Goal: Task Accomplishment & Management: Use online tool/utility

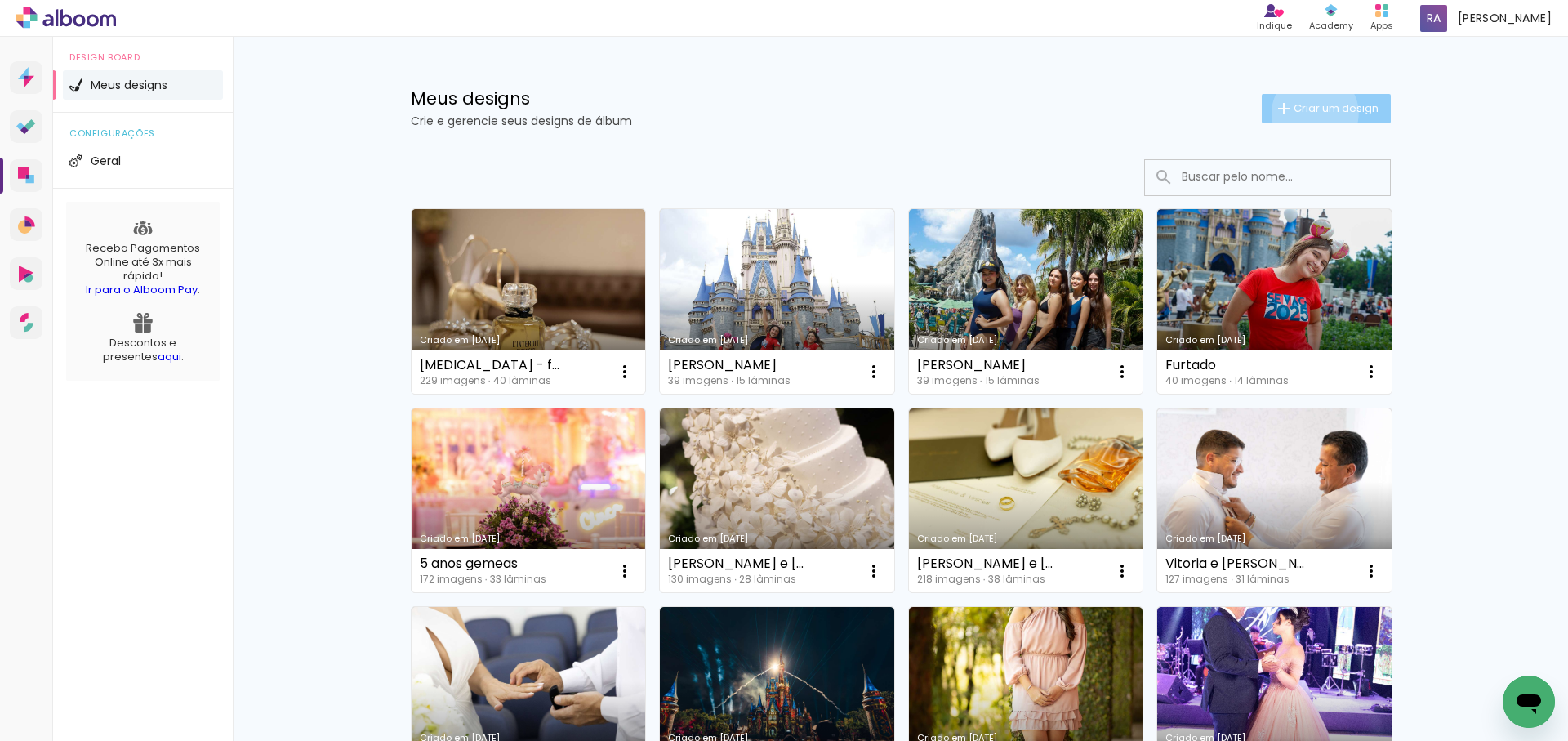
click at [1311, 113] on span "Criar um design" at bounding box center [1336, 108] width 85 height 11
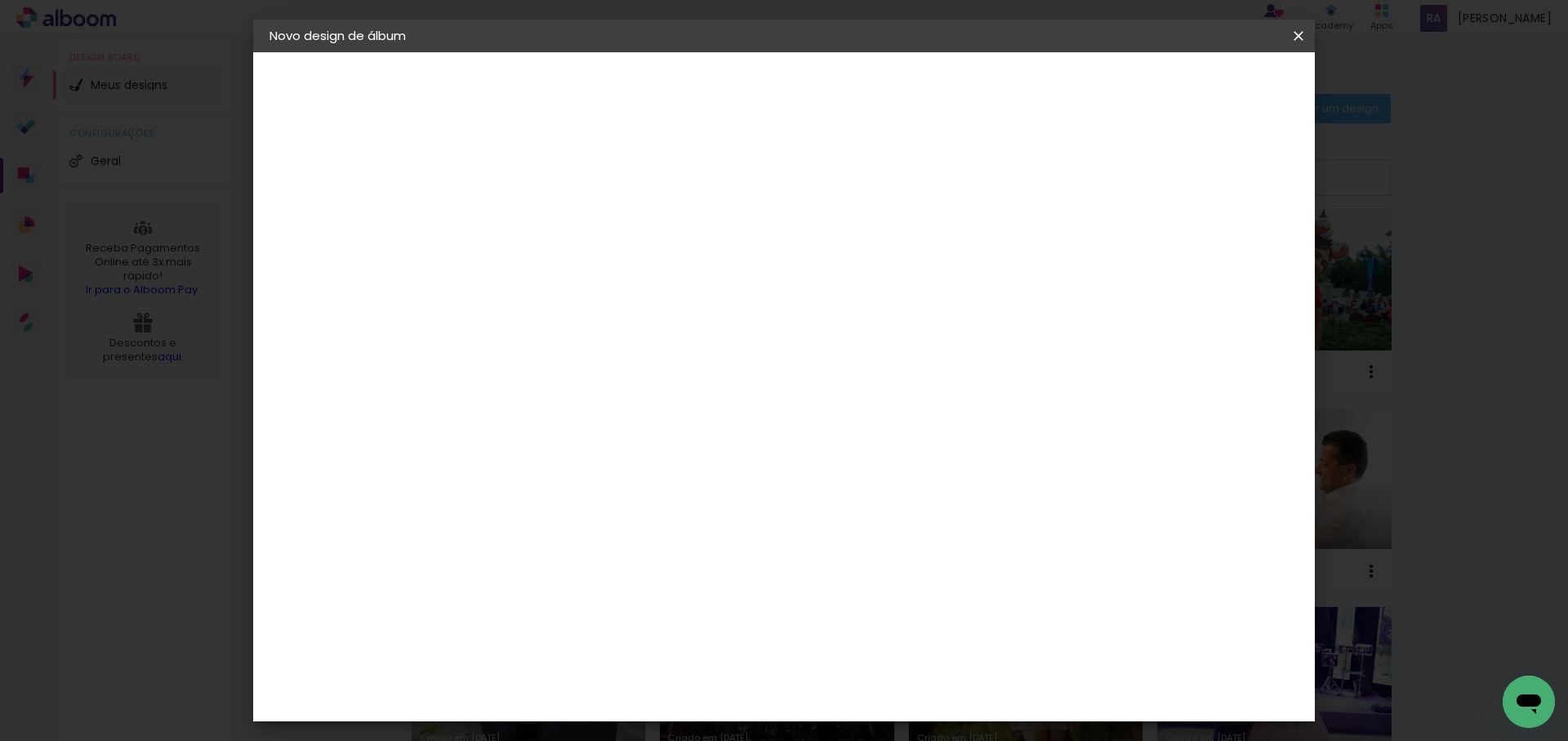
click at [536, 208] on input at bounding box center [536, 219] width 0 height 25
type input "[PERSON_NAME]"
type paper-input "[PERSON_NAME]"
click at [0, 0] on slot "Avançar" at bounding box center [0, 0] width 0 height 0
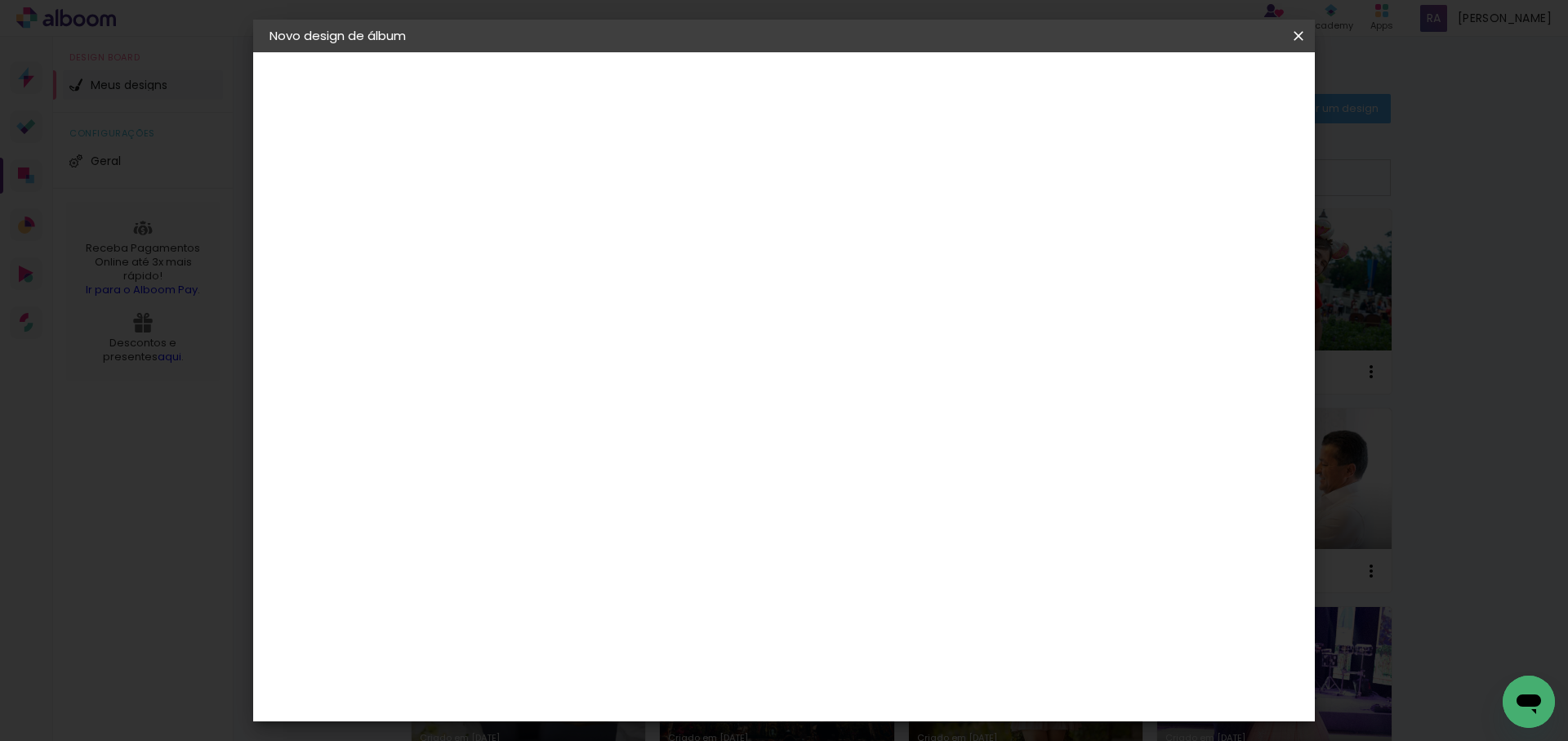
click at [583, 582] on div "DreambooksPro" at bounding box center [579, 589] width 106 height 13
click at [0, 0] on slot "Avançar" at bounding box center [0, 0] width 0 height 0
click at [600, 272] on input "text" at bounding box center [568, 284] width 64 height 25
click at [873, 269] on paper-item "Álbum" at bounding box center [890, 271] width 327 height 33
type input "Álbum"
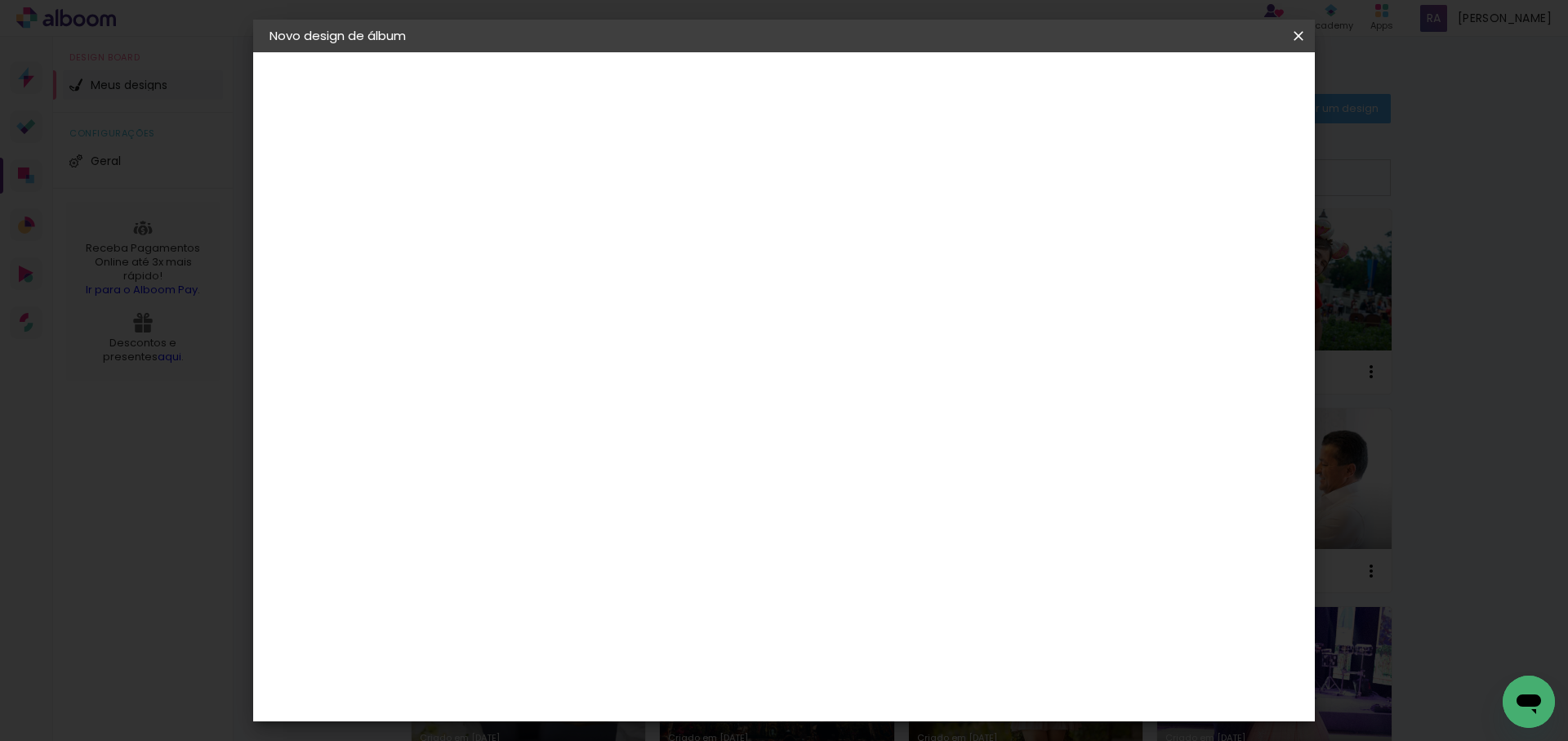
scroll to position [361, 0]
click at [647, 613] on span "23 × 31" at bounding box center [608, 630] width 76 height 34
click at [0, 0] on slot "Avançar" at bounding box center [0, 0] width 0 height 0
click at [1105, 88] on span "Iniciar design" at bounding box center [1067, 87] width 74 height 11
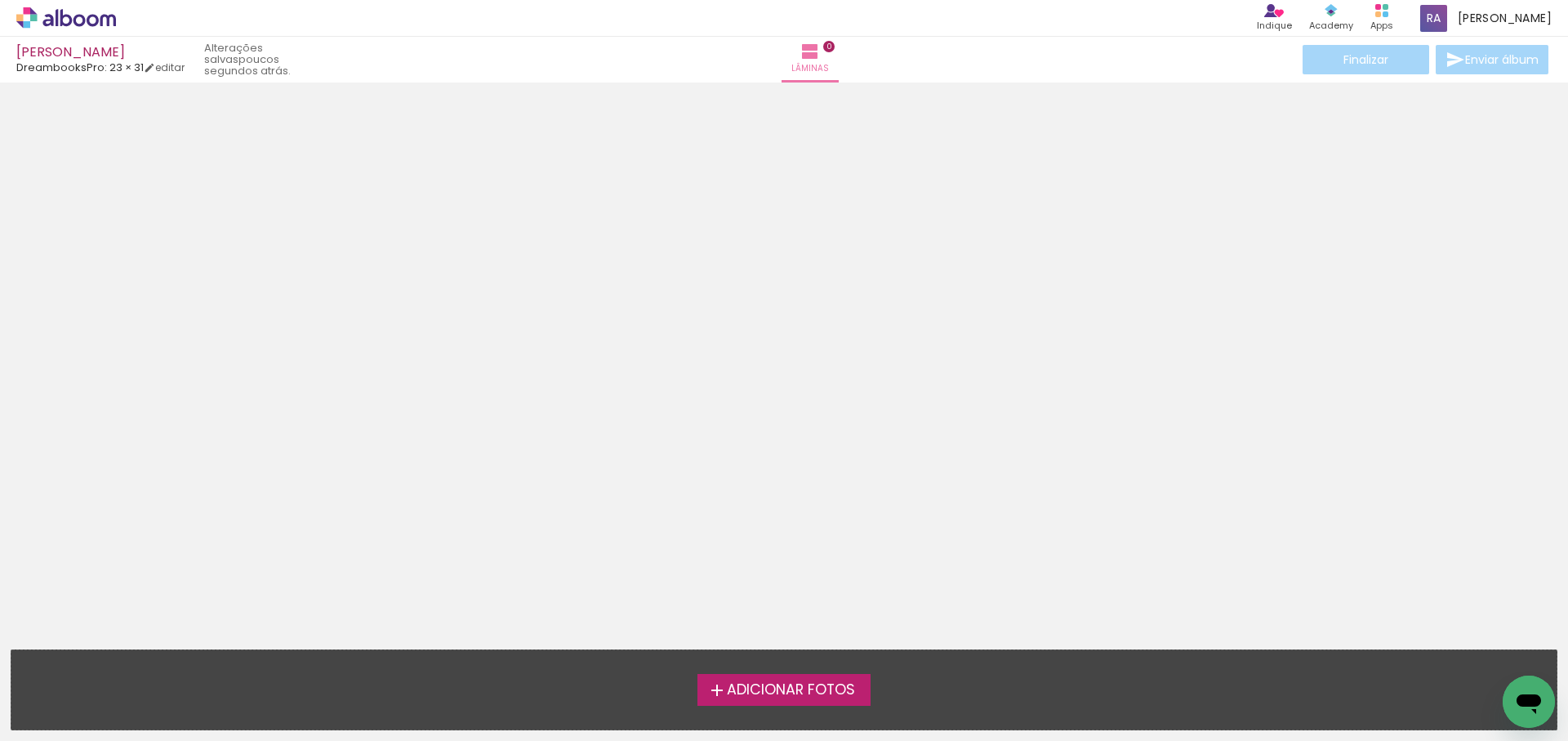
click at [759, 687] on span "Adicionar Fotos" at bounding box center [791, 690] width 128 height 15
click at [0, 0] on input "file" at bounding box center [0, 0] width 0 height 0
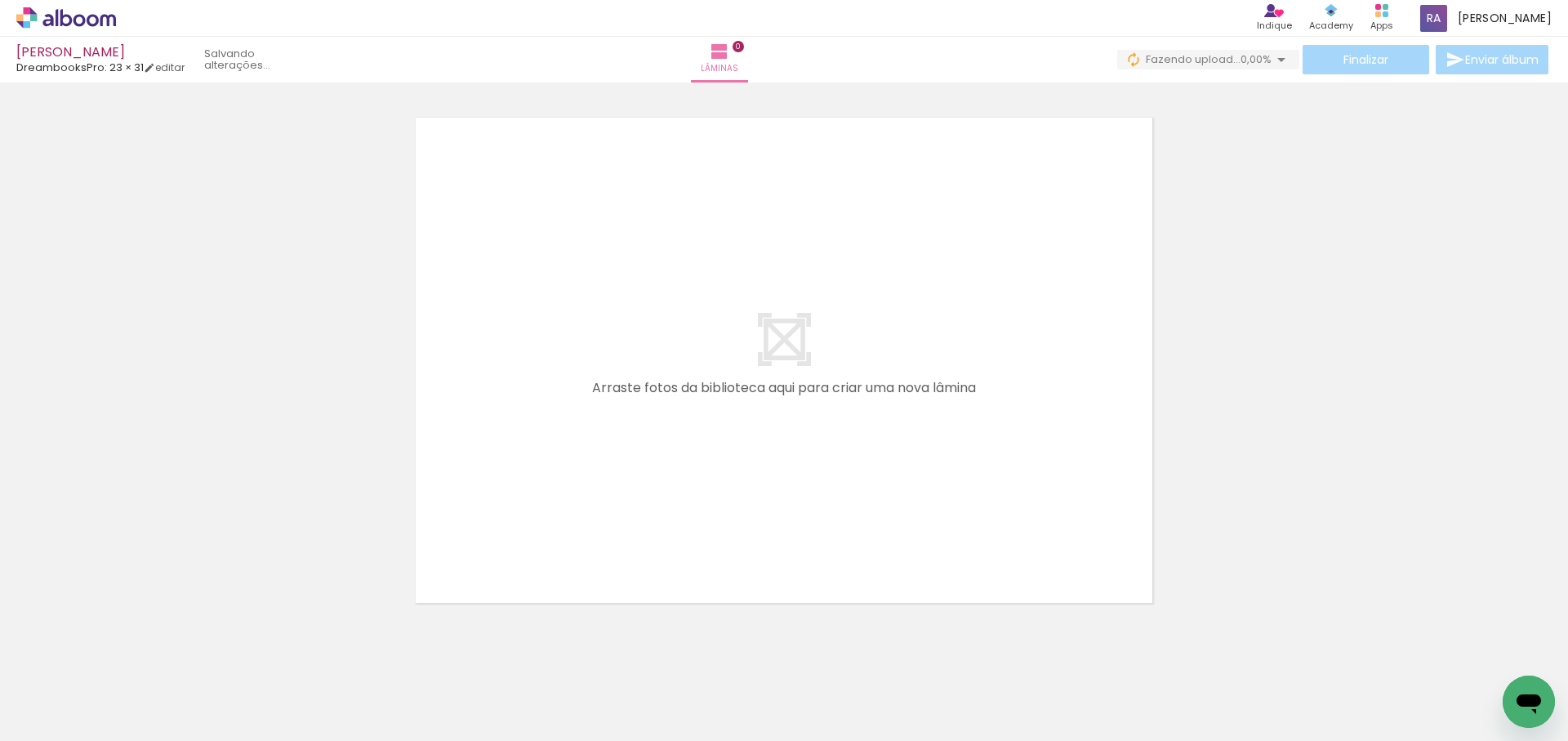
scroll to position [0, 725]
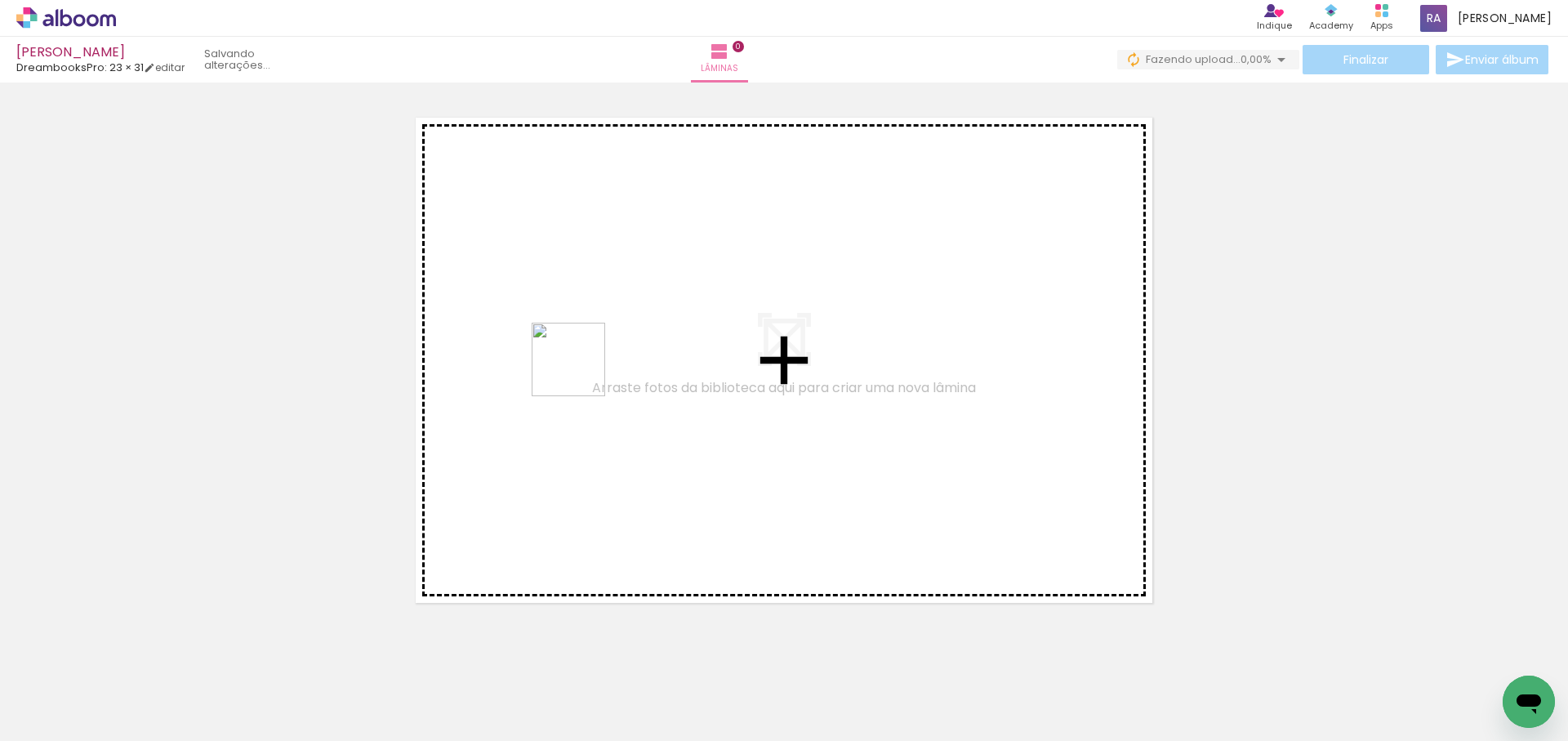
drag, startPoint x: 453, startPoint y: 698, endPoint x: 583, endPoint y: 377, distance: 346.3
click at [580, 370] on quentale-workspace at bounding box center [784, 370] width 1568 height 741
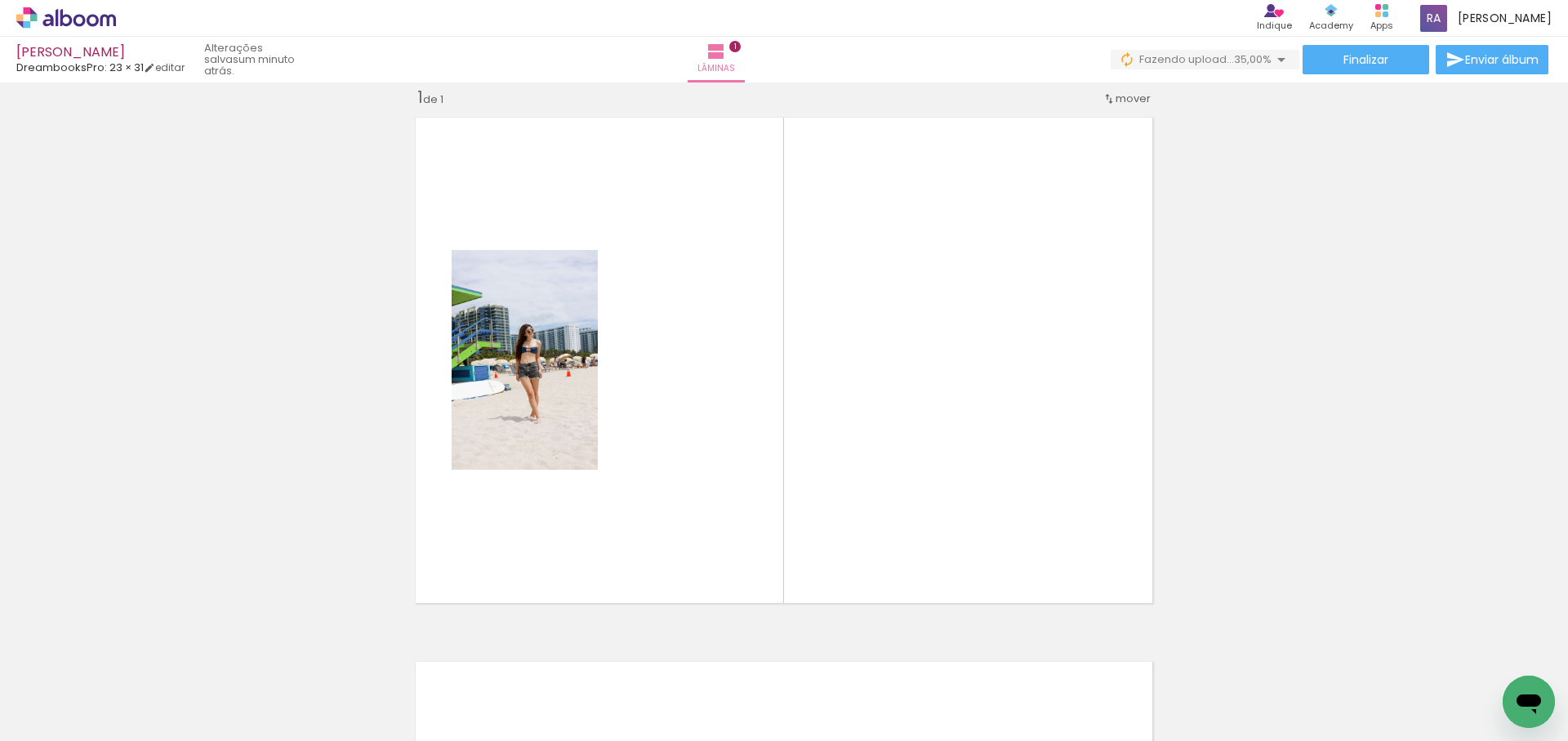
scroll to position [0, 866]
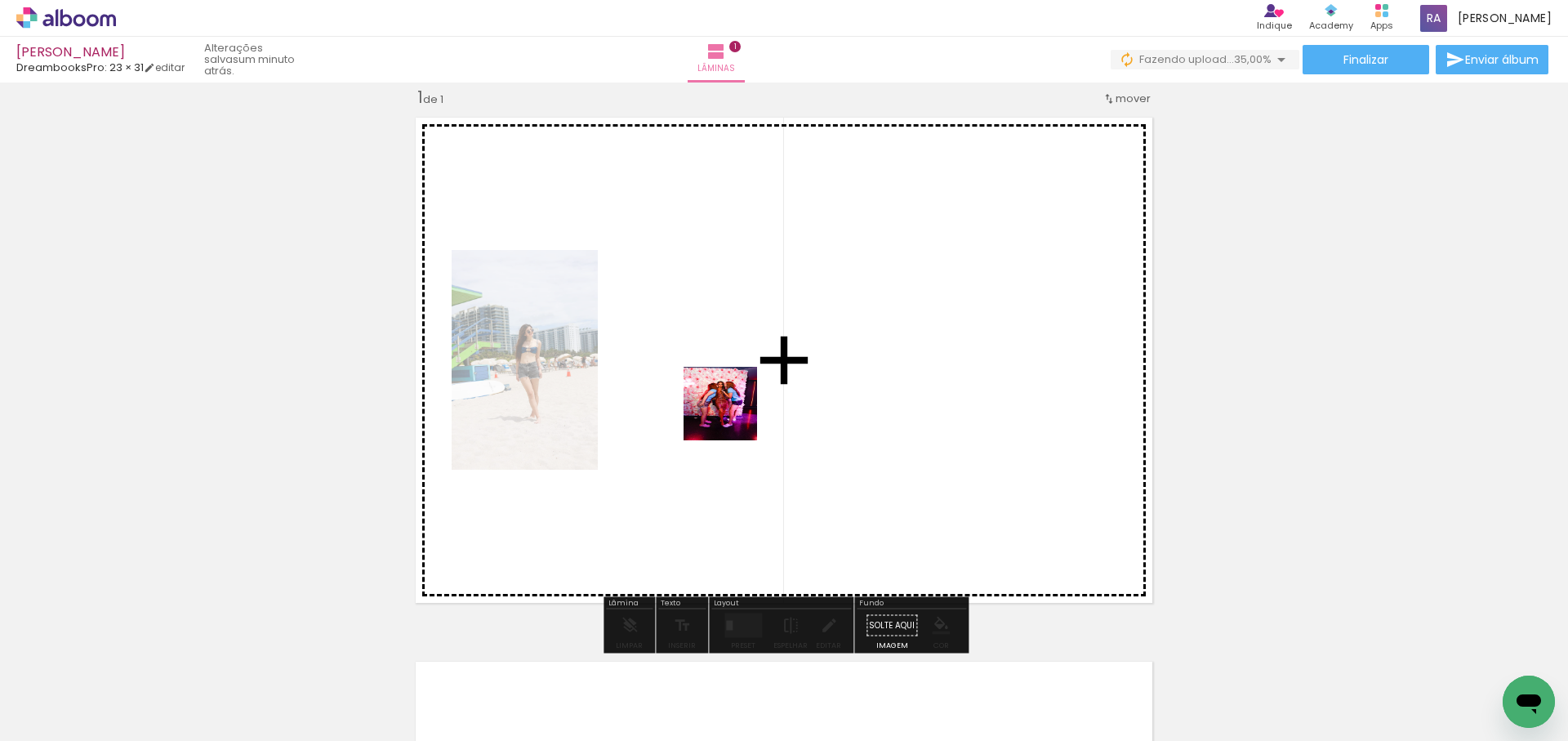
click at [722, 422] on quentale-workspace at bounding box center [784, 370] width 1568 height 741
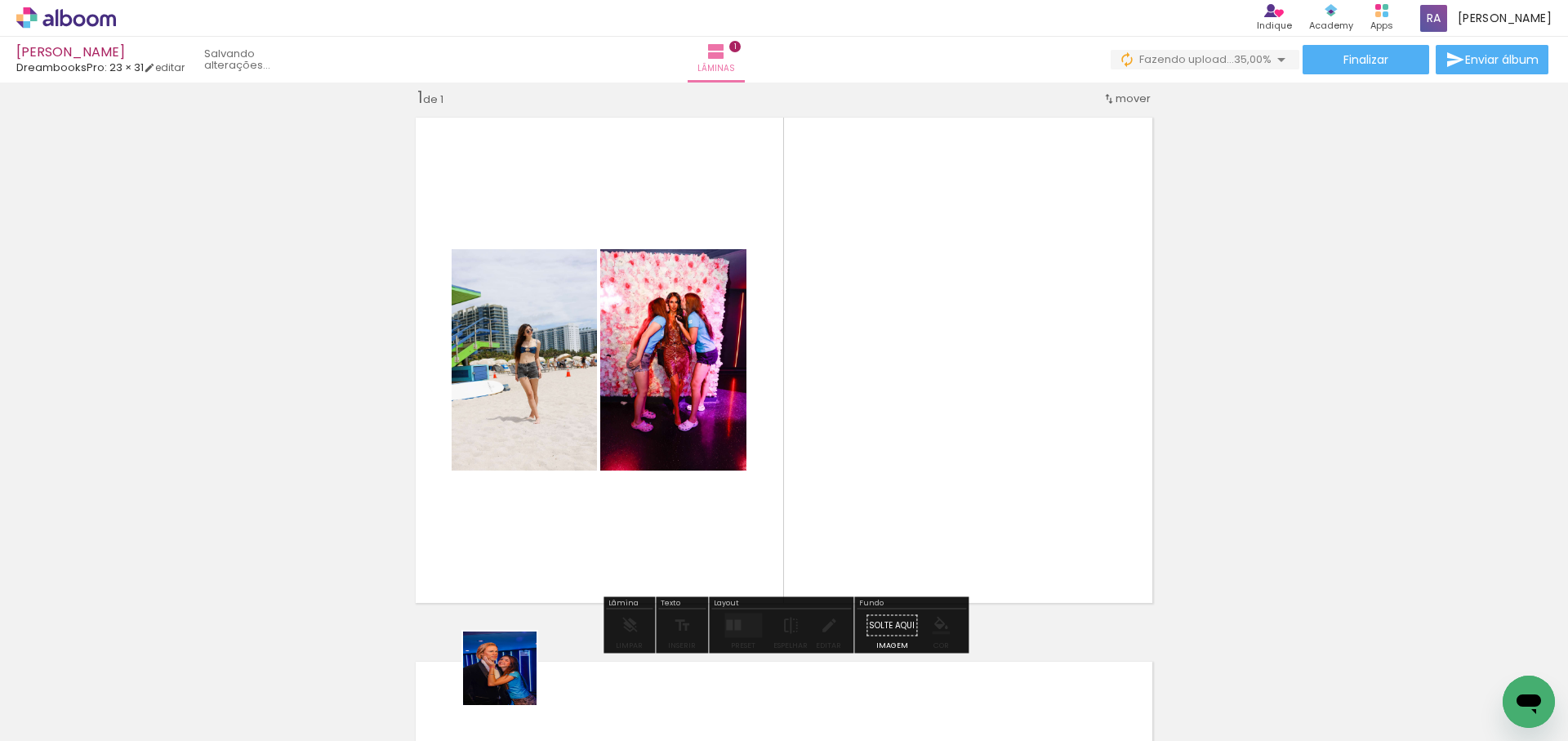
drag, startPoint x: 508, startPoint y: 688, endPoint x: 767, endPoint y: 564, distance: 287.2
click at [845, 425] on quentale-workspace at bounding box center [784, 370] width 1568 height 741
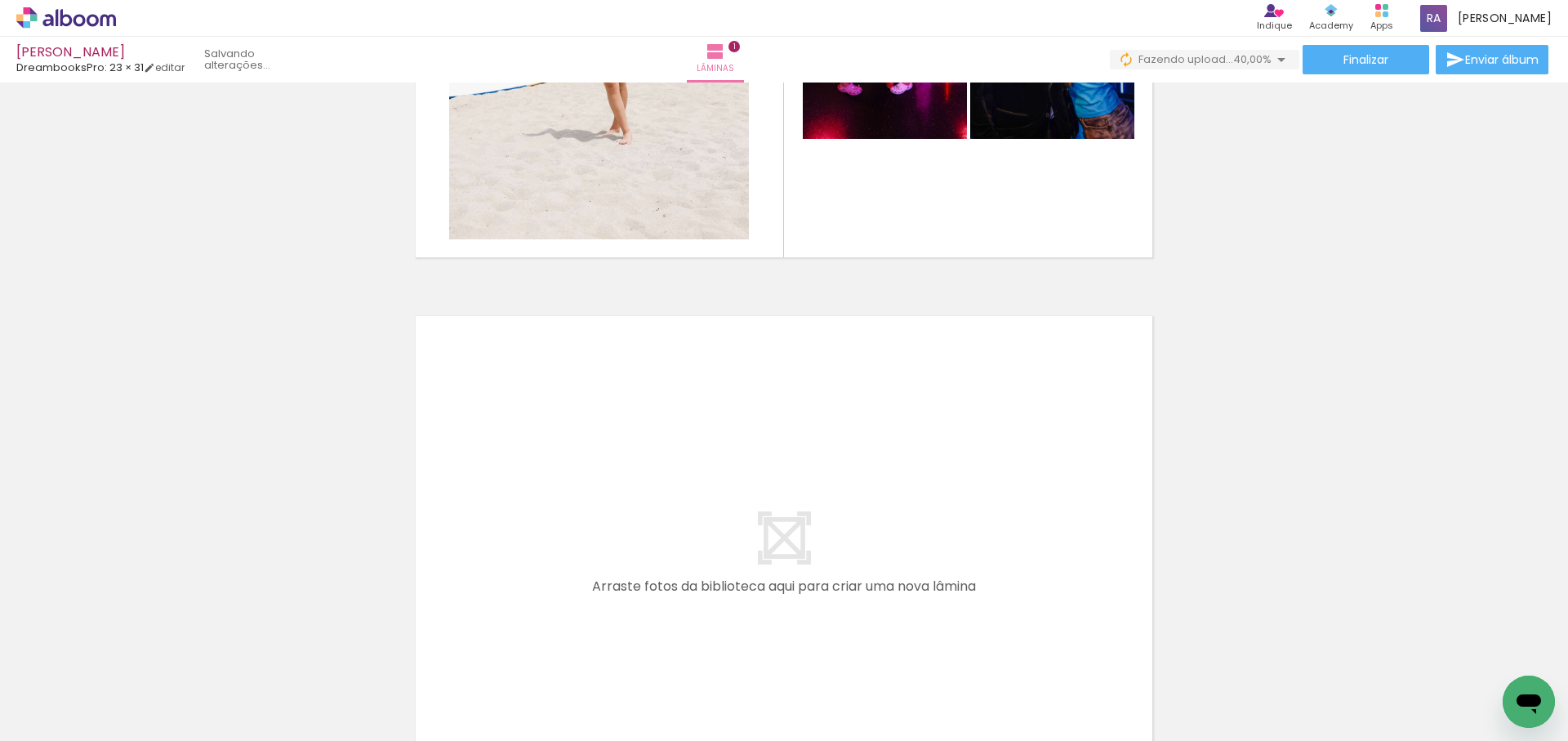
drag, startPoint x: 705, startPoint y: 610, endPoint x: 767, endPoint y: 460, distance: 162.3
click at [767, 460] on quentale-workspace at bounding box center [784, 370] width 1568 height 741
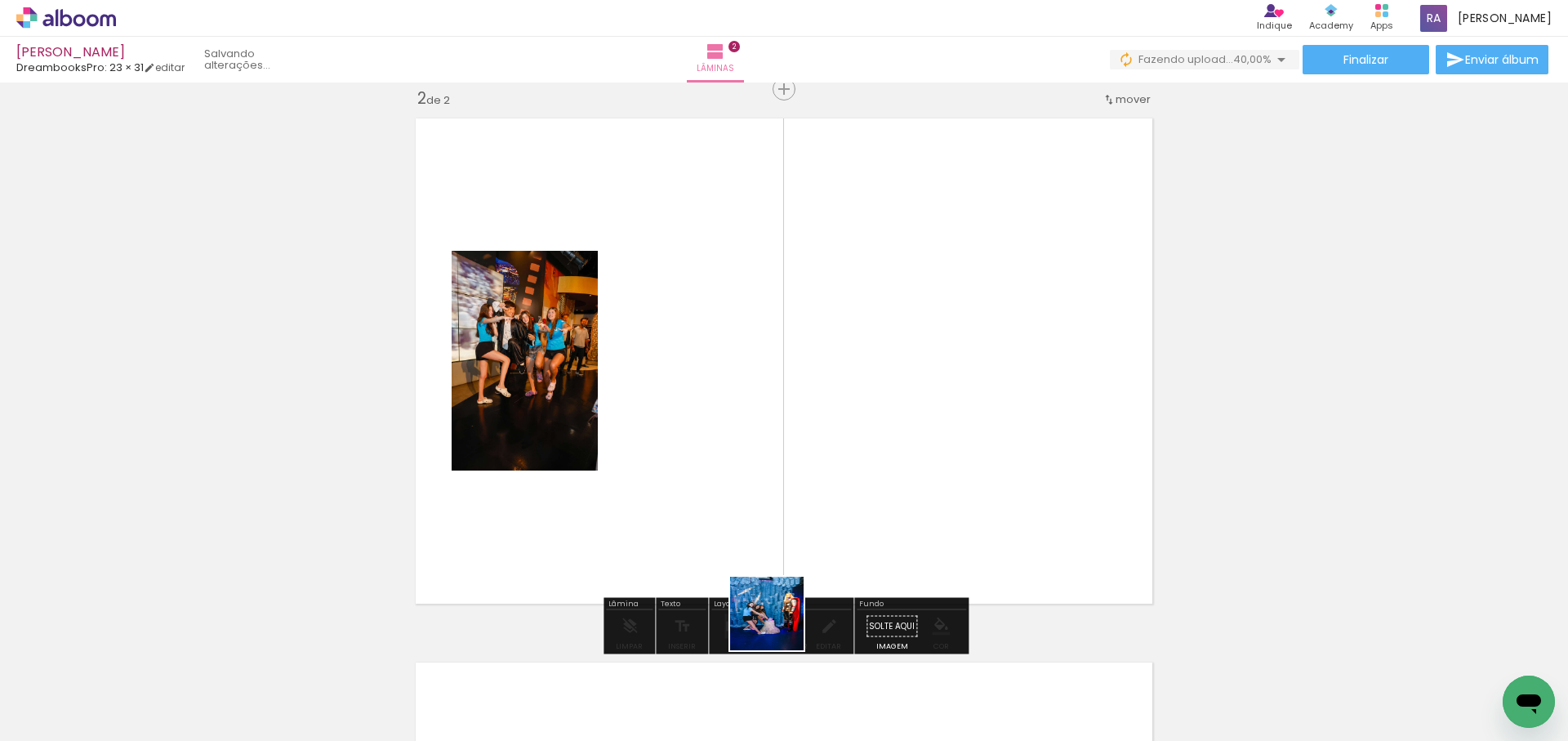
scroll to position [565, 0]
drag, startPoint x: 779, startPoint y: 626, endPoint x: 869, endPoint y: 644, distance: 91.8
click at [867, 475] on quentale-workspace at bounding box center [784, 370] width 1568 height 741
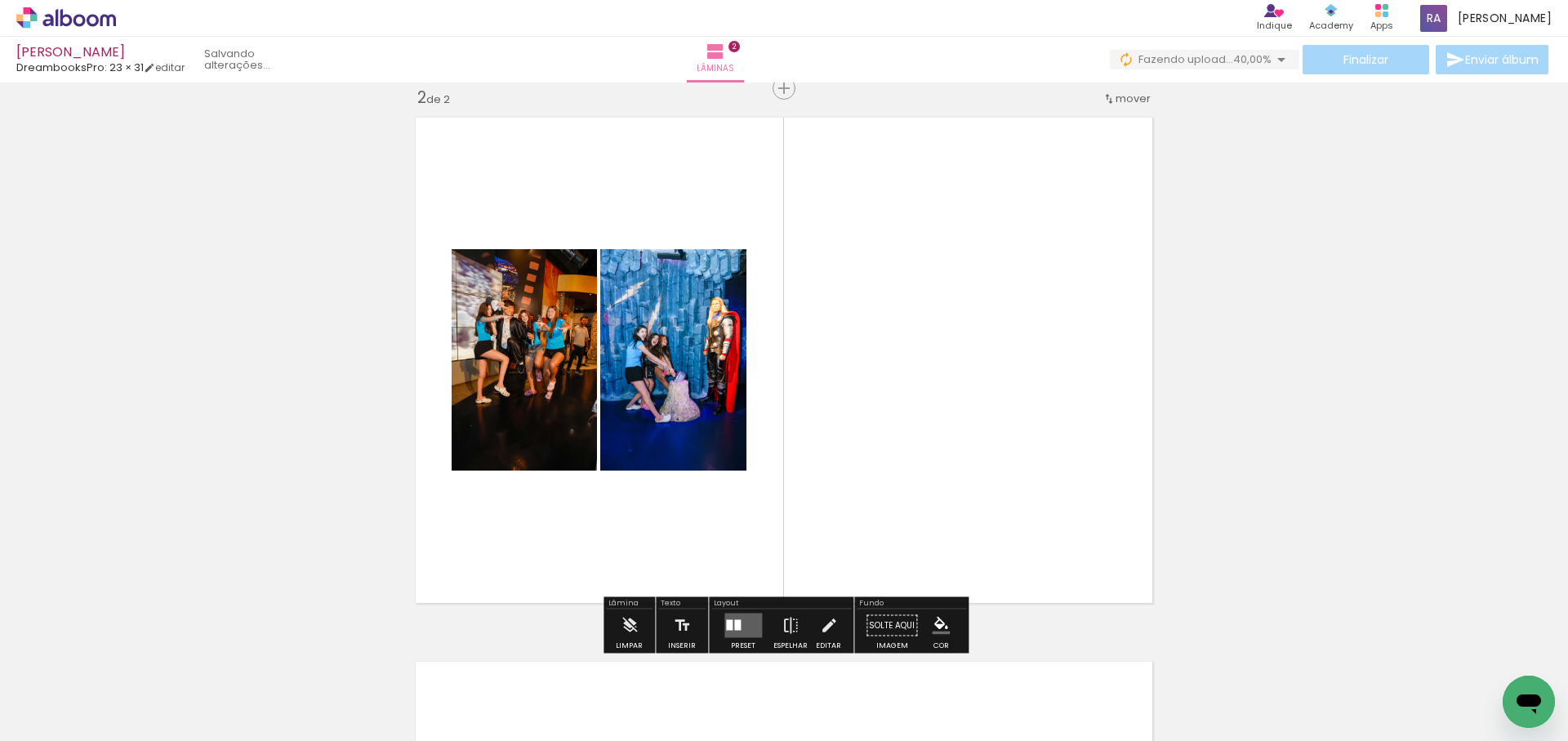
drag, startPoint x: 936, startPoint y: 400, endPoint x: 937, endPoint y: 390, distance: 10.0
click at [937, 390] on quentale-workspace at bounding box center [784, 370] width 1568 height 741
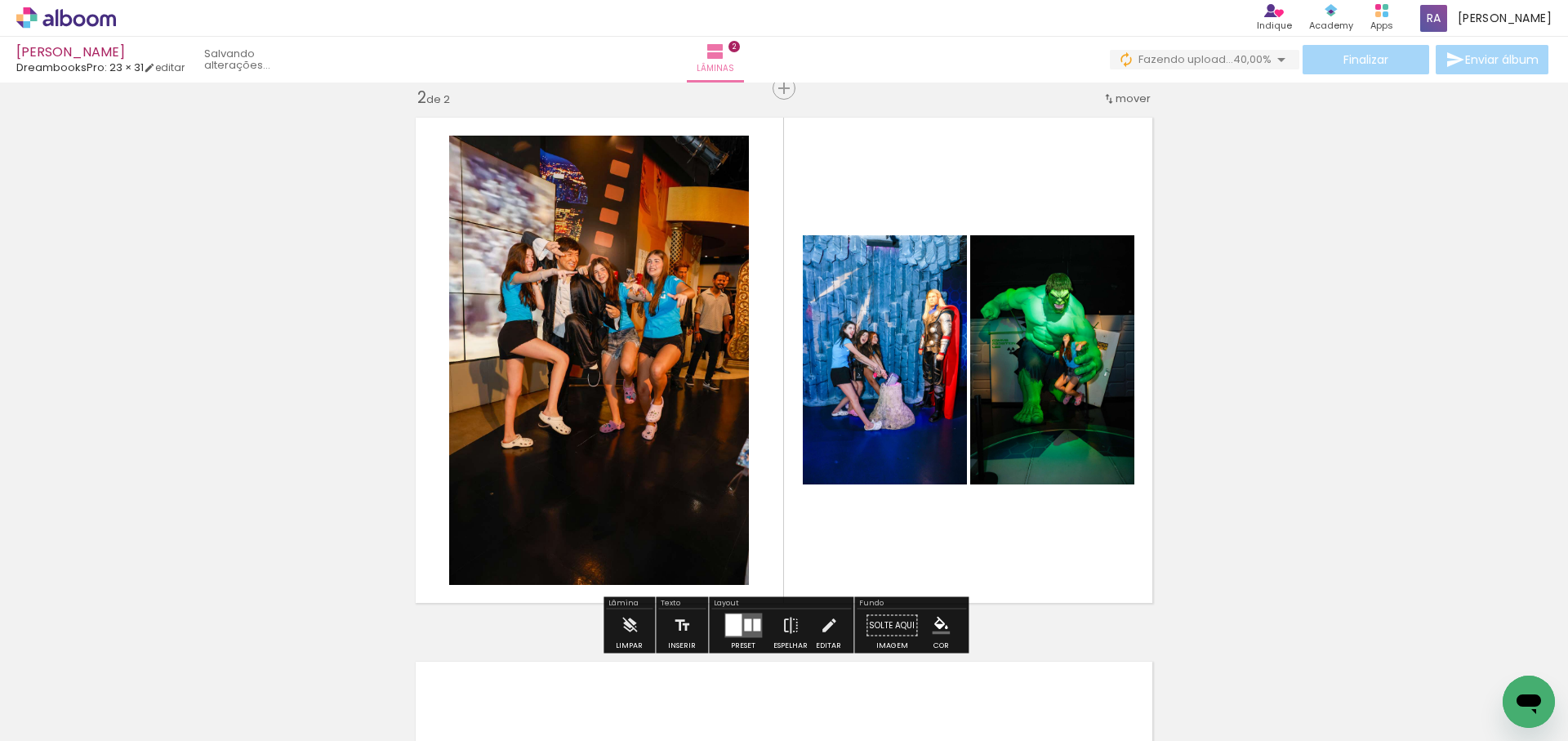
click at [744, 627] on div at bounding box center [747, 625] width 7 height 12
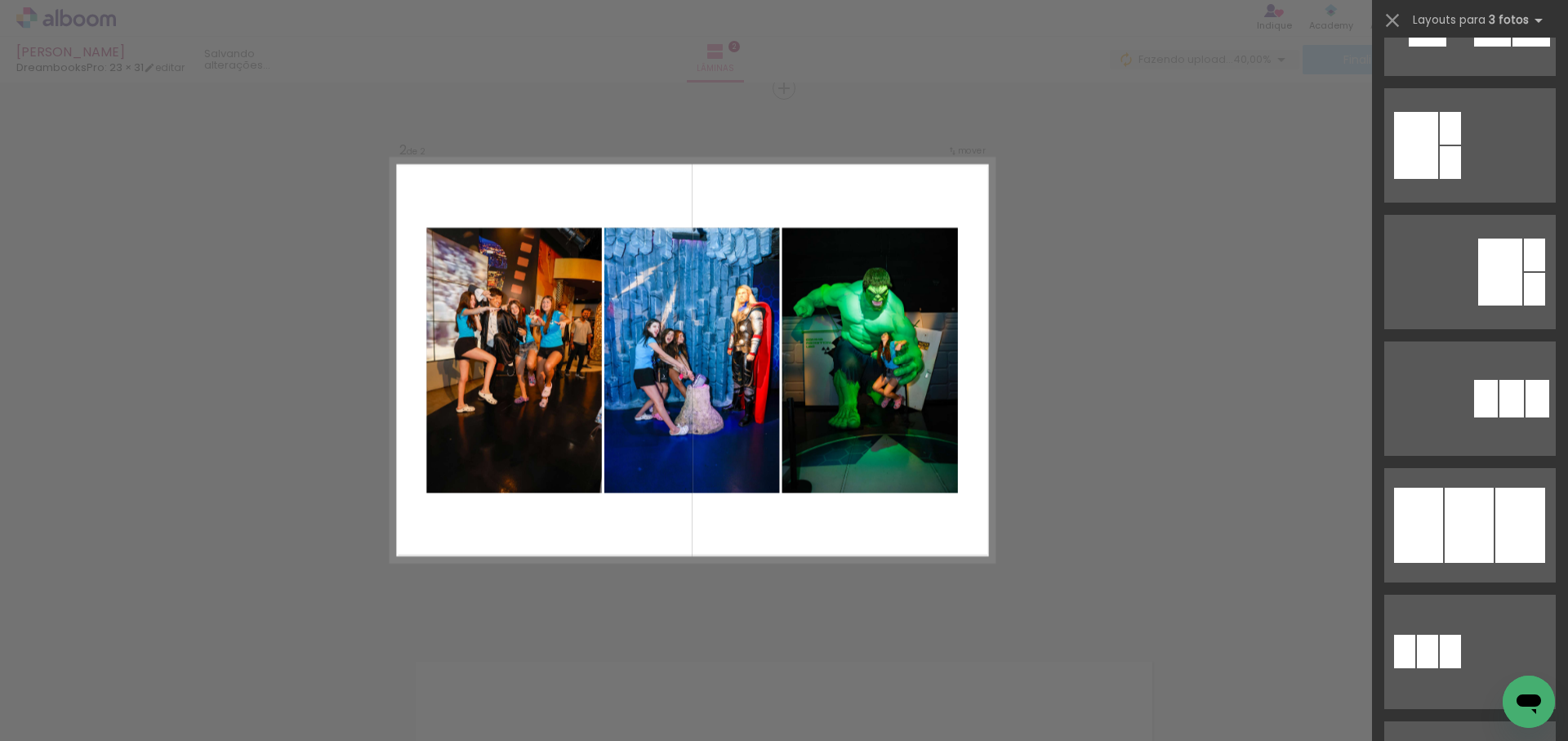
click at [1476, 530] on div at bounding box center [1469, 526] width 49 height 75
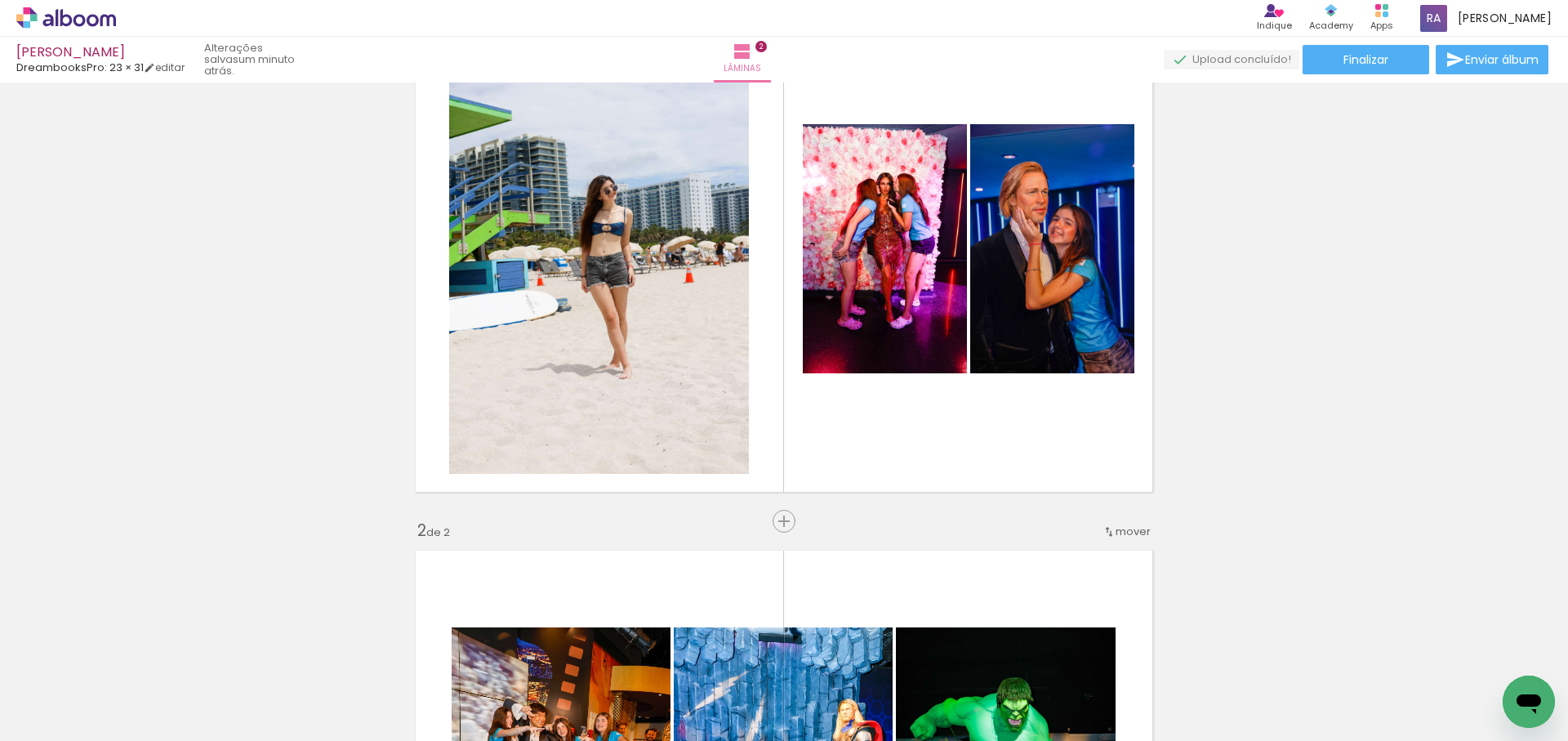
scroll to position [105, 0]
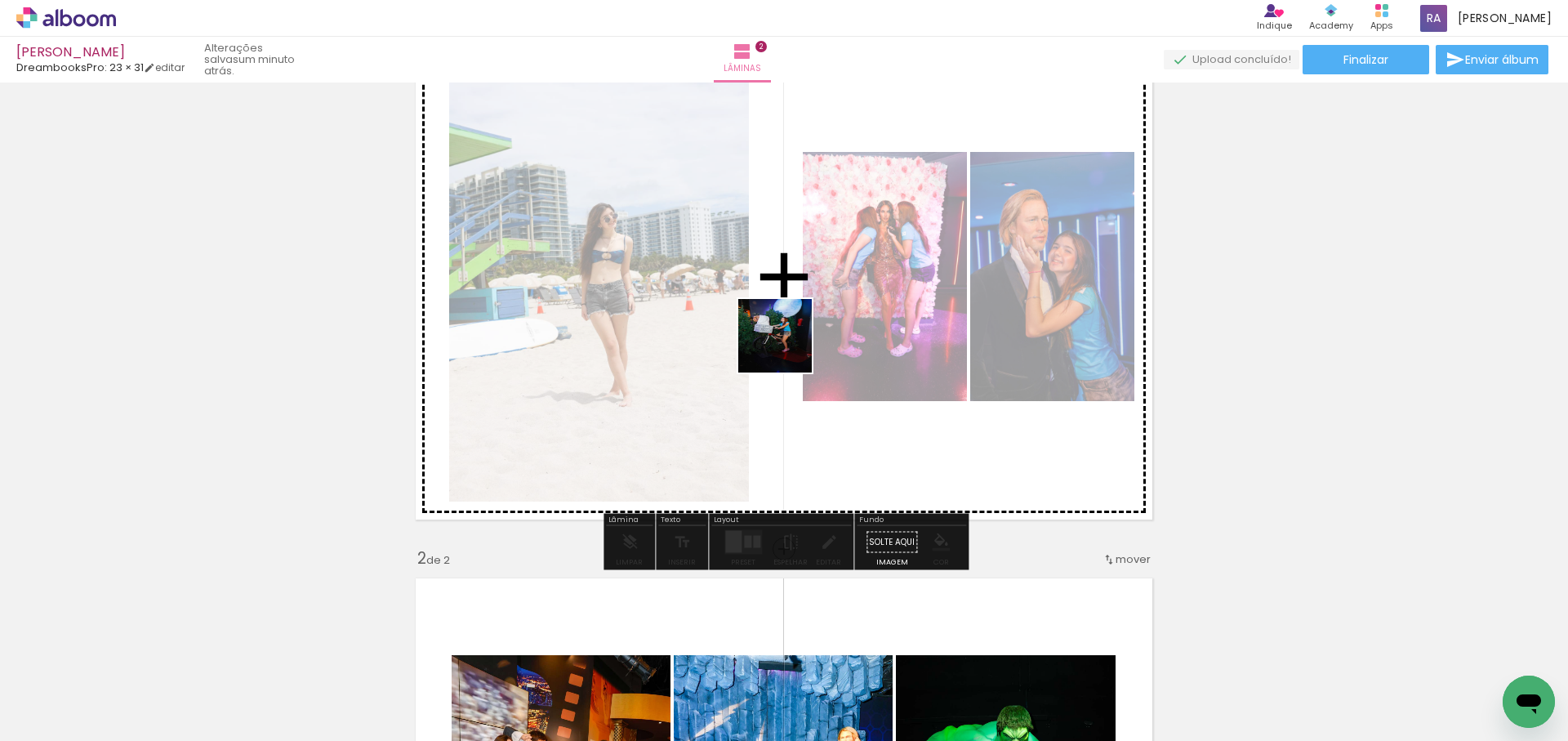
drag, startPoint x: 672, startPoint y: 513, endPoint x: 787, endPoint y: 348, distance: 201.1
click at [787, 348] on quentale-workspace at bounding box center [784, 370] width 1568 height 741
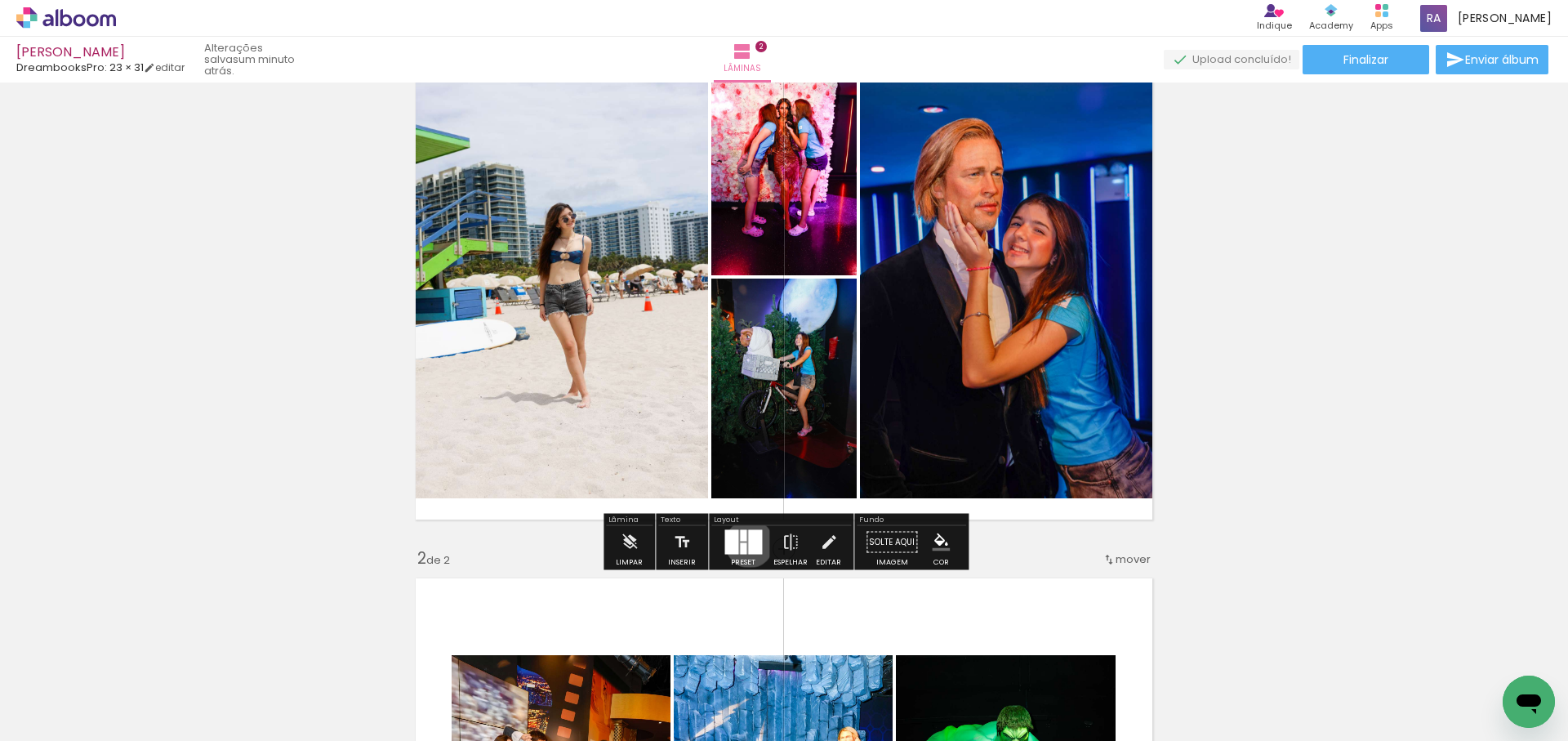
click at [748, 543] on div at bounding box center [755, 543] width 14 height 25
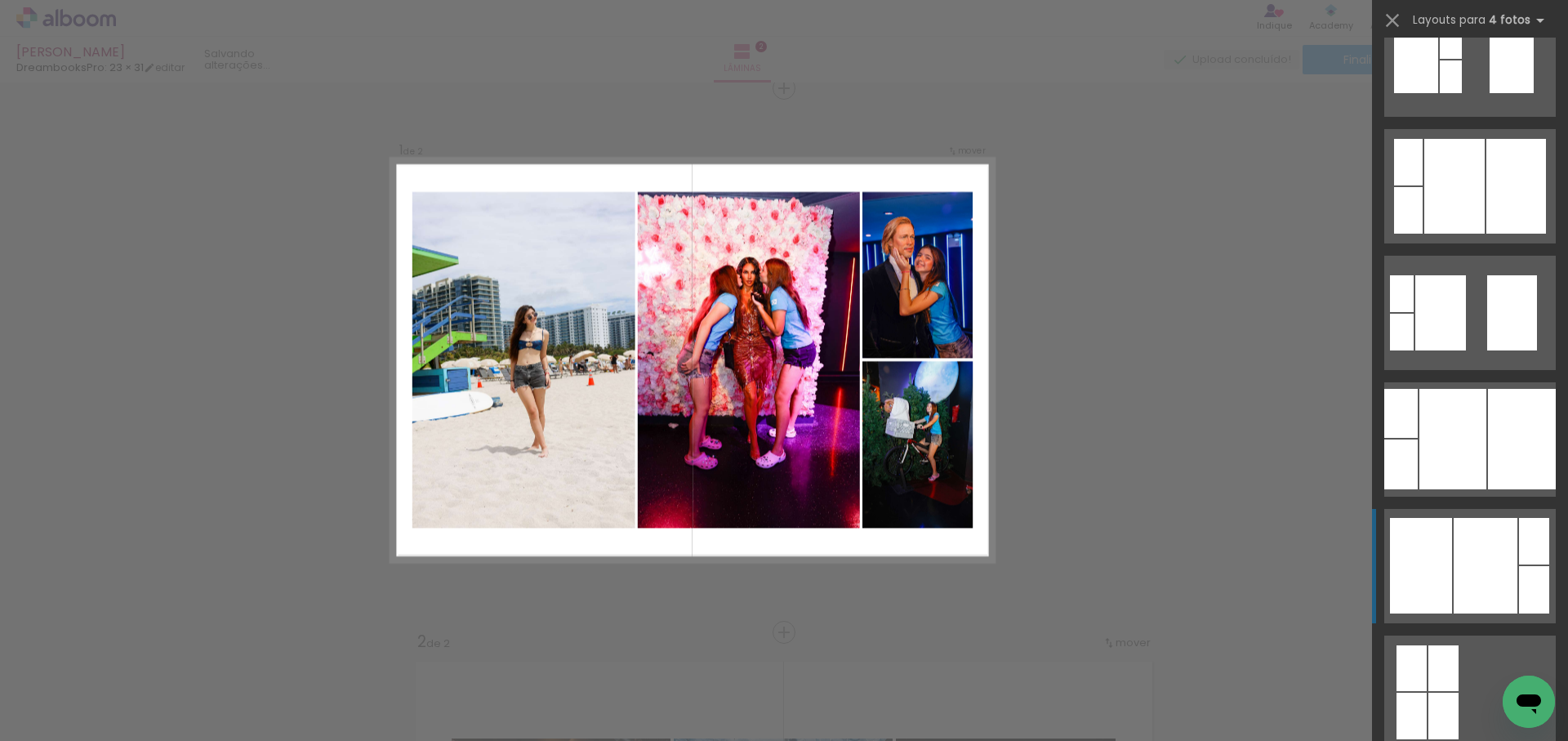
scroll to position [703, 0]
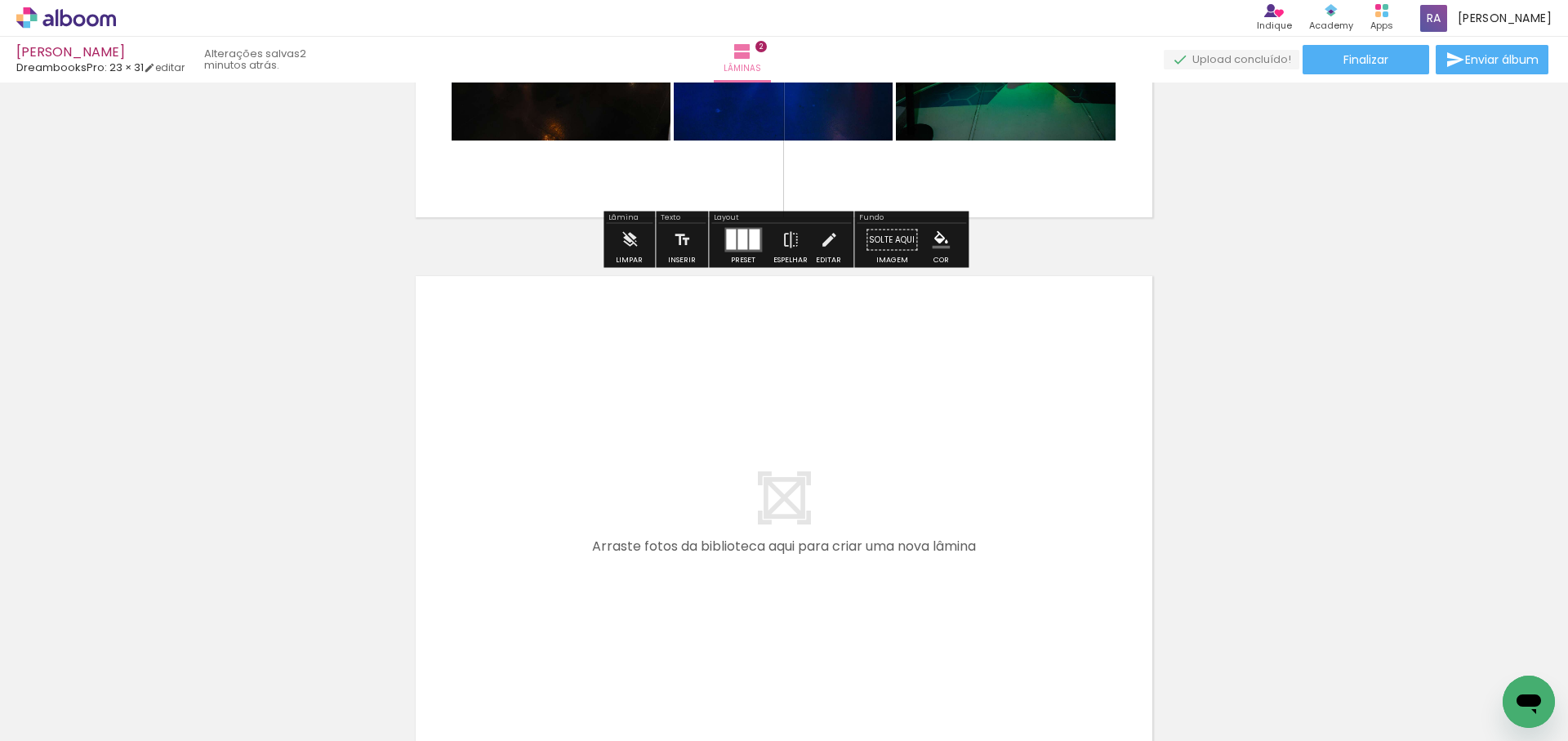
scroll to position [0, 1048]
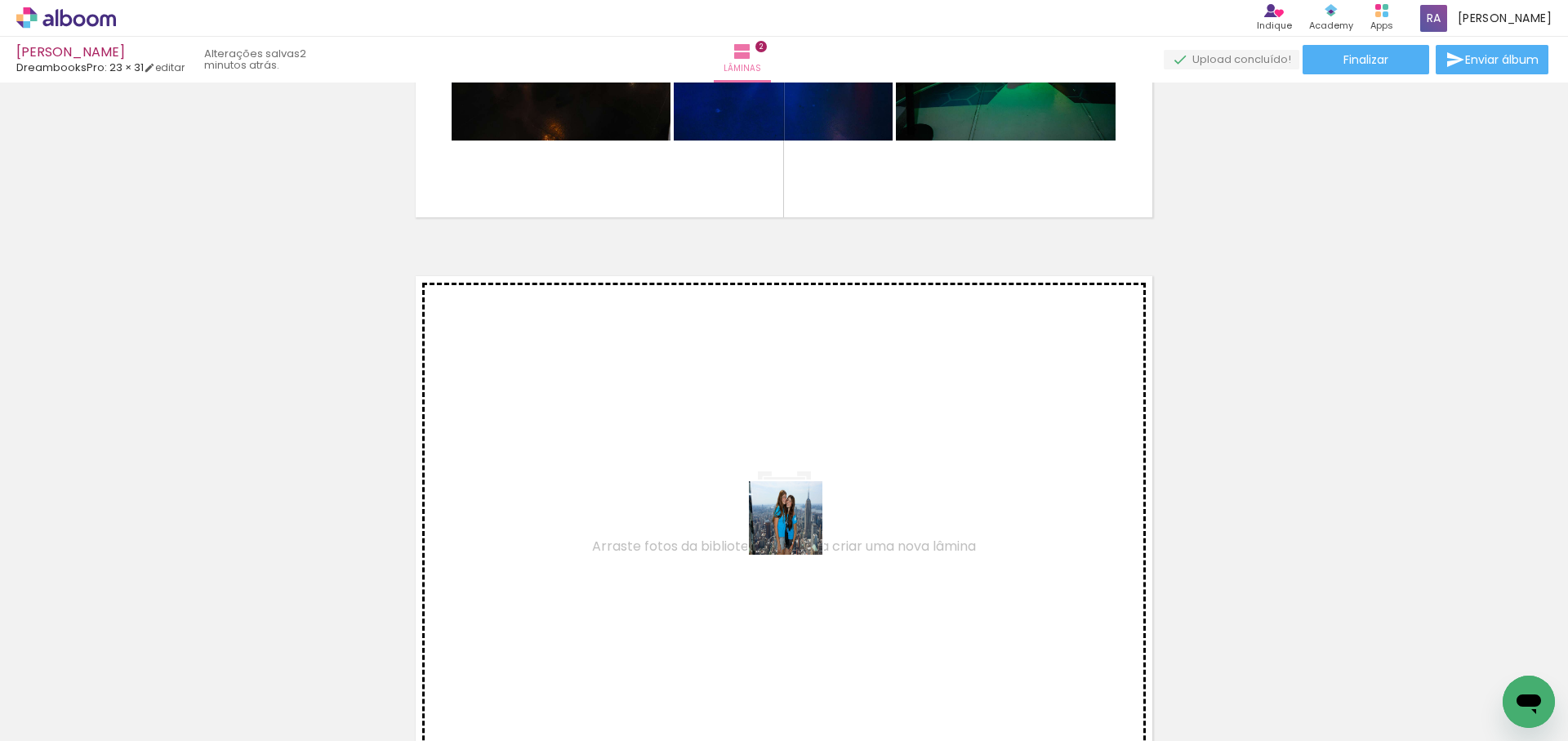
click at [805, 535] on quentale-workspace at bounding box center [784, 370] width 1568 height 741
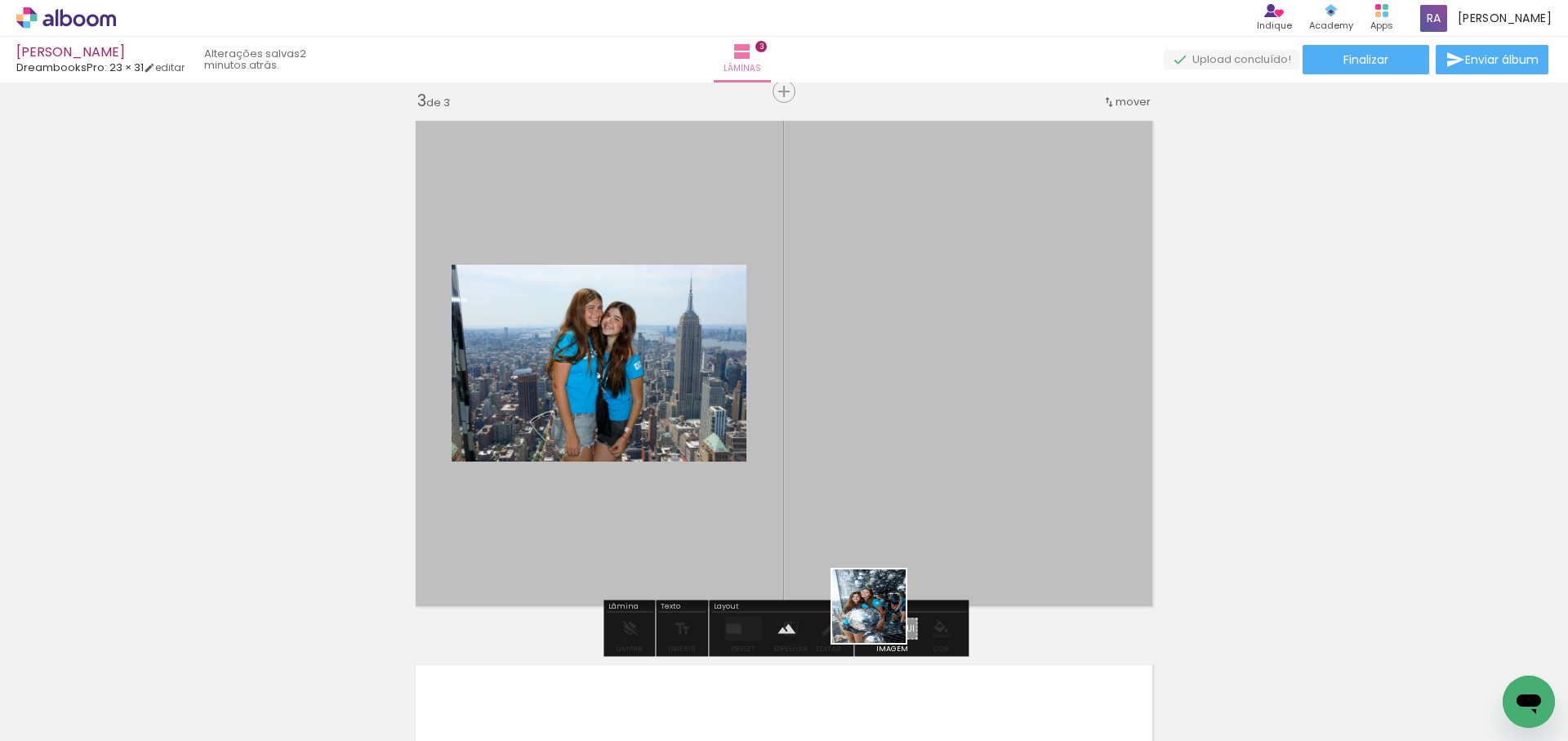
scroll to position [1109, 0]
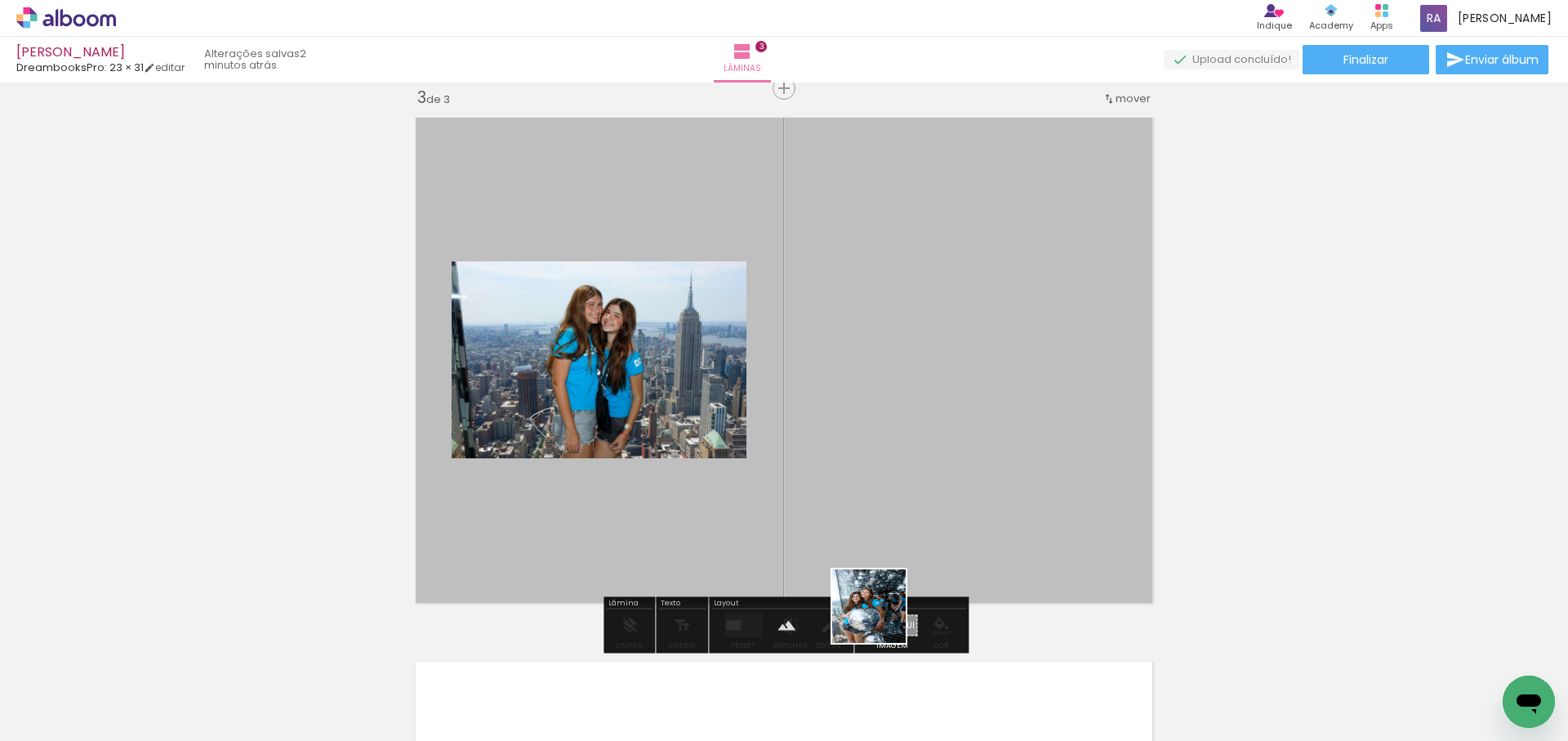
drag, startPoint x: 867, startPoint y: 680, endPoint x: 935, endPoint y: 675, distance: 68.2
click at [899, 531] on quentale-workspace at bounding box center [784, 370] width 1568 height 741
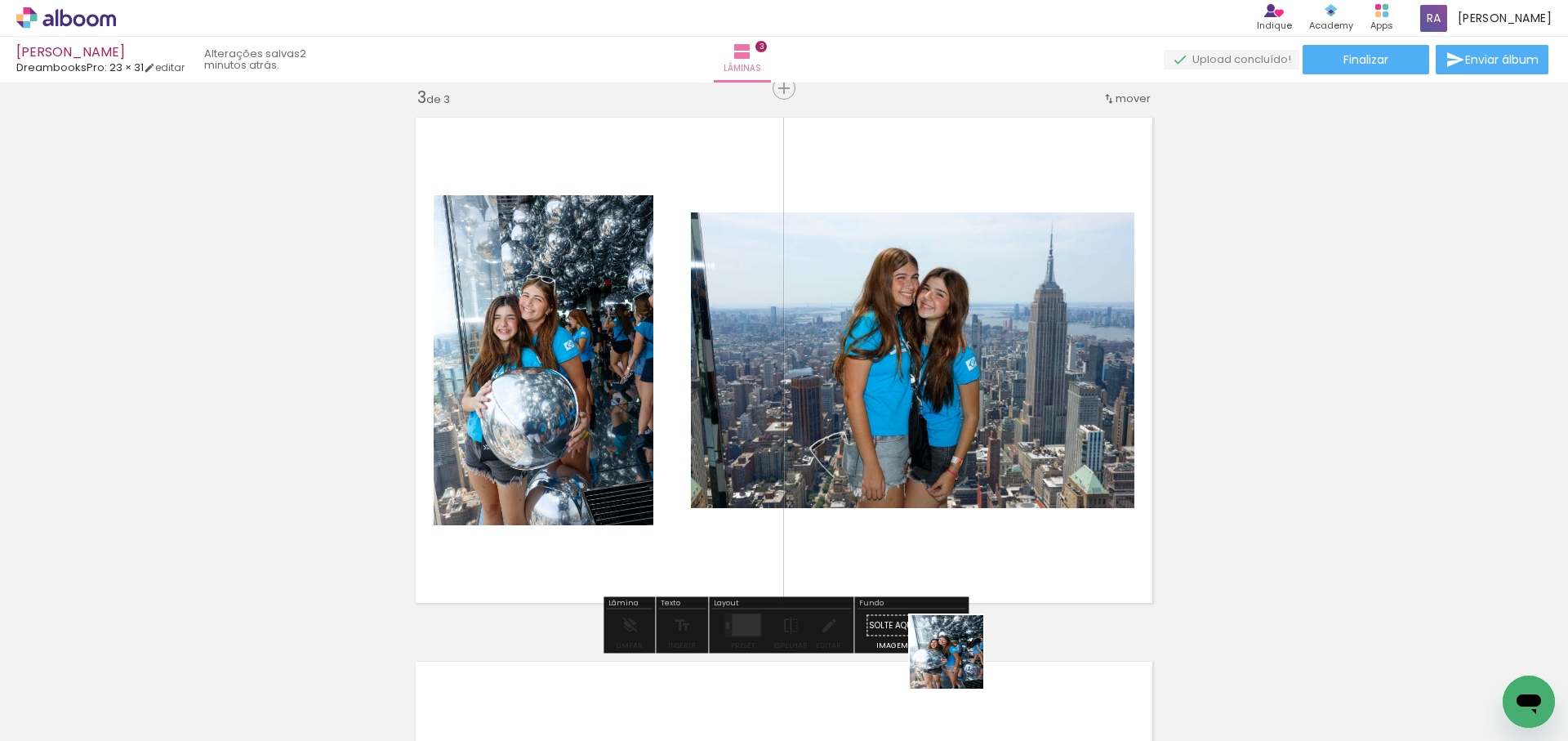
drag, startPoint x: 958, startPoint y: 664, endPoint x: 1003, endPoint y: 449, distance: 219.7
click at [1003, 449] on quentale-workspace at bounding box center [784, 370] width 1568 height 741
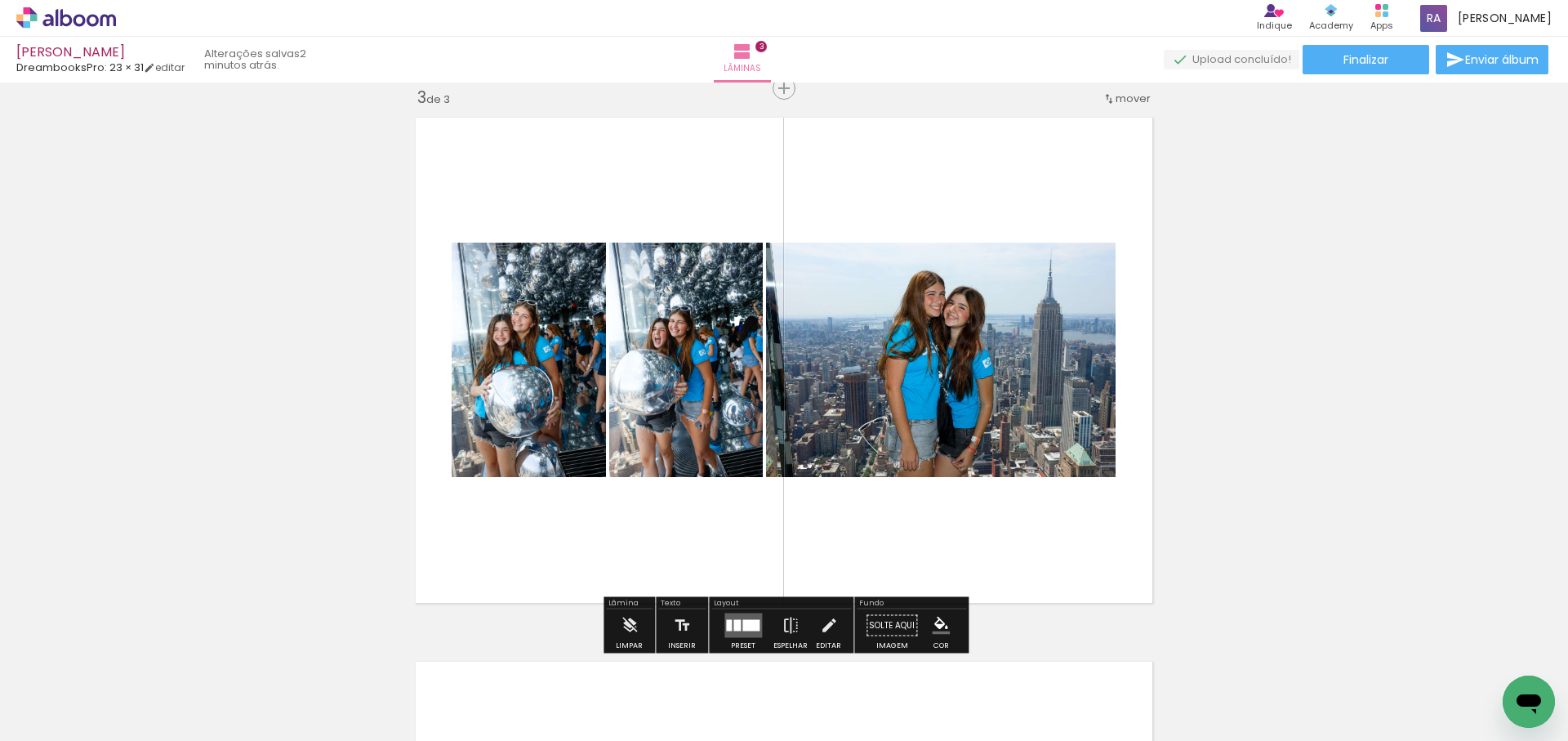
click at [742, 625] on div at bounding box center [750, 626] width 17 height 11
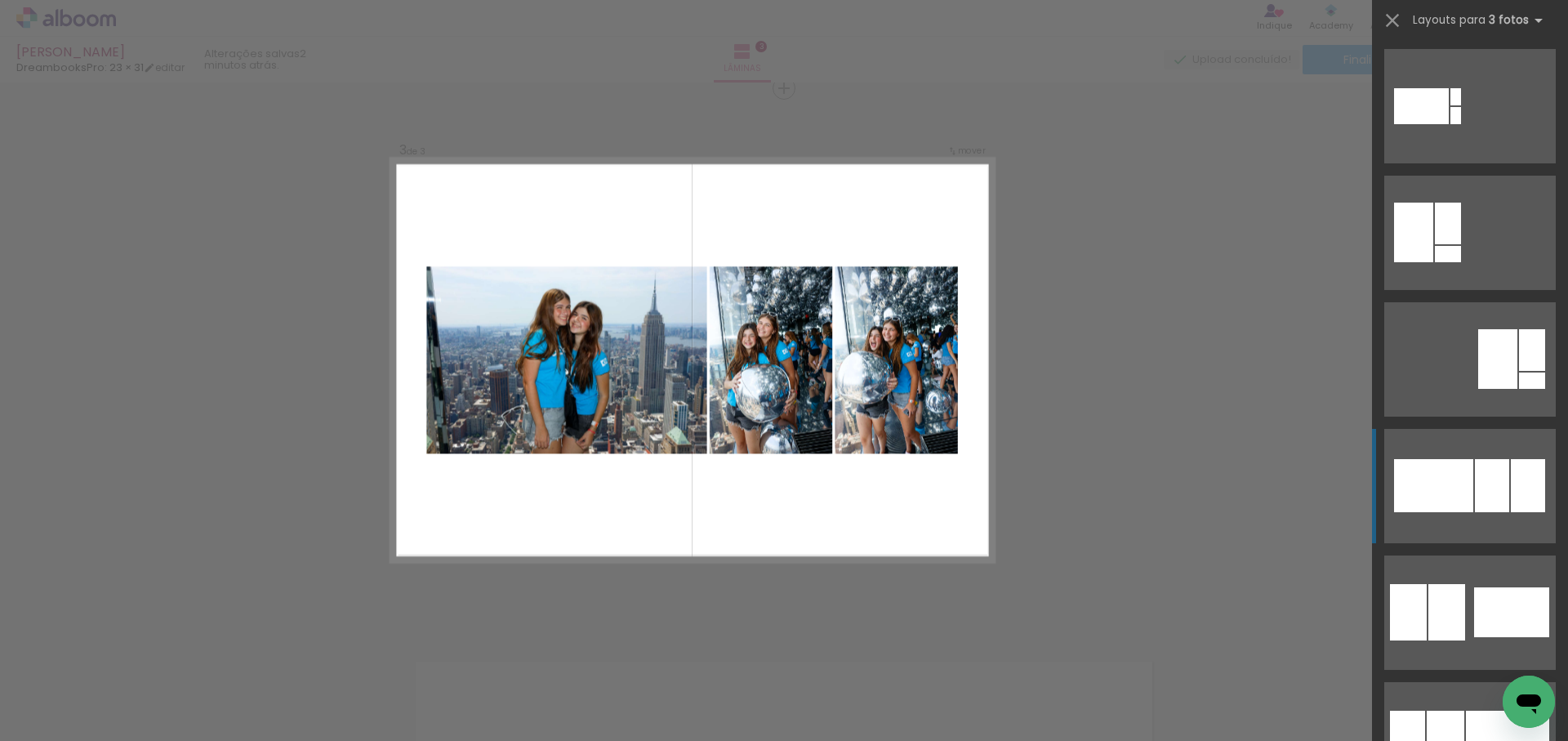
scroll to position [1268, 0]
click at [1478, 494] on div at bounding box center [1492, 484] width 34 height 53
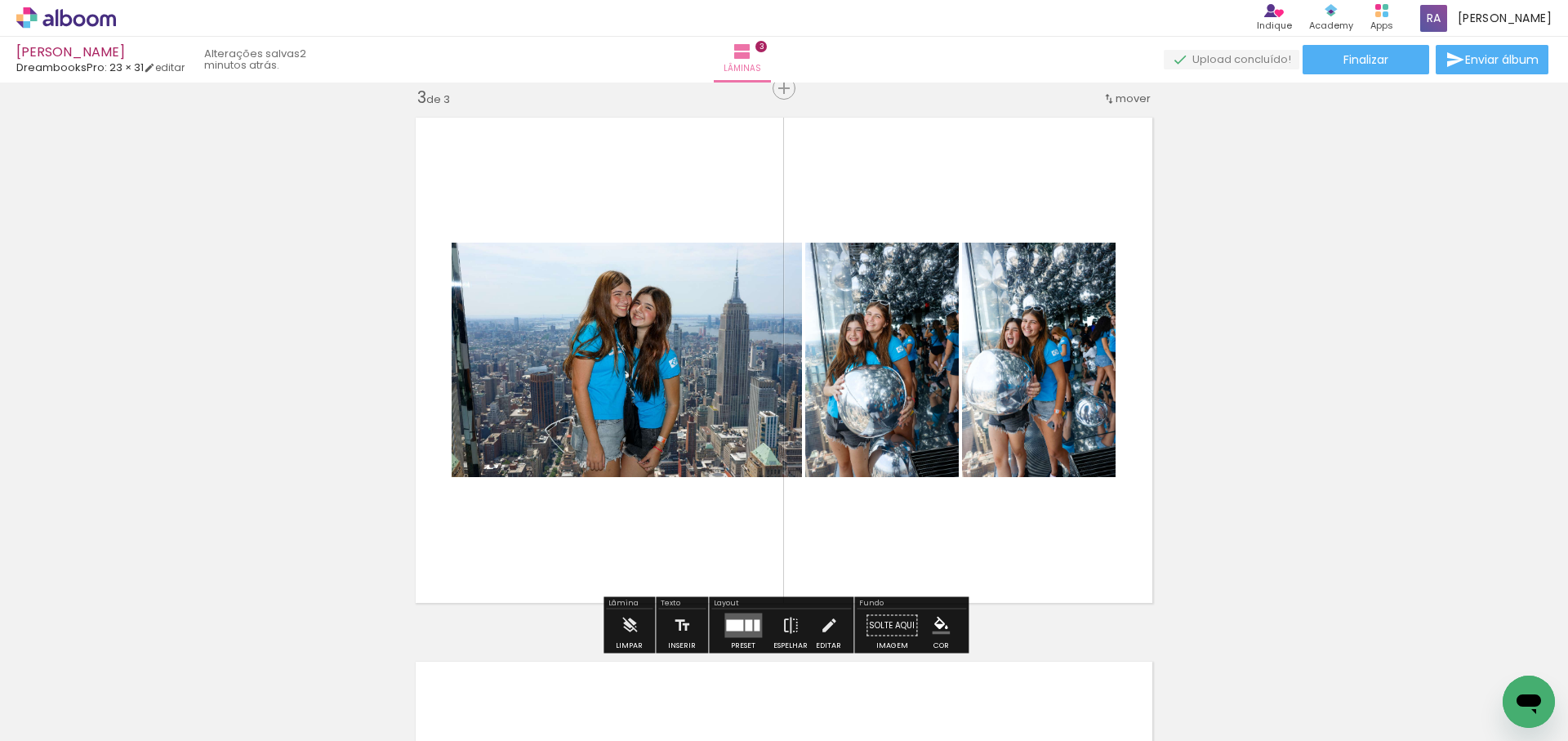
click at [737, 626] on div at bounding box center [734, 626] width 17 height 11
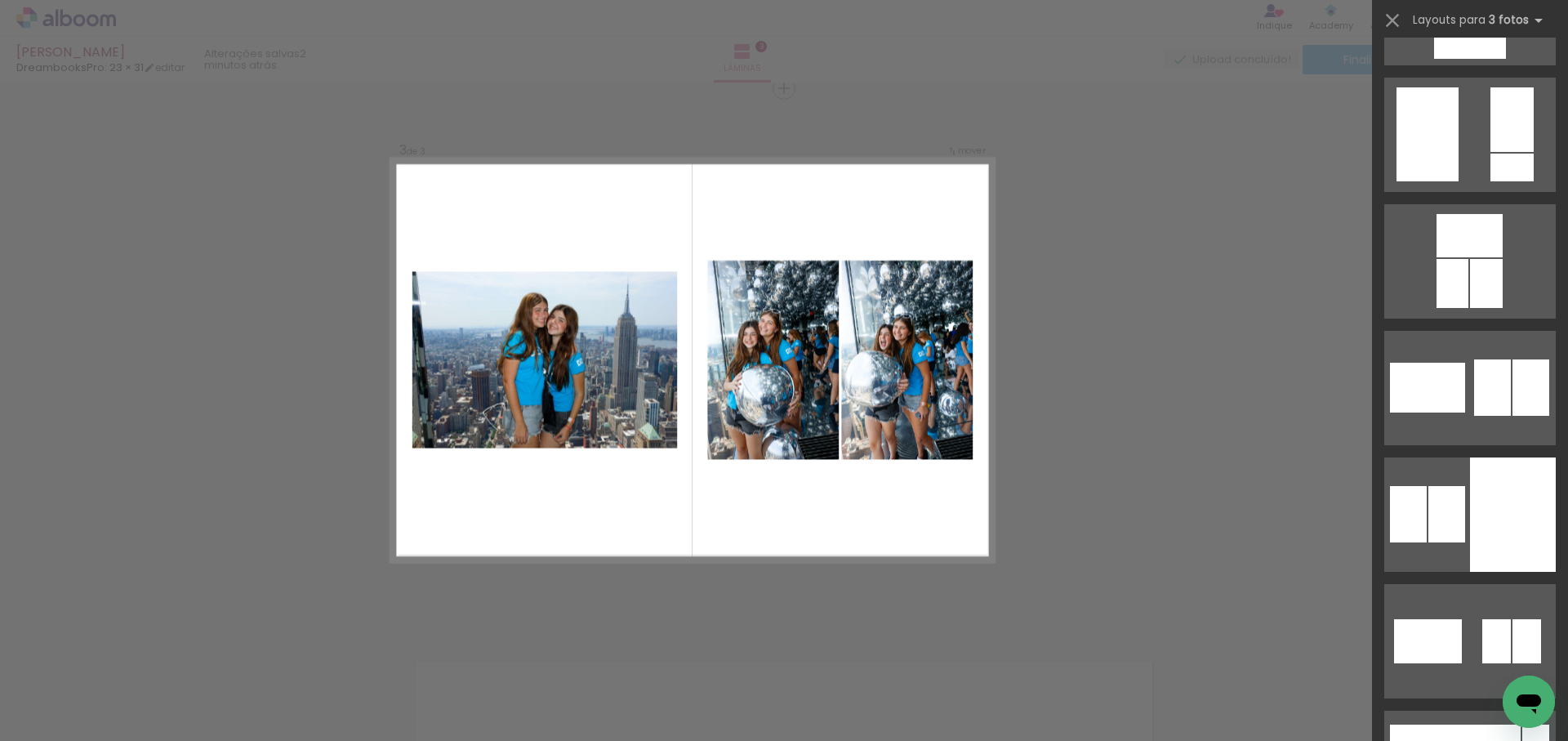
scroll to position [3156, 0]
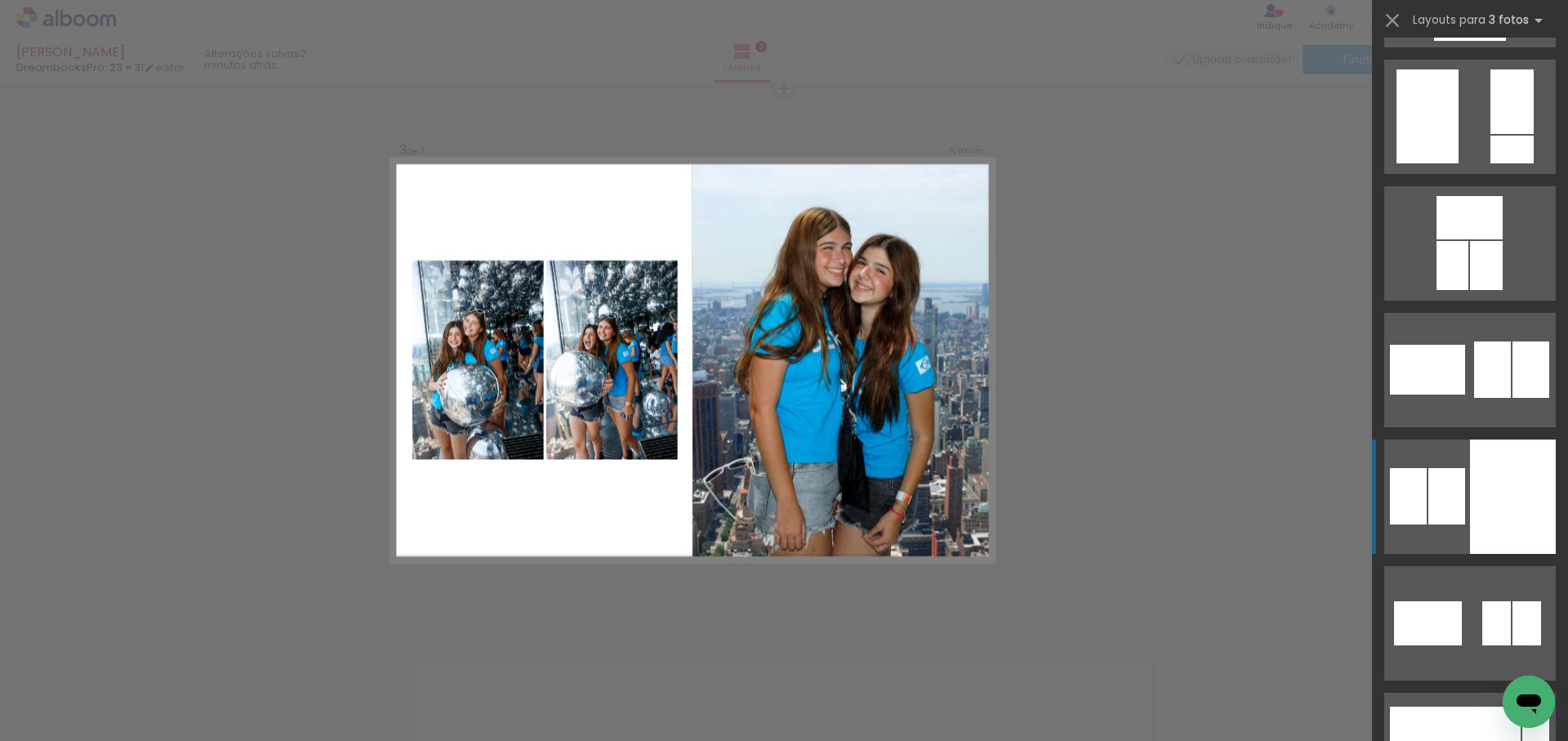
click at [1503, 463] on div at bounding box center [1512, 497] width 86 height 115
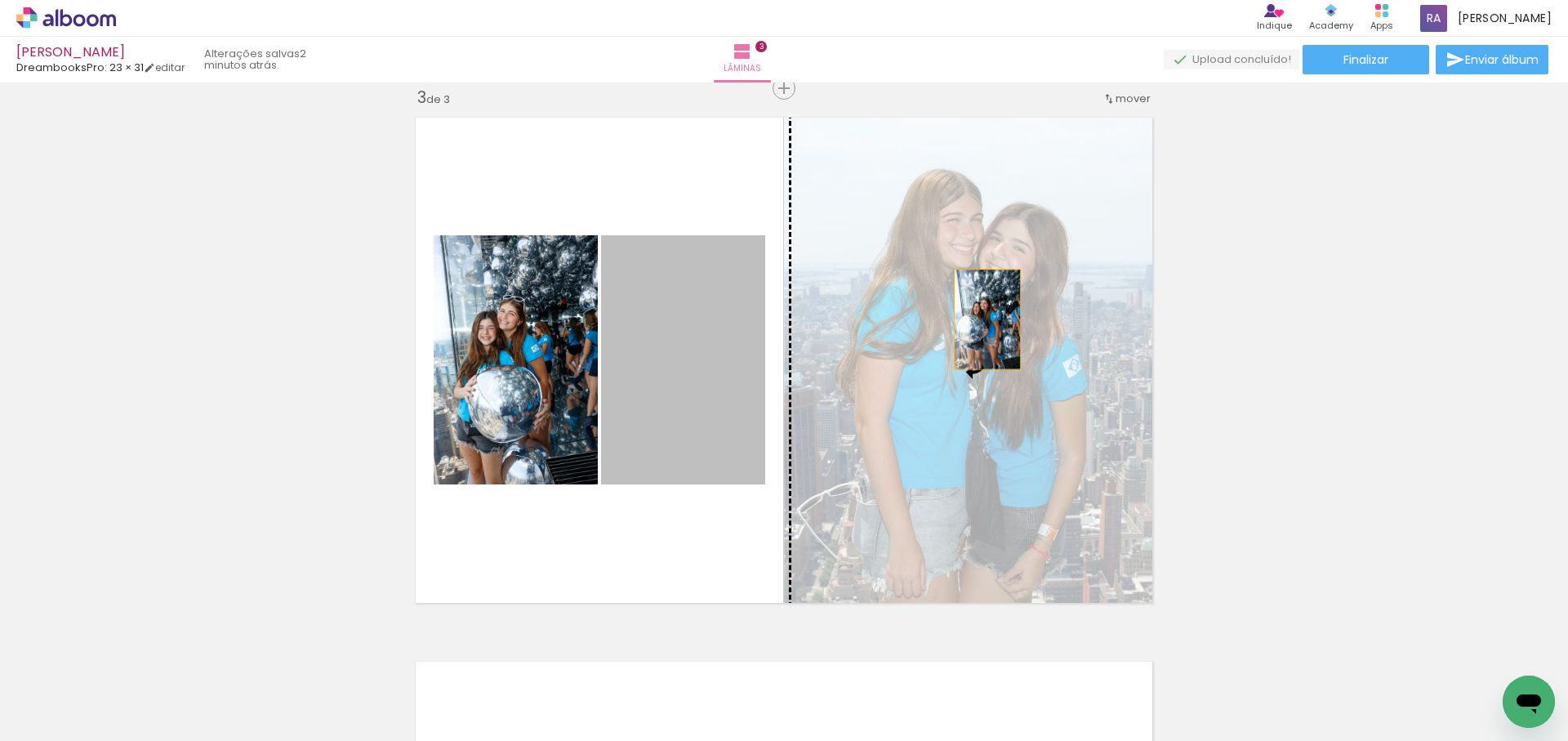
click at [0, 0] on slot at bounding box center [0, 0] width 0 height 0
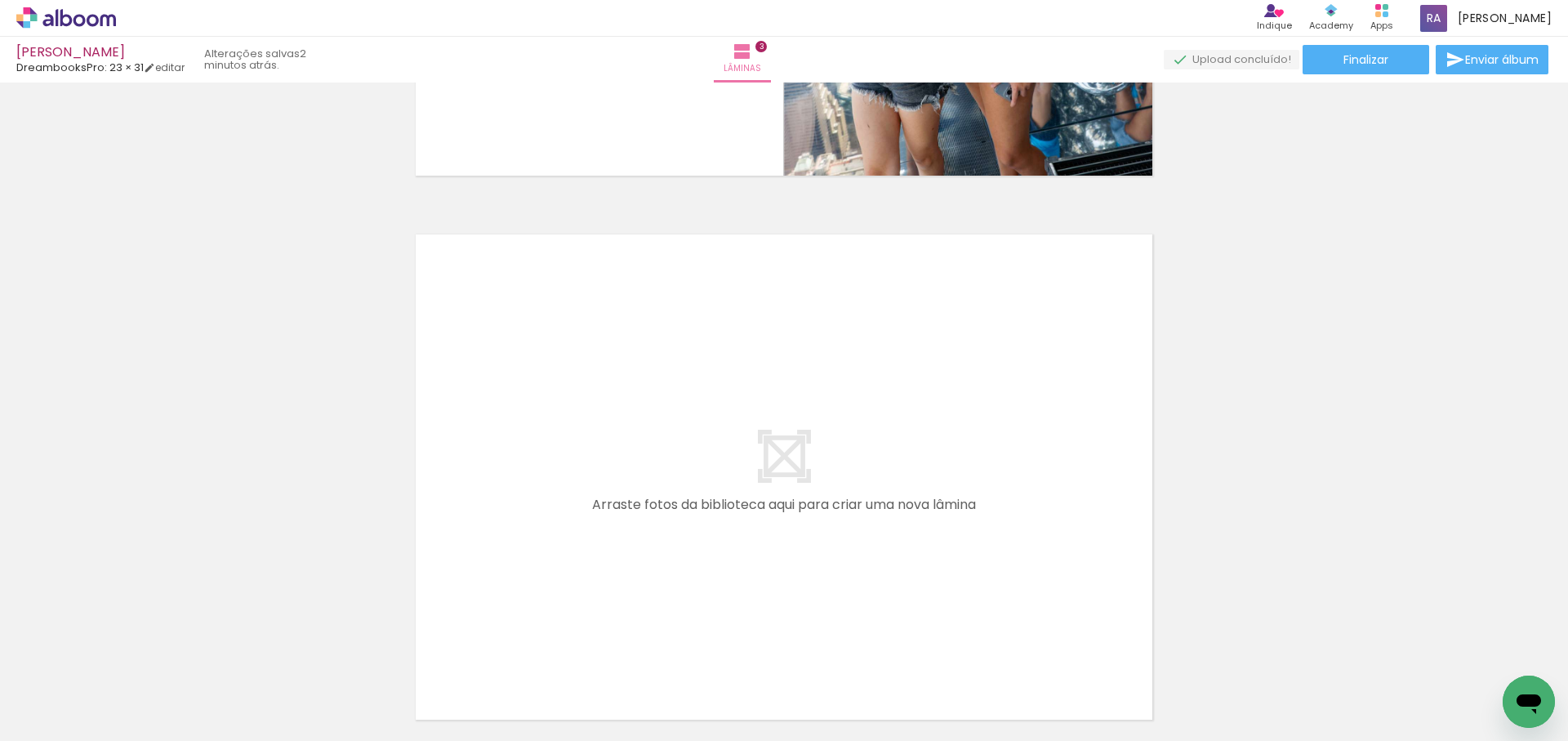
scroll to position [0, 1435]
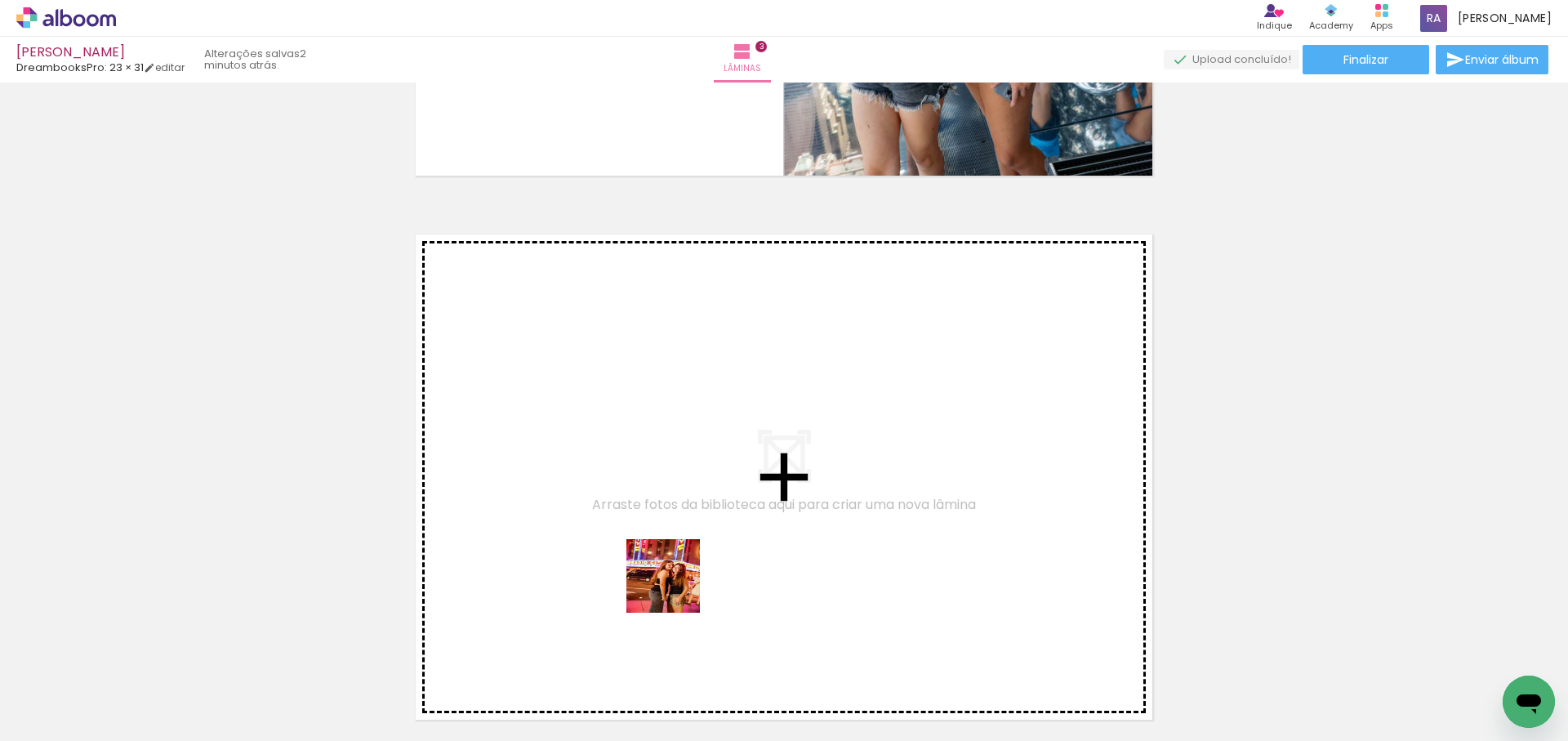
drag, startPoint x: 656, startPoint y: 653, endPoint x: 816, endPoint y: 699, distance: 166.5
click at [758, 558] on quentale-workspace at bounding box center [784, 370] width 1568 height 741
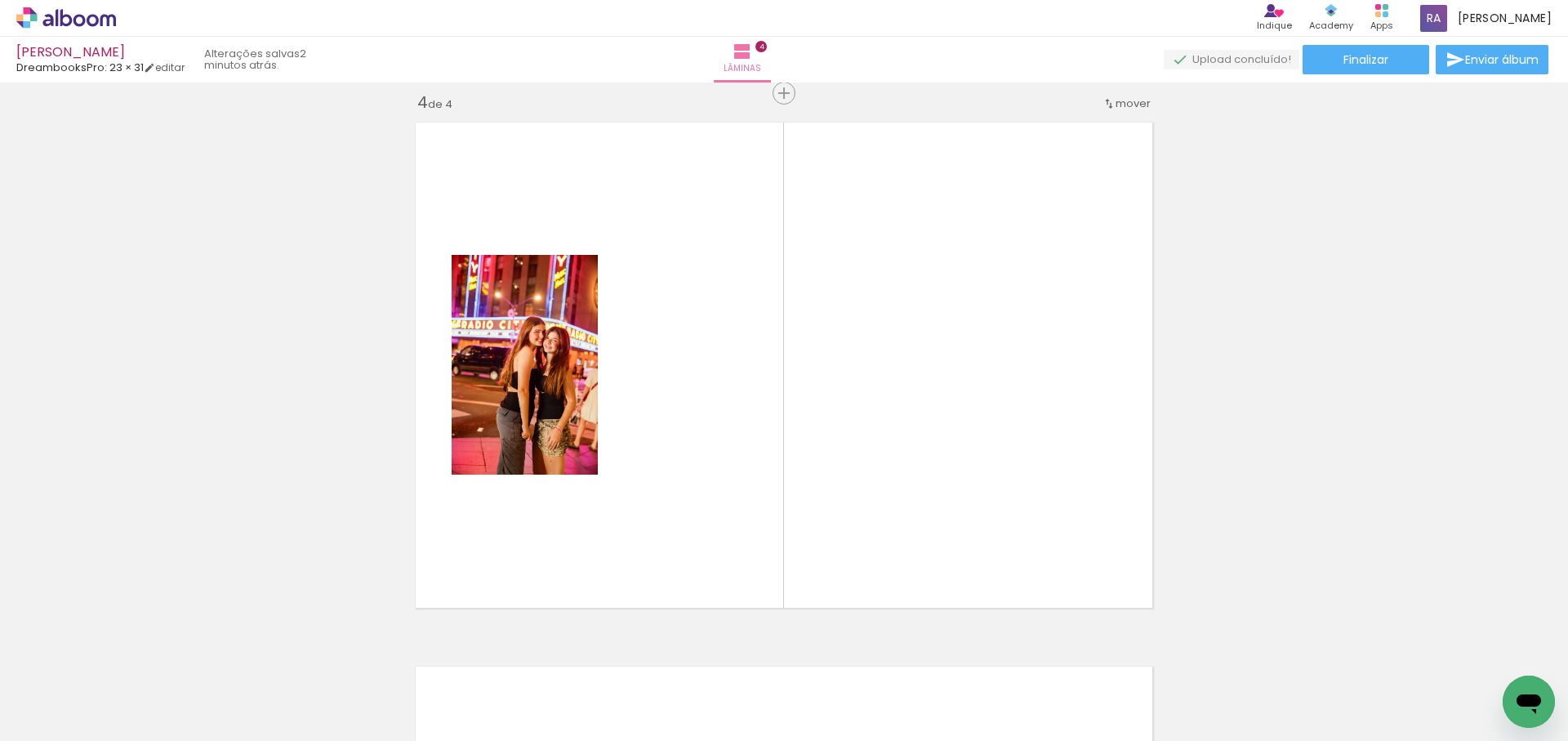
scroll to position [1653, 0]
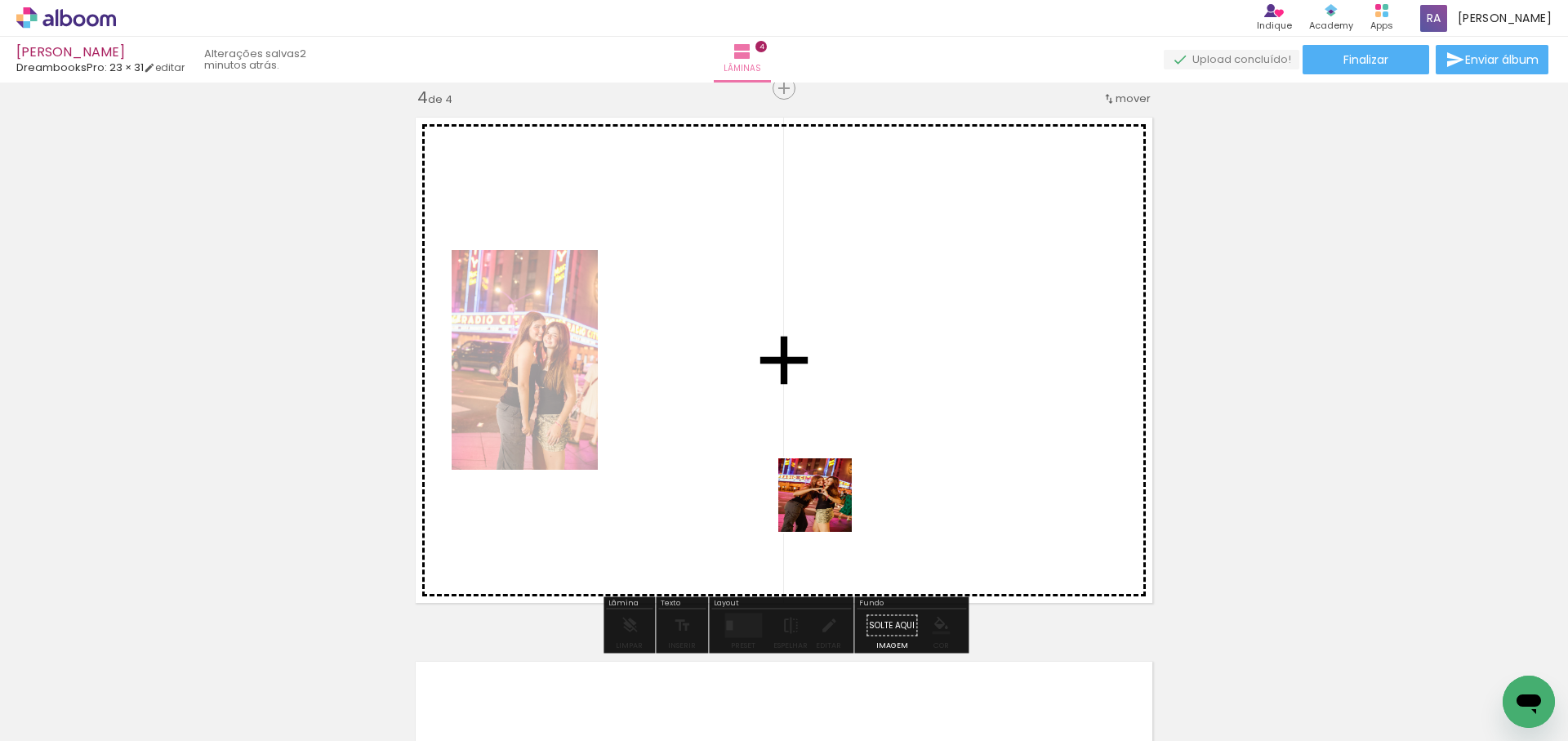
drag, startPoint x: 825, startPoint y: 508, endPoint x: 867, endPoint y: 656, distance: 153.8
click at [835, 512] on quentale-workspace at bounding box center [784, 370] width 1568 height 741
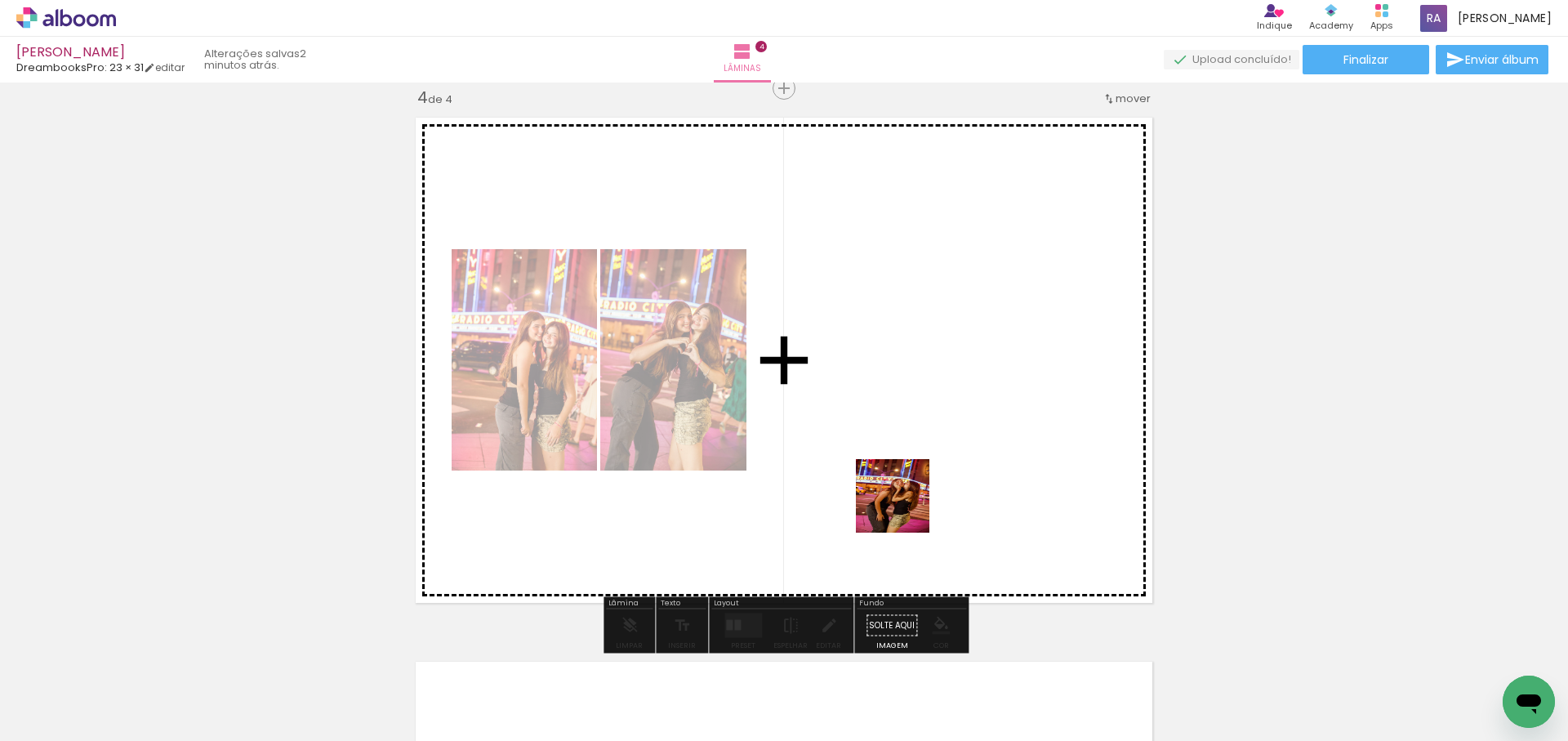
drag, startPoint x: 852, startPoint y: 649, endPoint x: 931, endPoint y: 437, distance: 226.2
click at [940, 437] on quentale-workspace at bounding box center [784, 370] width 1568 height 741
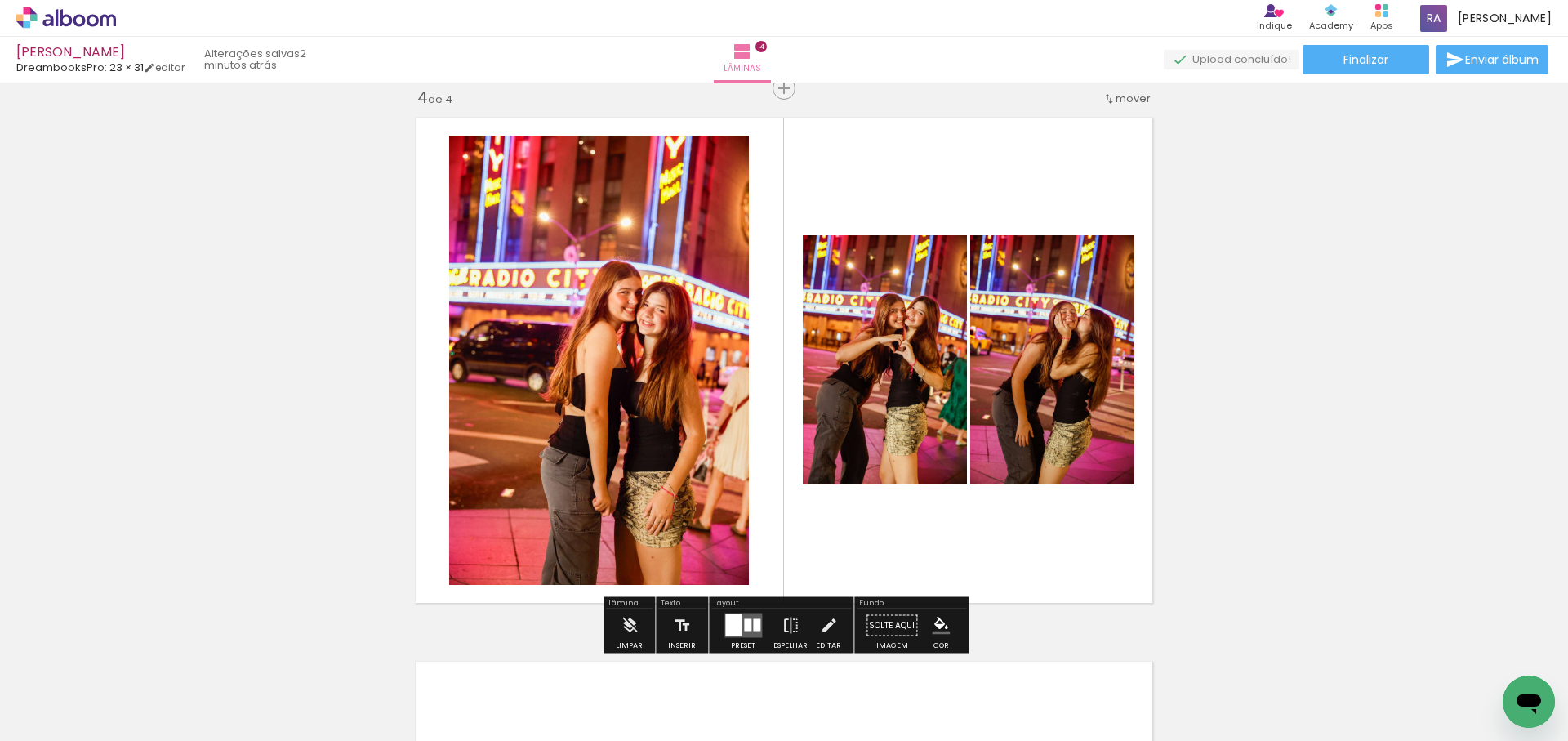
click at [744, 626] on div at bounding box center [747, 625] width 7 height 12
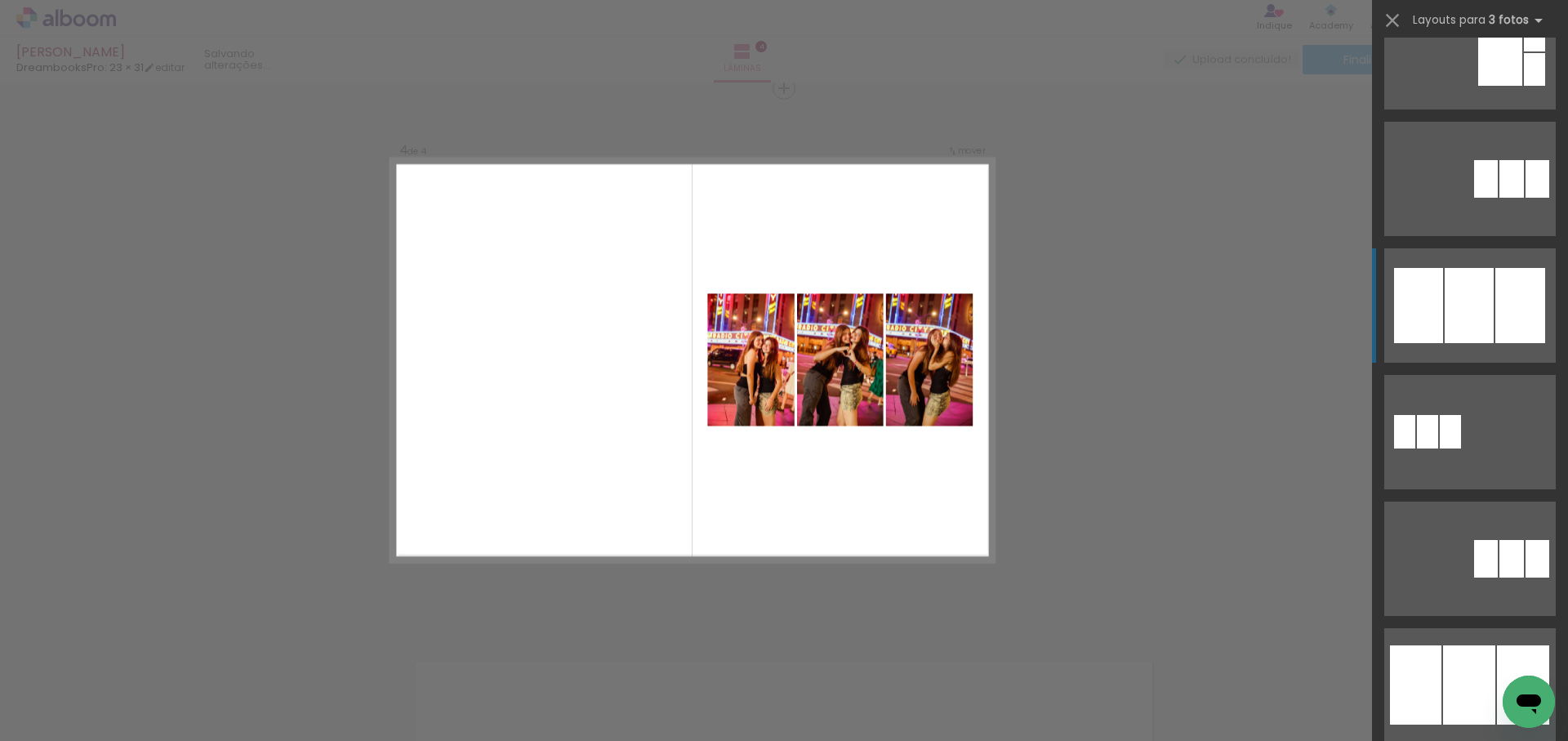
scroll to position [894, 0]
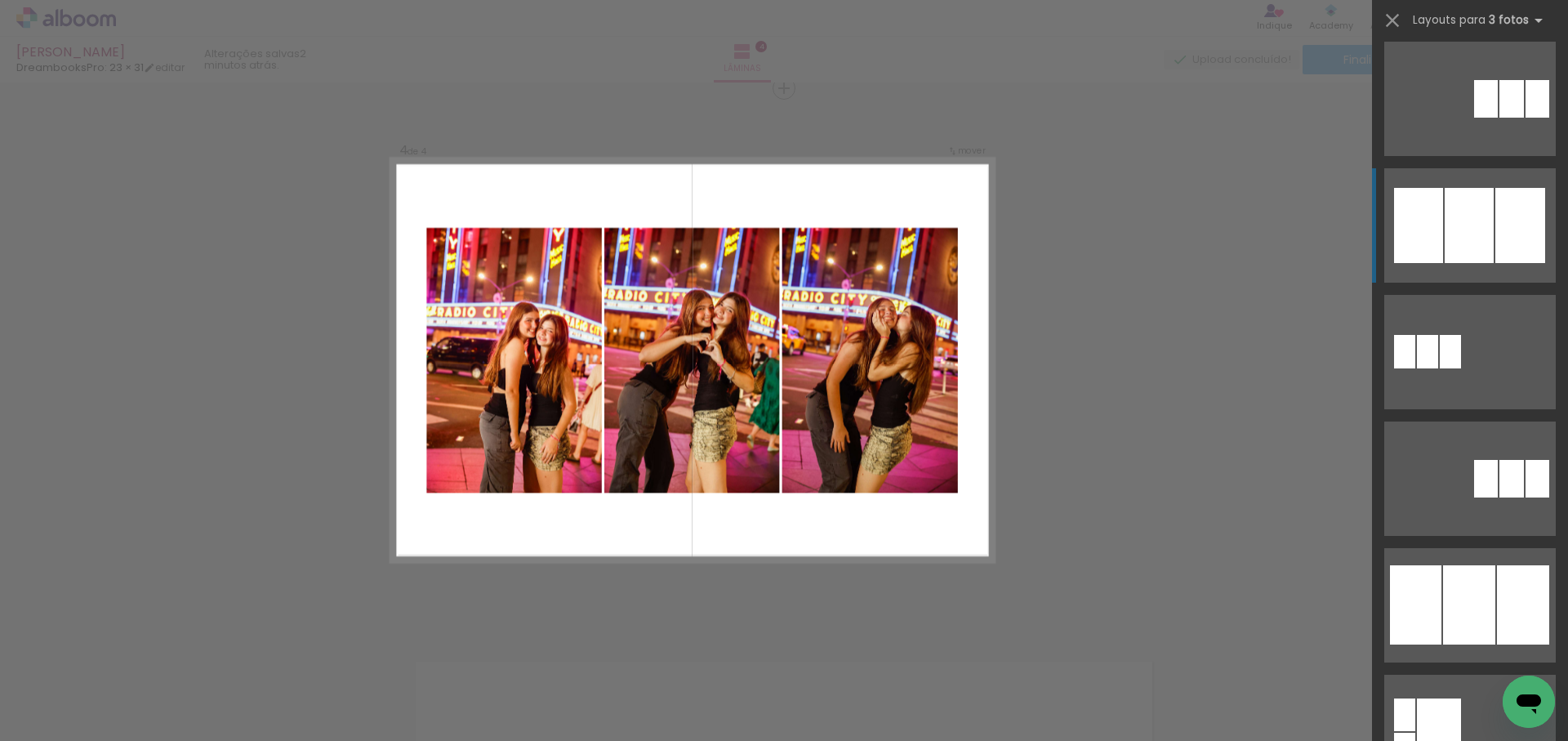
click at [1485, 224] on div at bounding box center [1469, 225] width 49 height 75
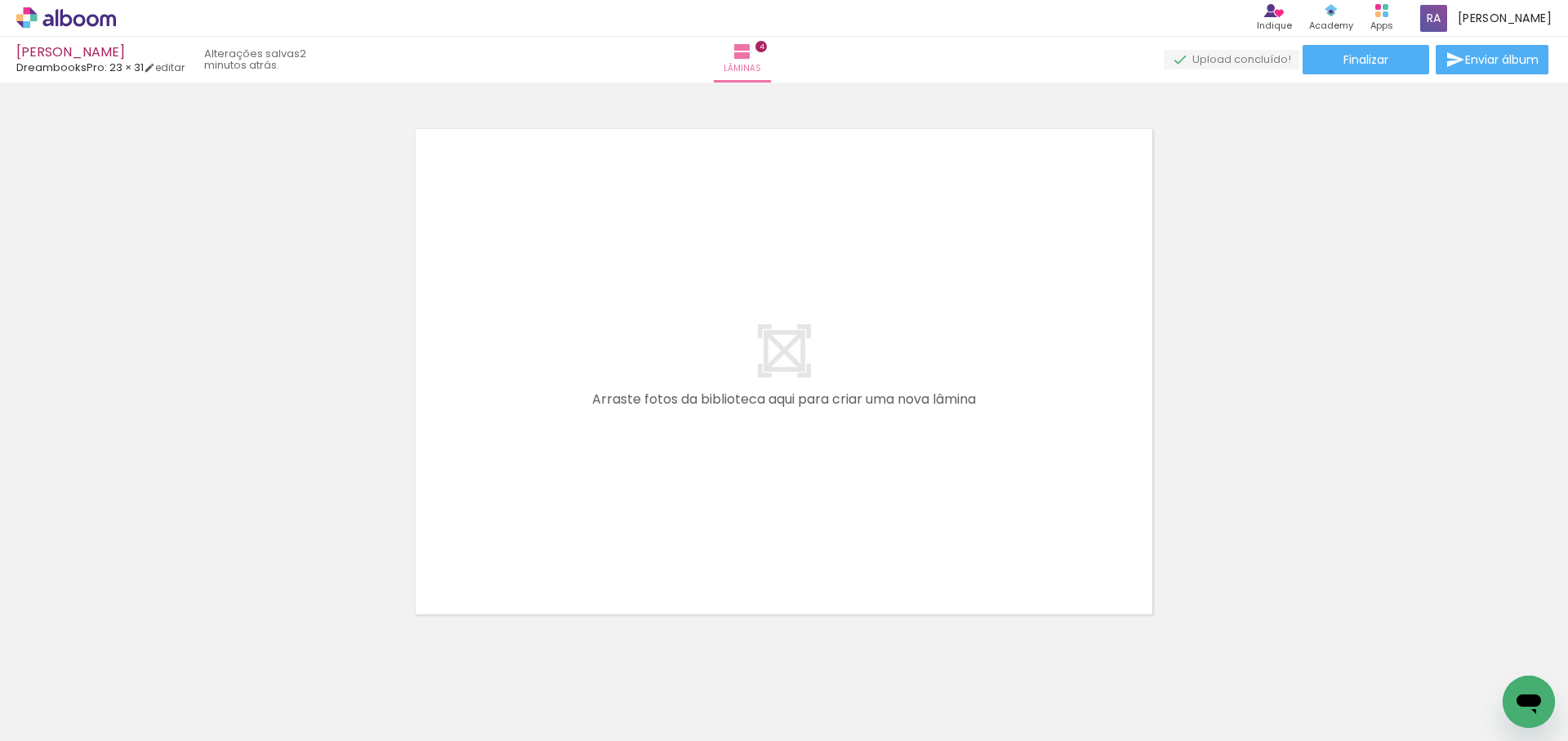
scroll to position [0, 1863]
click at [588, 547] on quentale-workspace at bounding box center [784, 370] width 1568 height 741
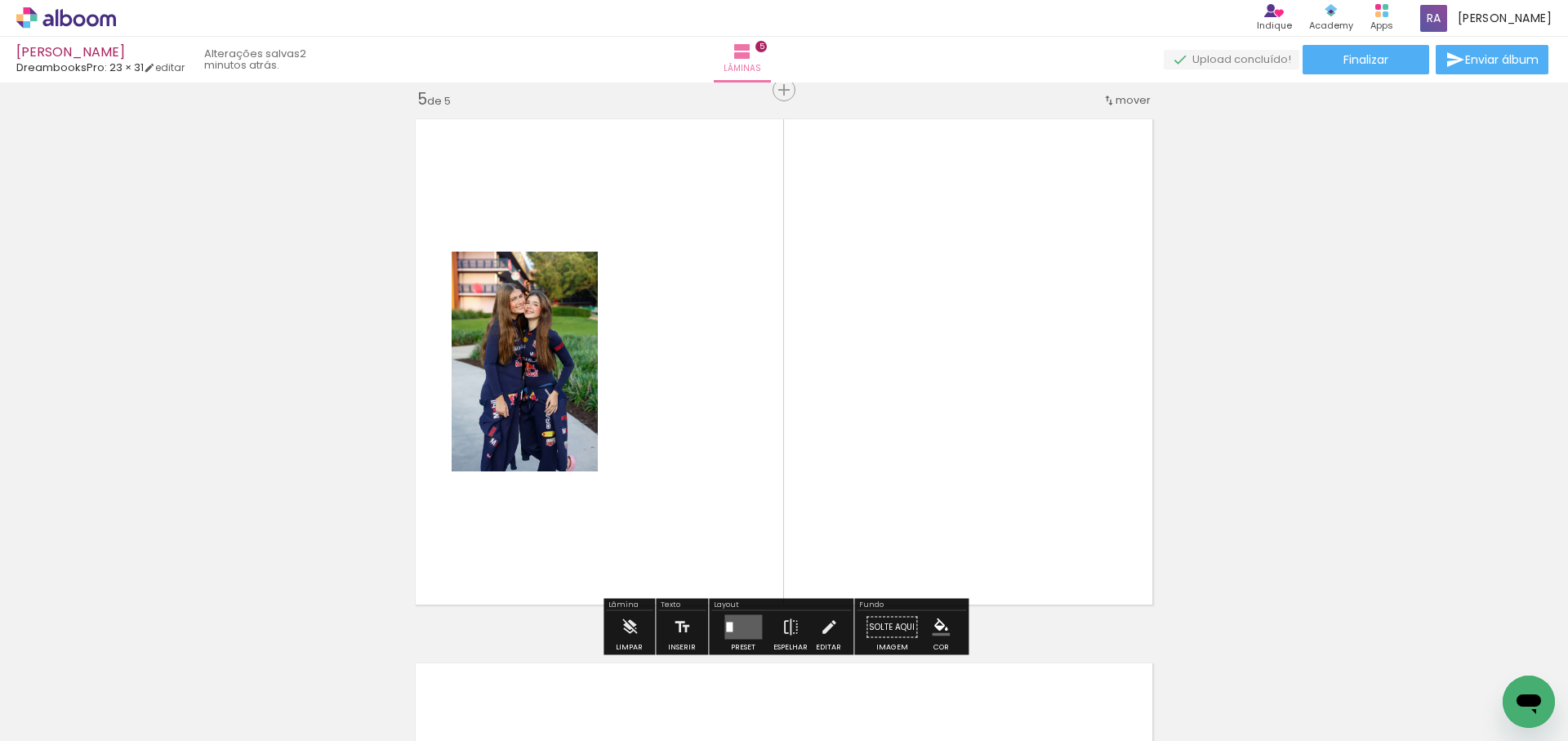
scroll to position [2198, 0]
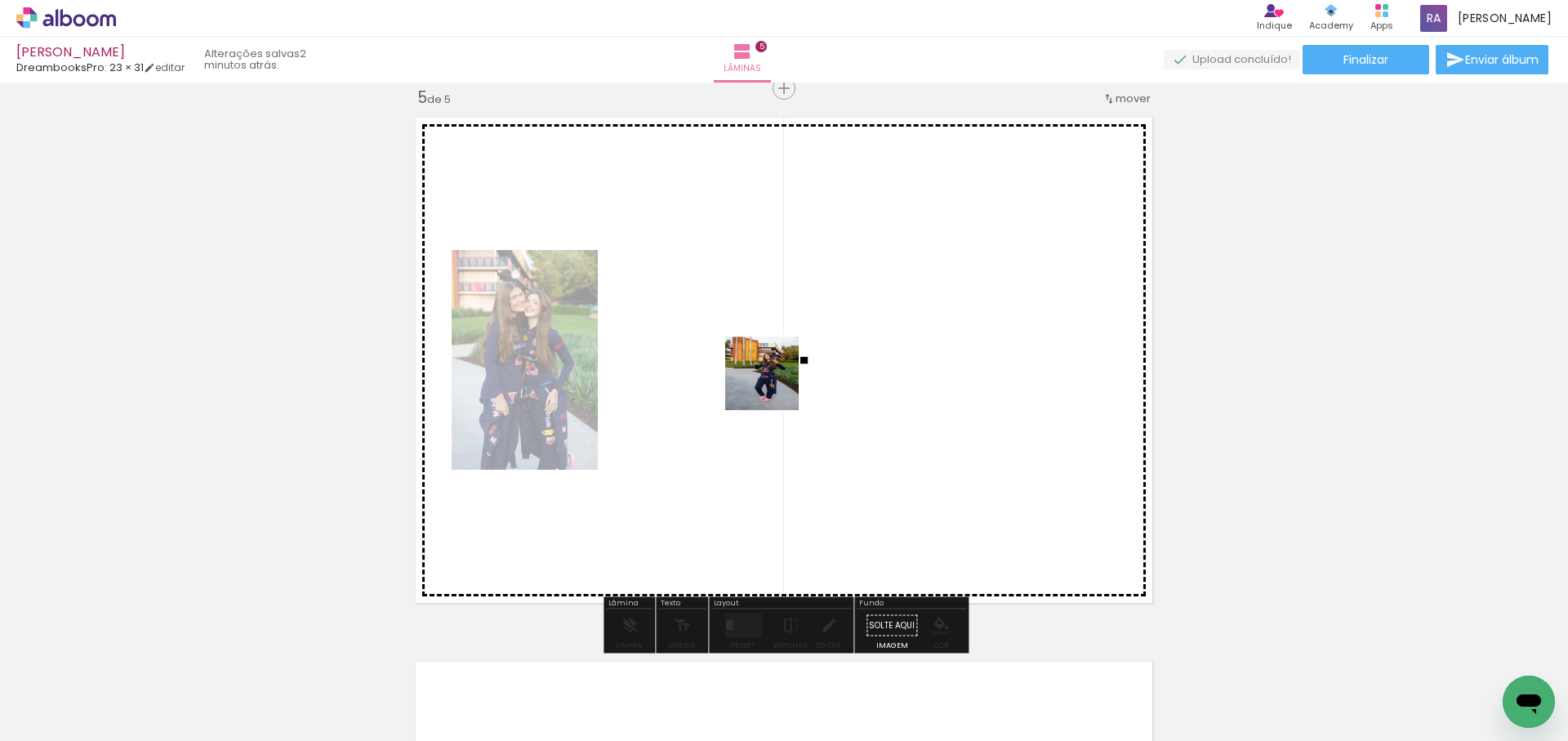
drag, startPoint x: 651, startPoint y: 577, endPoint x: 774, endPoint y: 386, distance: 227.2
click at [774, 386] on quentale-workspace at bounding box center [784, 370] width 1568 height 741
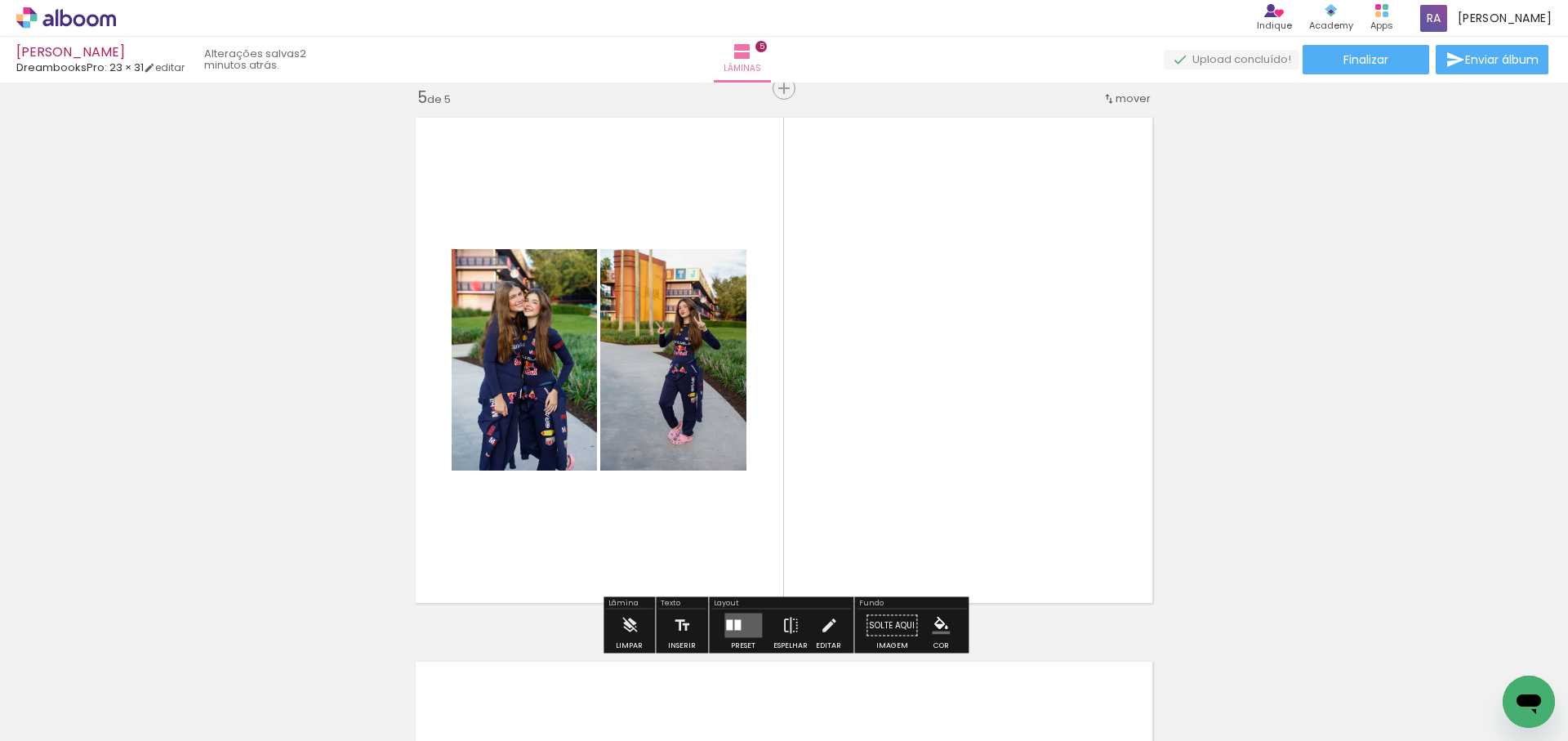
drag, startPoint x: 1038, startPoint y: 459, endPoint x: 1013, endPoint y: 563, distance: 107.0
click at [1037, 450] on quentale-workspace at bounding box center [784, 370] width 1568 height 741
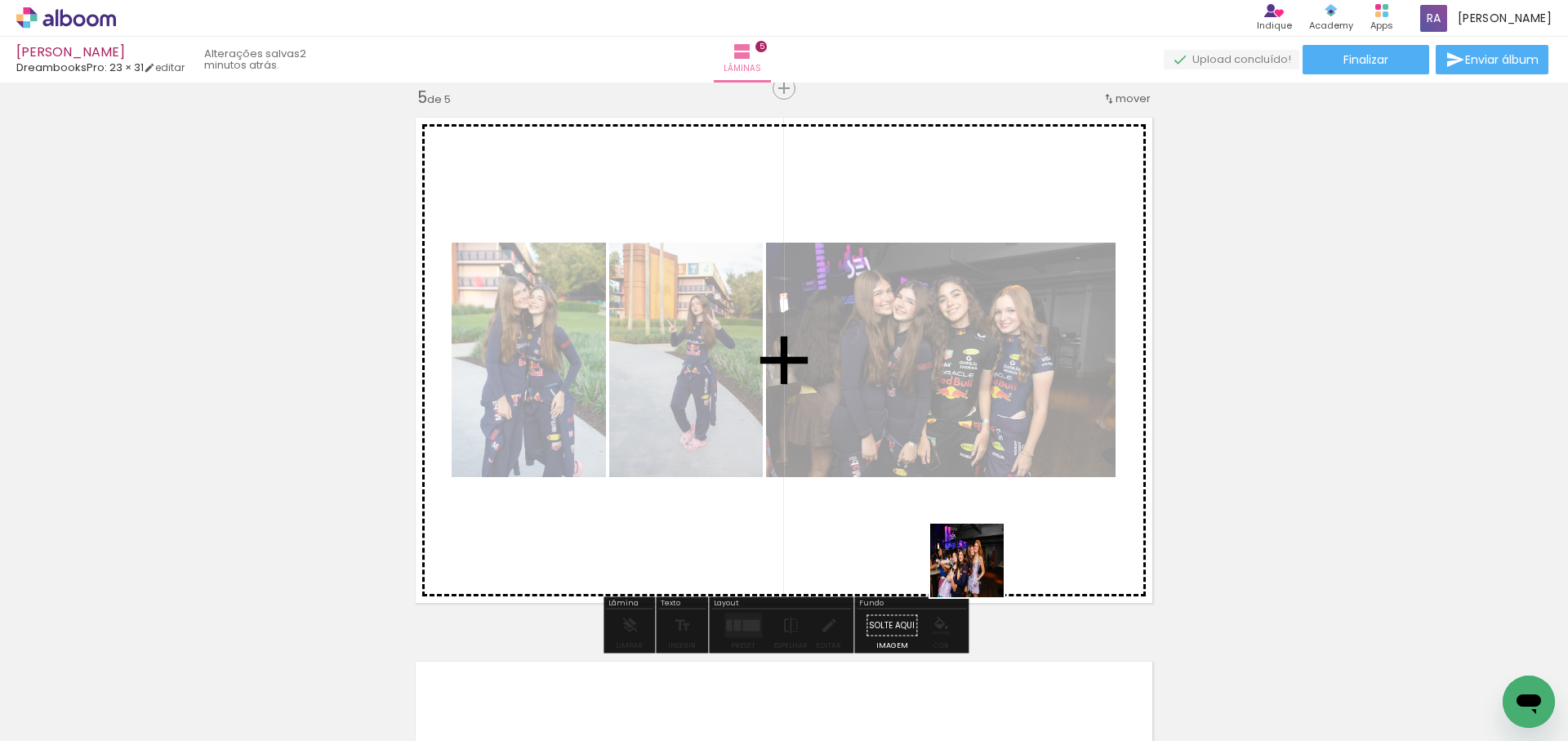
drag, startPoint x: 975, startPoint y: 586, endPoint x: 1011, endPoint y: 484, distance: 108.2
click at [1011, 484] on quentale-workspace at bounding box center [784, 370] width 1568 height 741
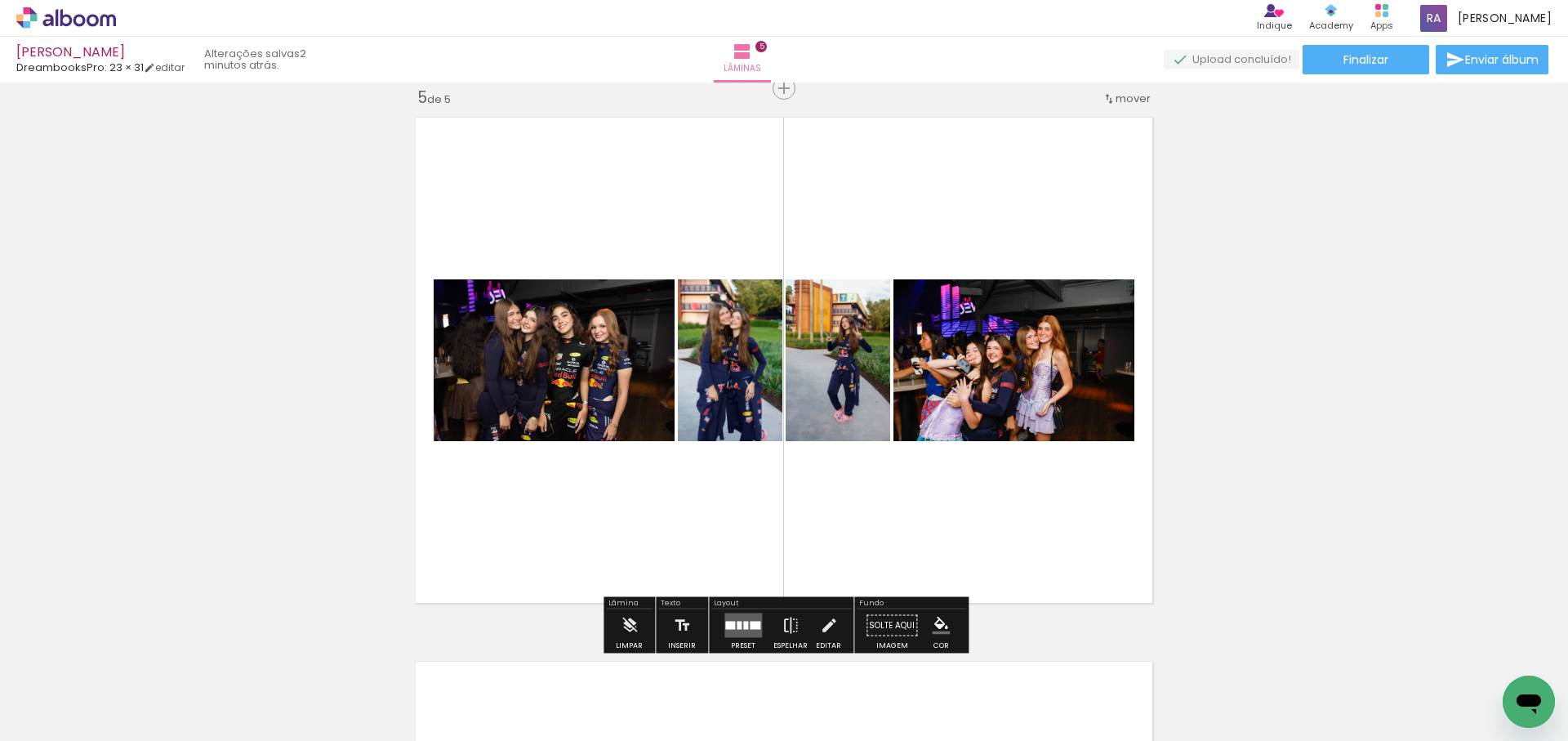
click at [743, 621] on div at bounding box center [746, 626] width 5 height 8
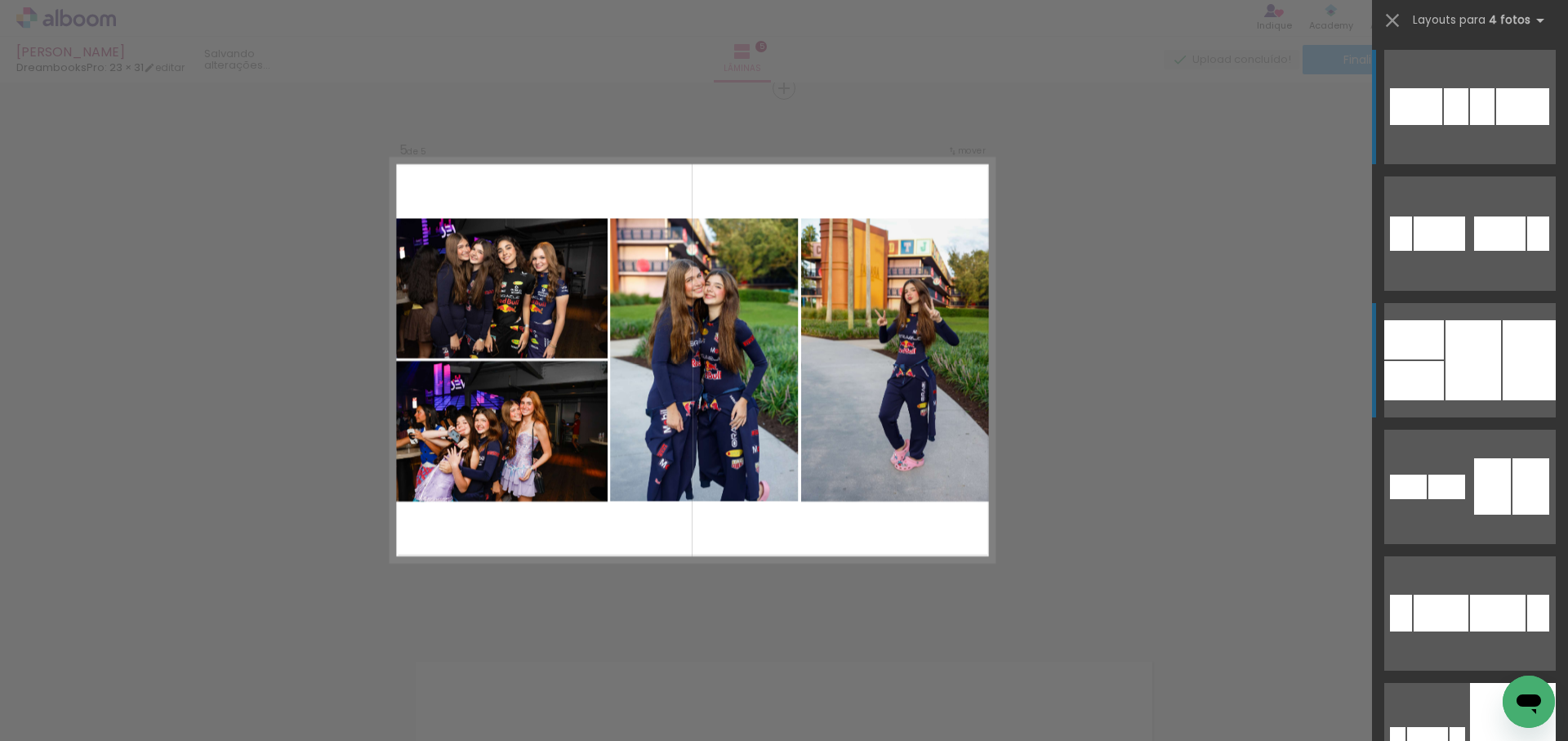
click at [1507, 362] on div at bounding box center [1529, 360] width 53 height 80
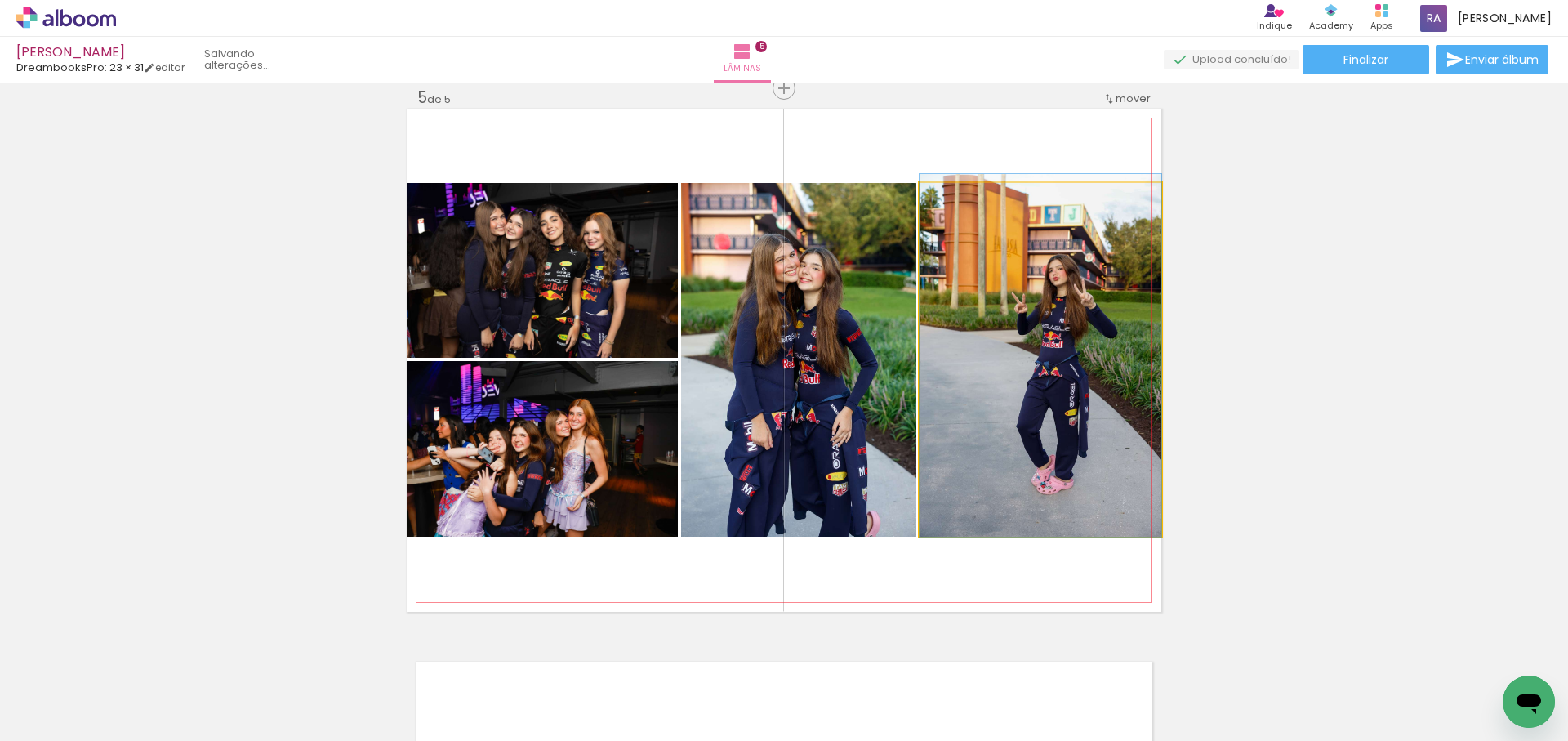
drag, startPoint x: 1094, startPoint y: 422, endPoint x: 790, endPoint y: 419, distance: 304.0
click at [0, 0] on slot at bounding box center [0, 0] width 0 height 0
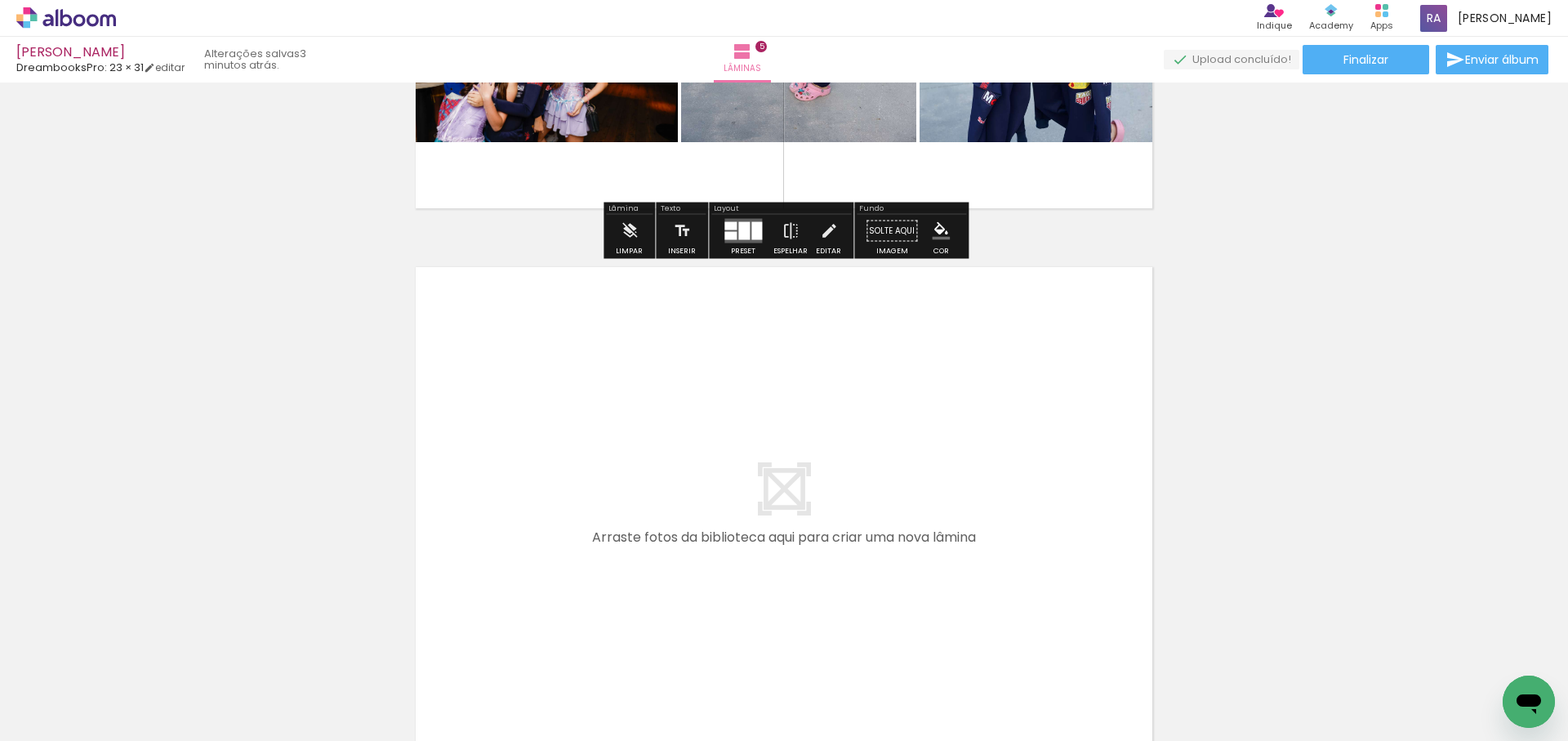
scroll to position [2597, 0]
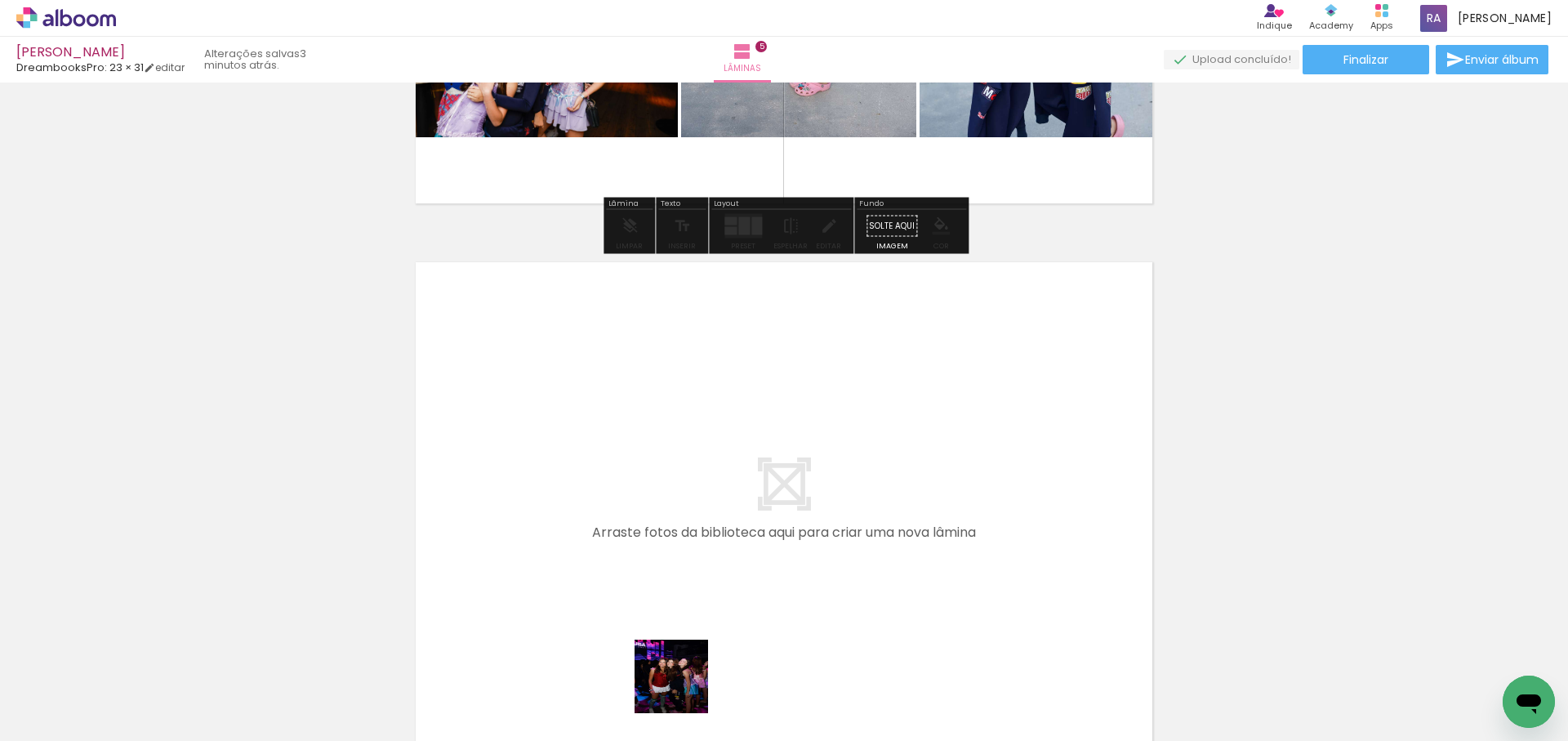
click at [731, 582] on quentale-workspace at bounding box center [784, 370] width 1568 height 741
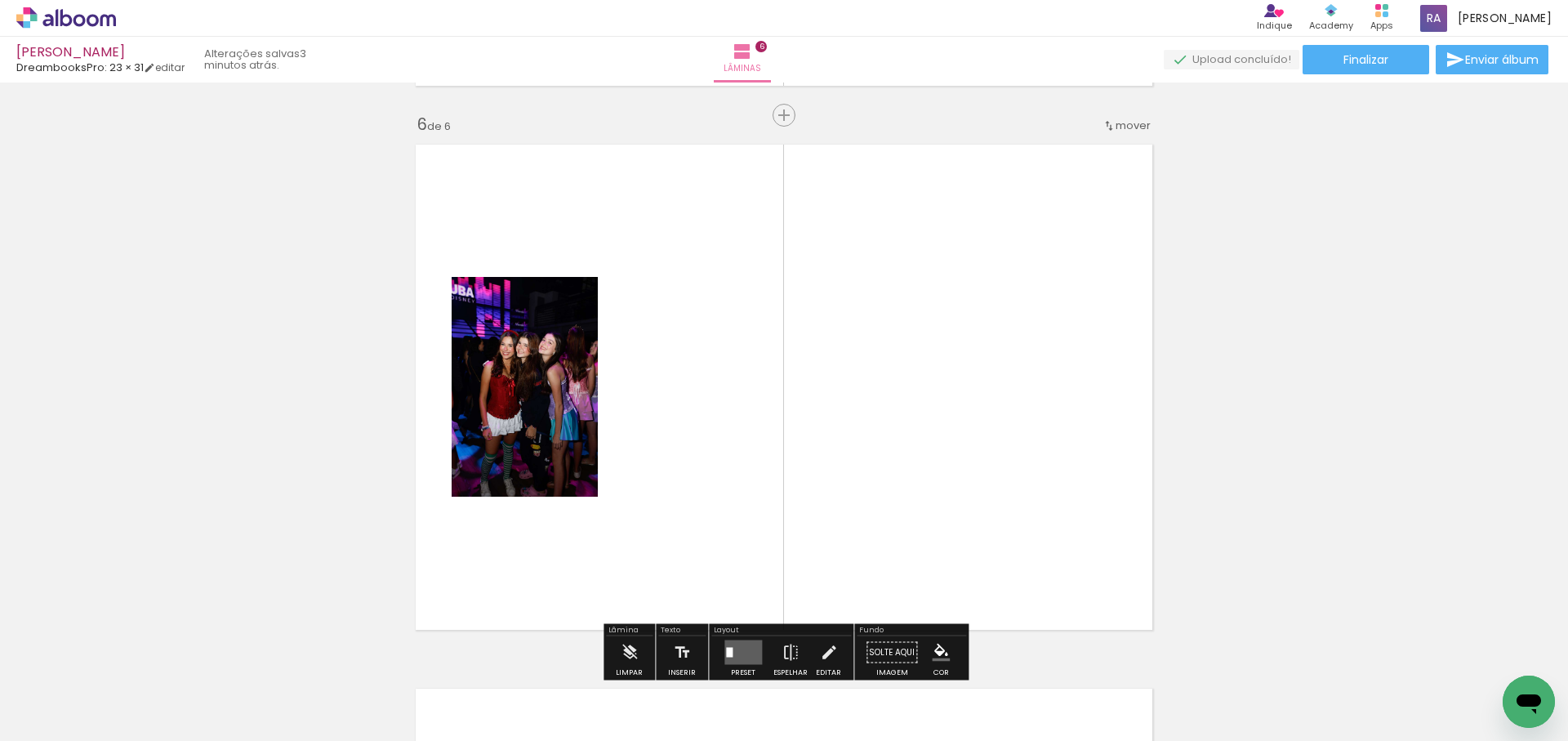
scroll to position [2741, 0]
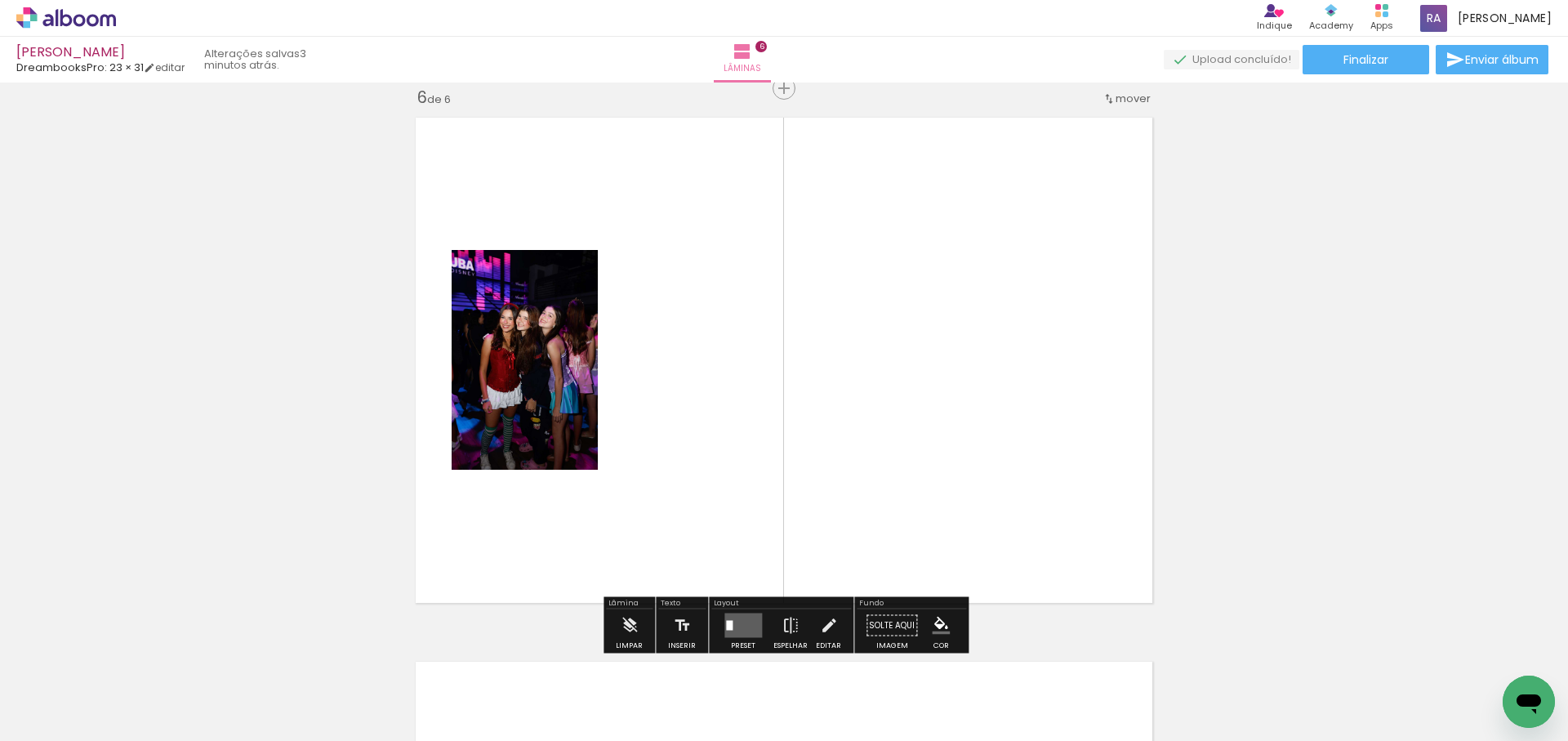
drag, startPoint x: 771, startPoint y: 687, endPoint x: 854, endPoint y: 646, distance: 92.6
click at [839, 561] on quentale-workspace at bounding box center [784, 370] width 1568 height 741
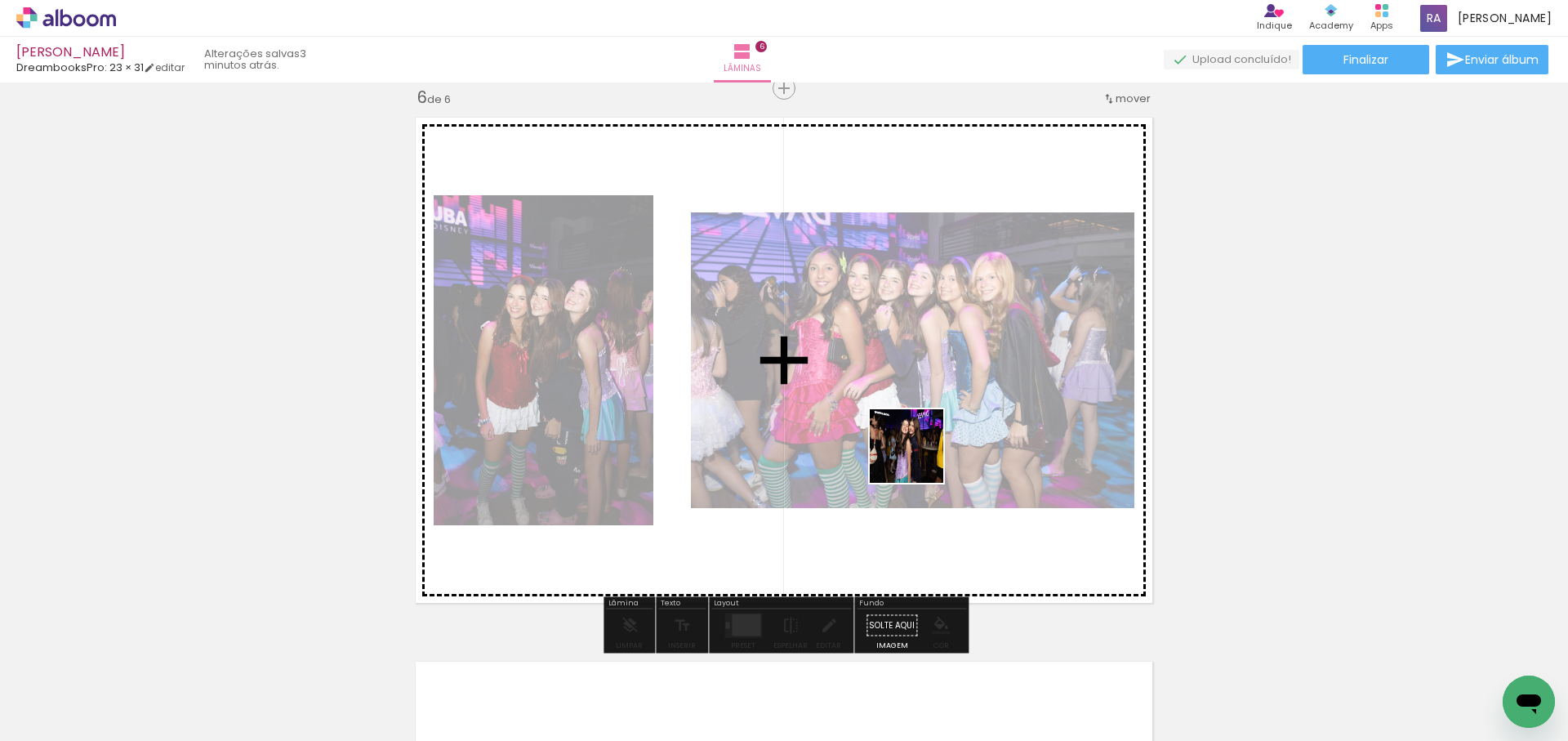
drag, startPoint x: 914, startPoint y: 503, endPoint x: 919, endPoint y: 451, distance: 52.2
click at [919, 453] on quentale-workspace at bounding box center [784, 370] width 1568 height 741
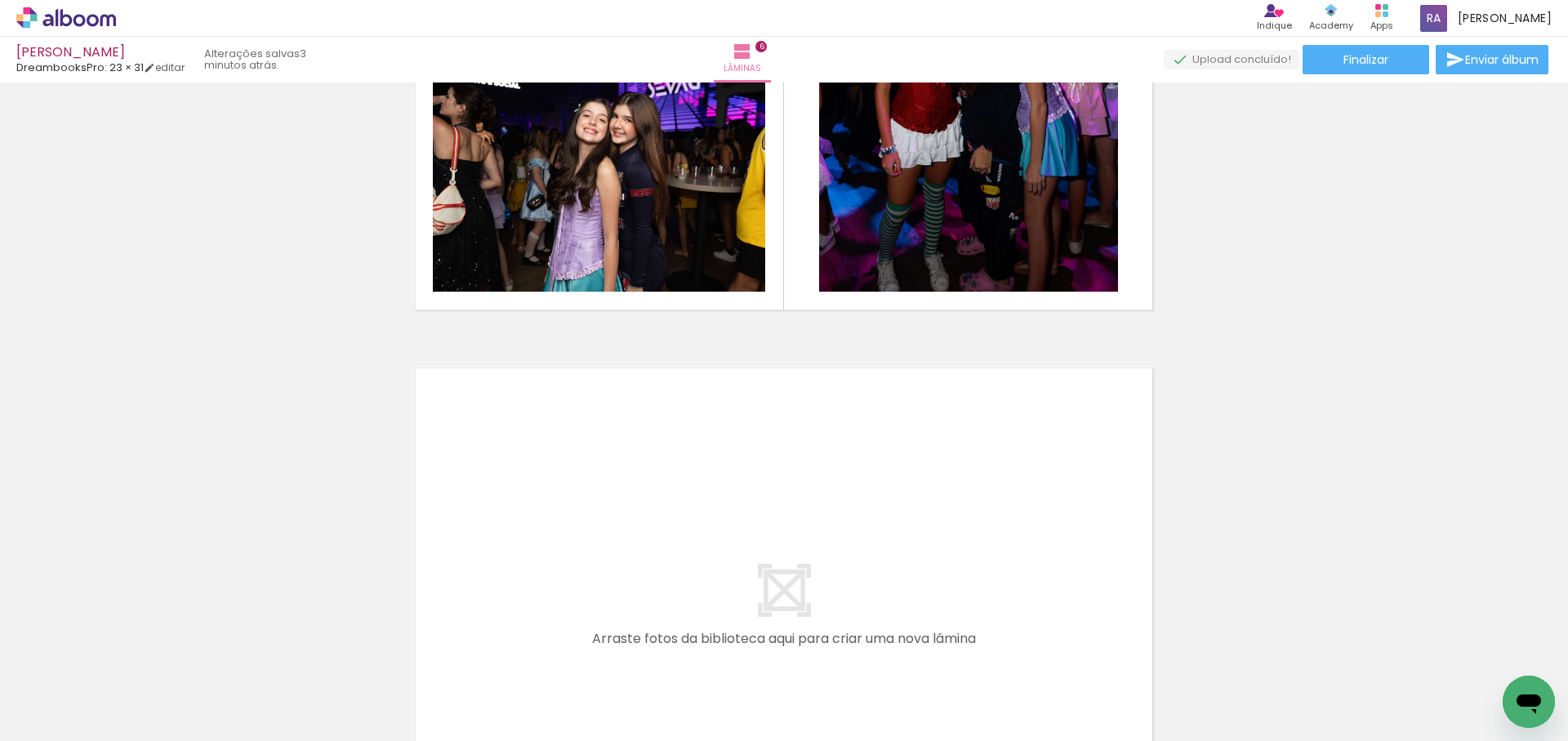
scroll to position [0, 2229]
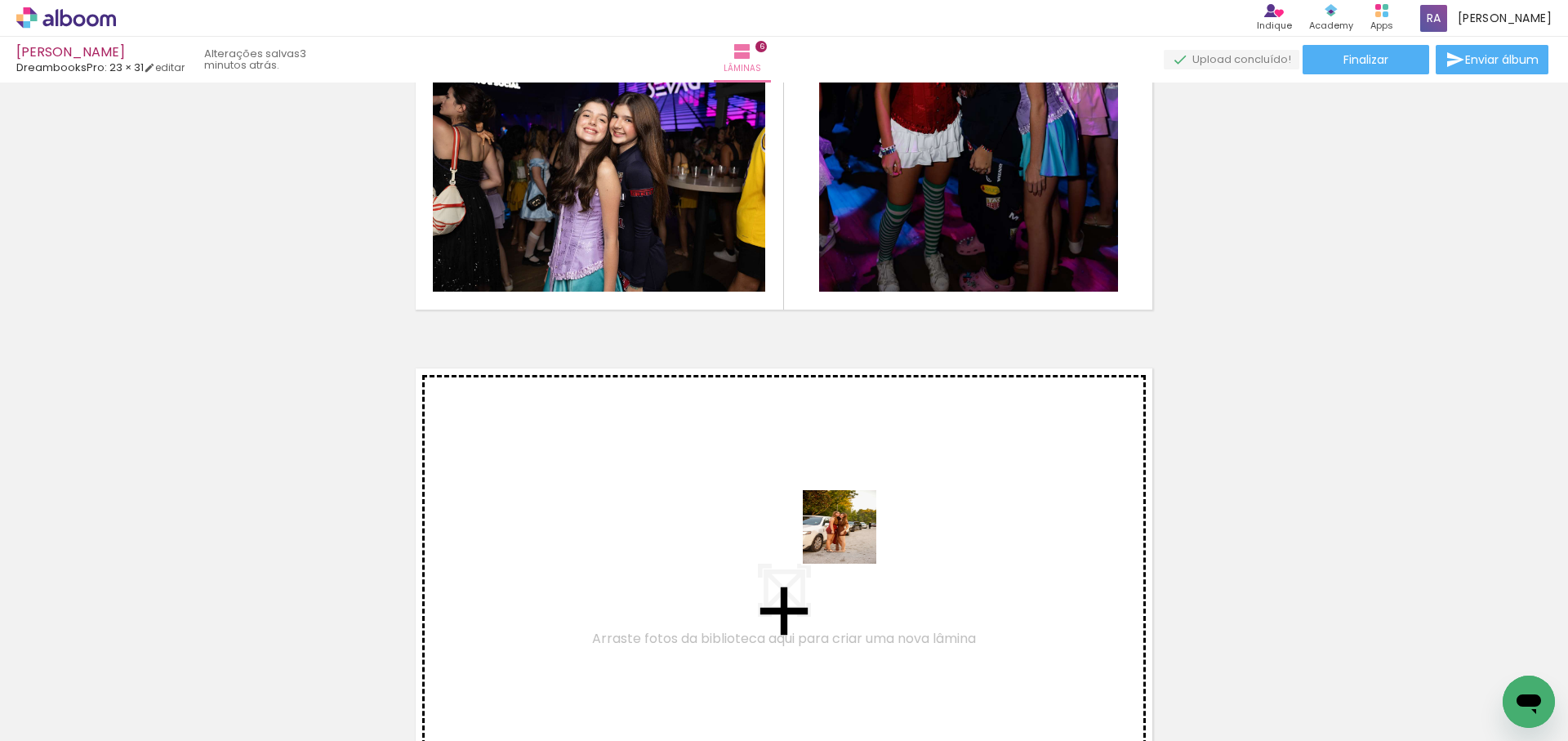
drag, startPoint x: 785, startPoint y: 677, endPoint x: 852, endPoint y: 539, distance: 153.4
click at [852, 539] on quentale-workspace at bounding box center [784, 370] width 1568 height 741
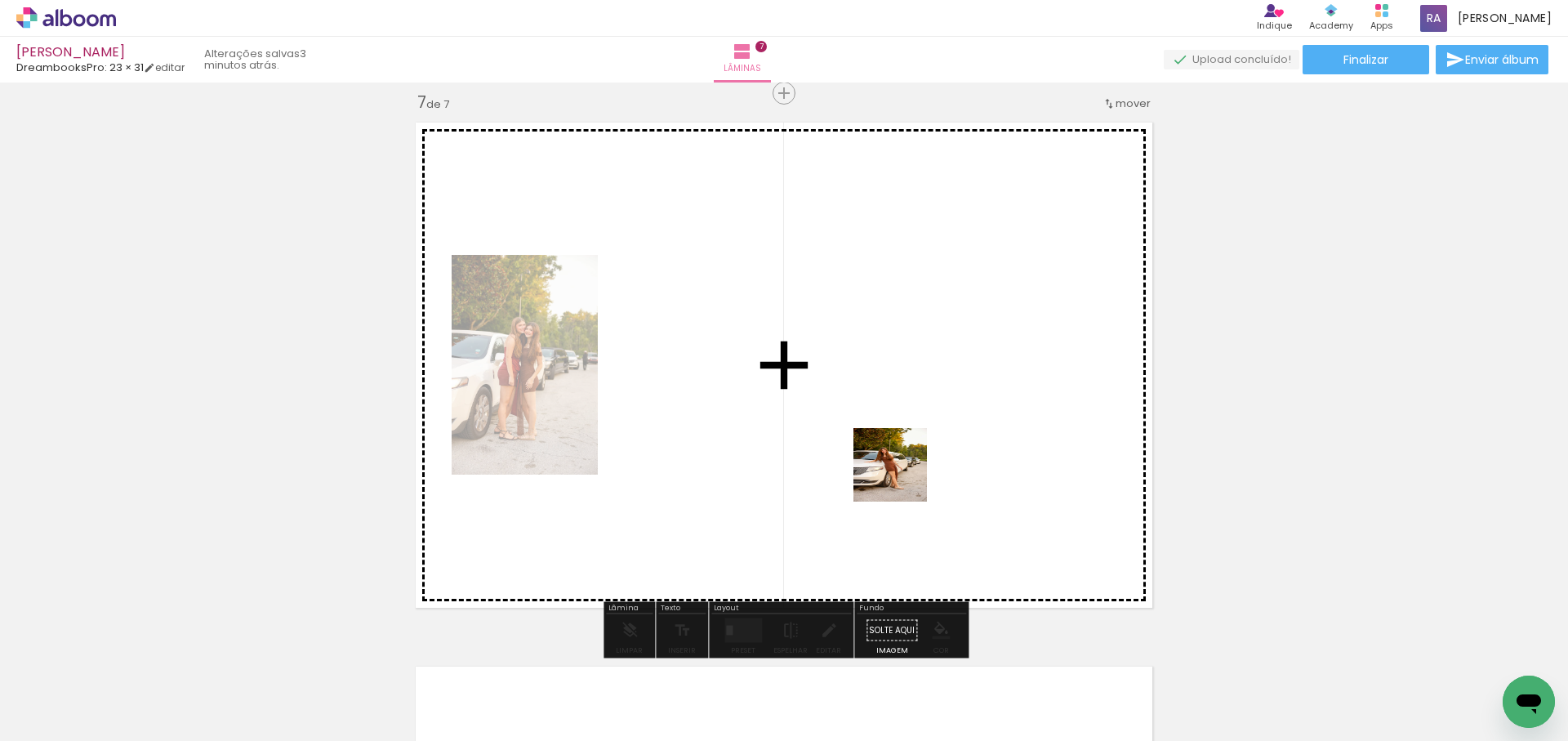
scroll to position [3286, 0]
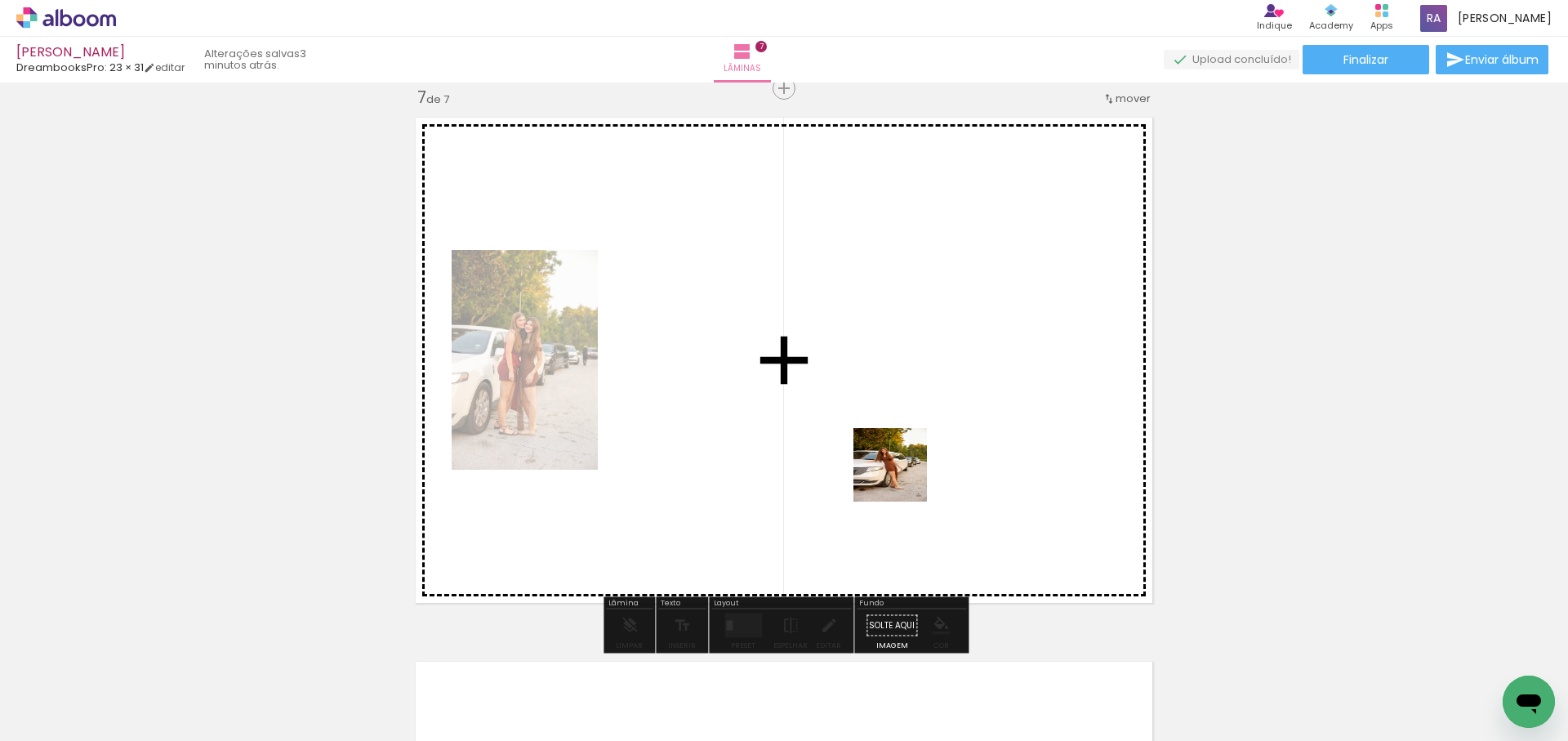
drag, startPoint x: 876, startPoint y: 542, endPoint x: 942, endPoint y: 632, distance: 111.6
click at [905, 472] on quentale-workspace at bounding box center [784, 370] width 1568 height 741
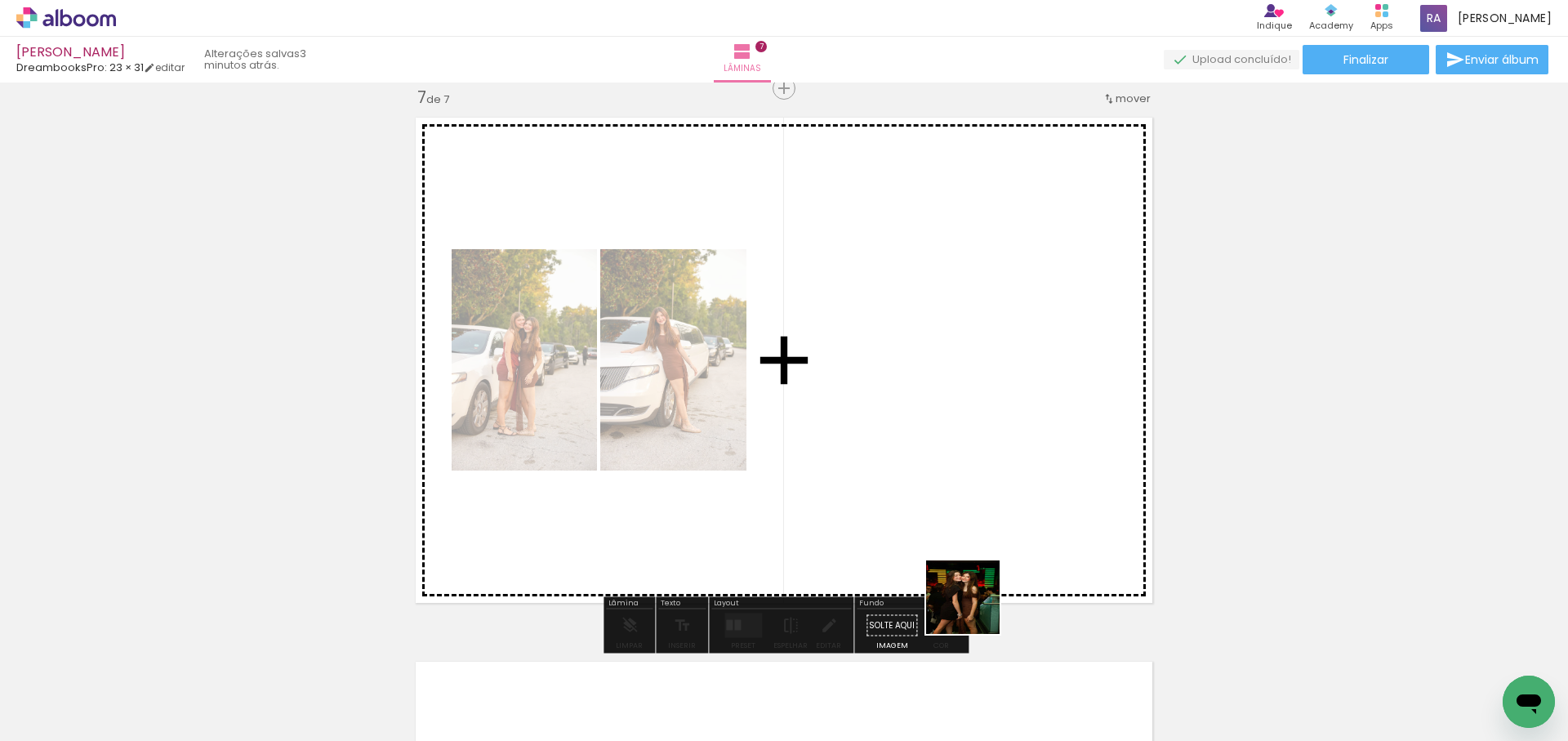
drag, startPoint x: 964, startPoint y: 652, endPoint x: 992, endPoint y: 401, distance: 252.6
click at [992, 401] on quentale-workspace at bounding box center [784, 370] width 1568 height 741
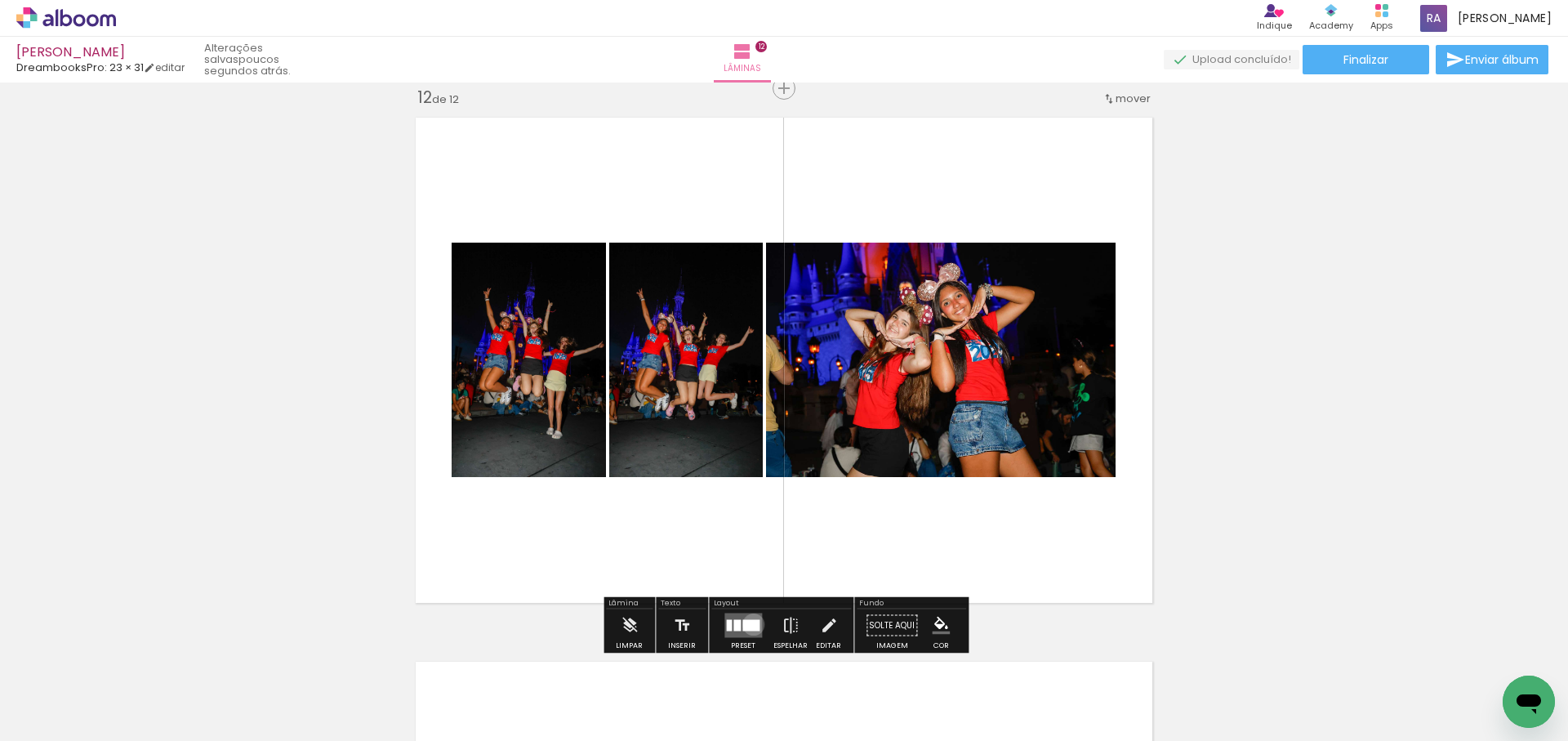
click at [750, 624] on div at bounding box center [750, 626] width 17 height 11
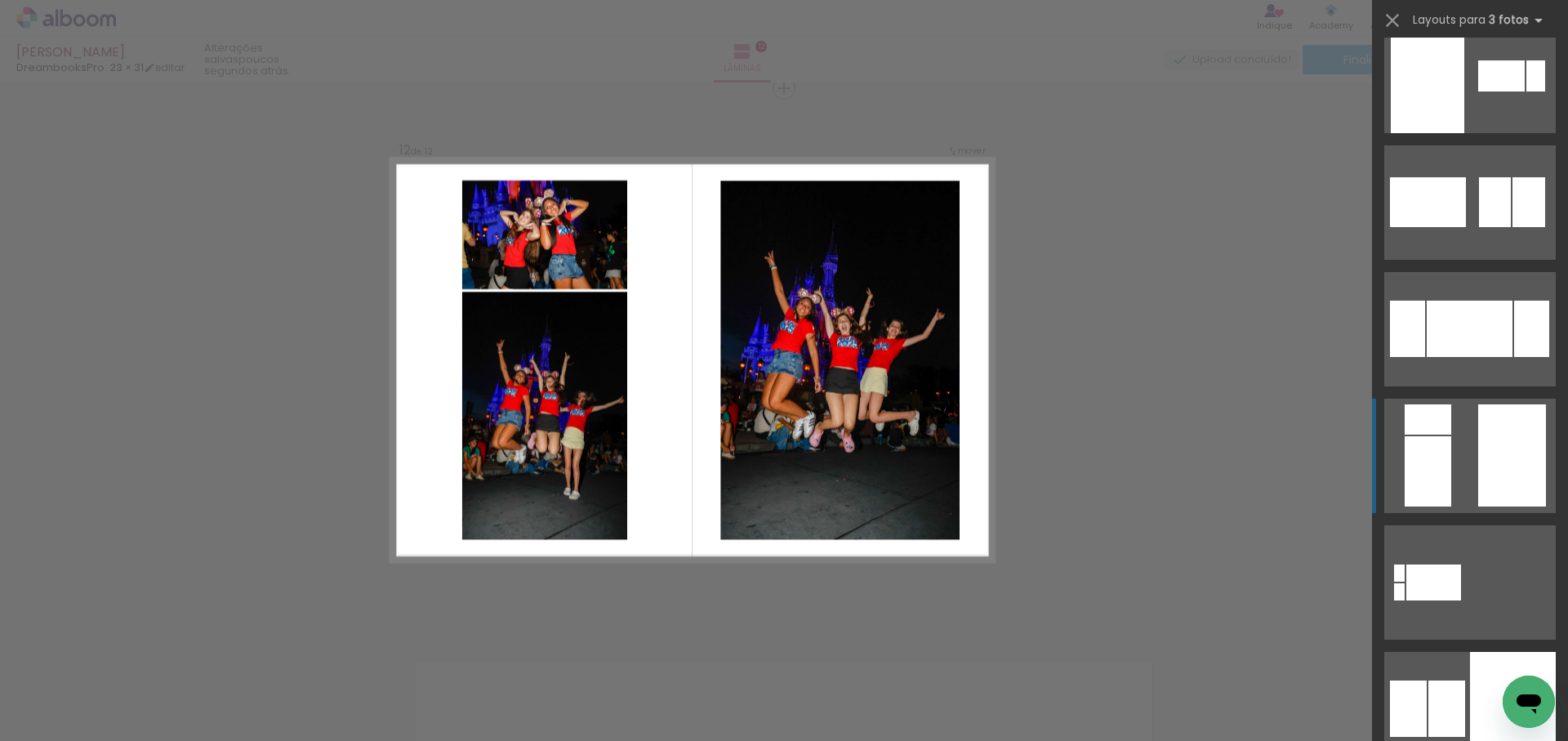
scroll to position [408, 0]
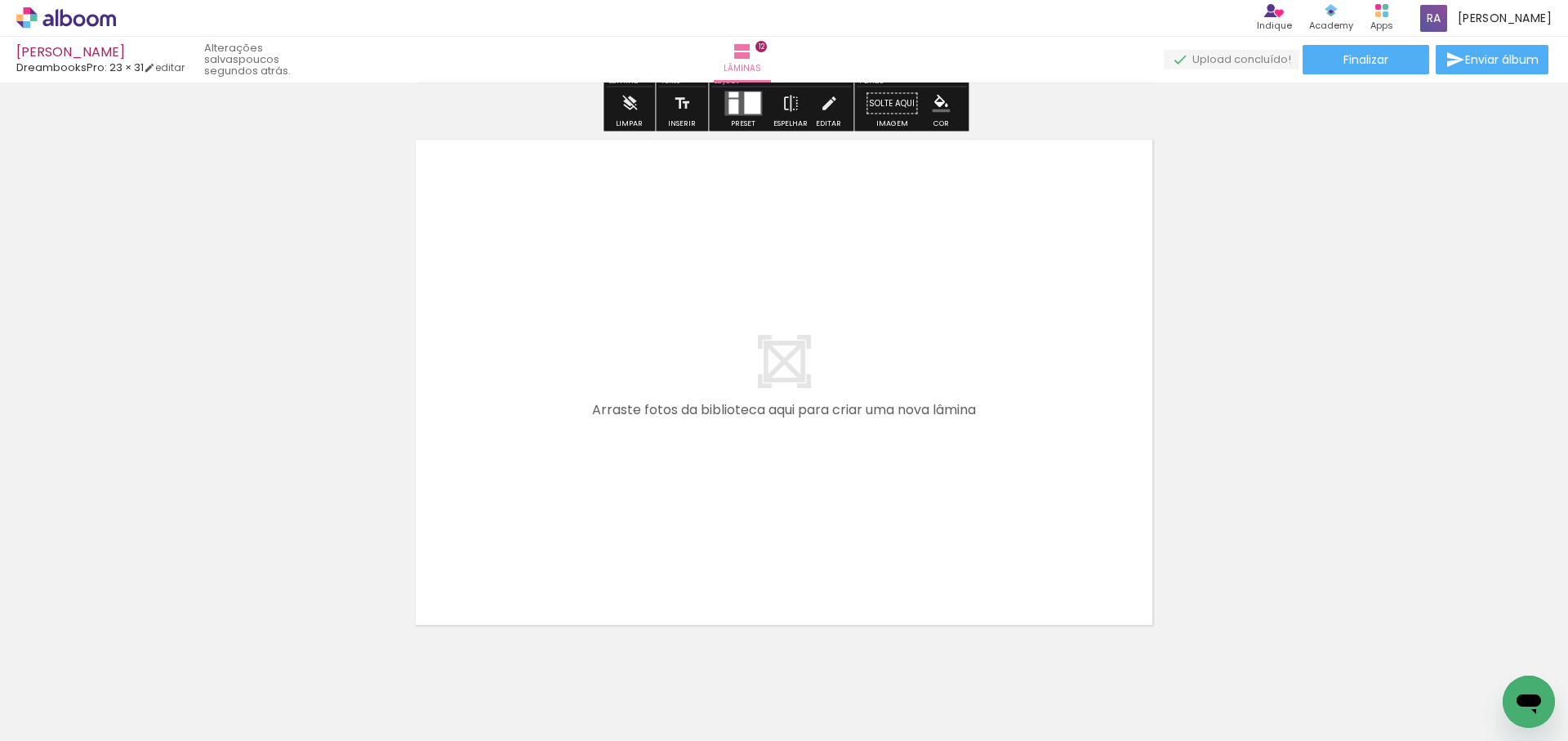
scroll to position [6581, 0]
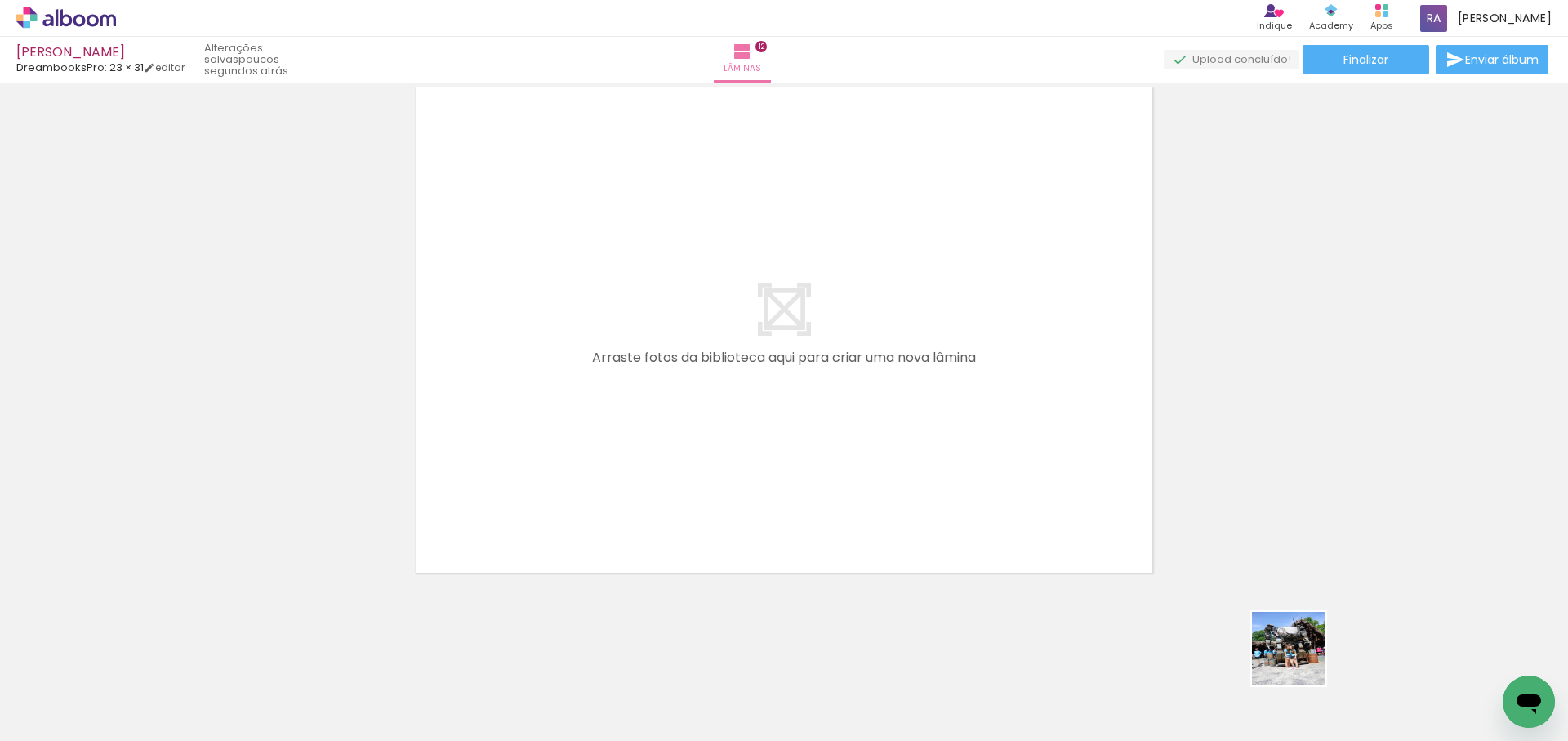
drag, startPoint x: 1300, startPoint y: 661, endPoint x: 1163, endPoint y: 591, distance: 153.8
click at [862, 364] on quentale-workspace at bounding box center [784, 370] width 1568 height 741
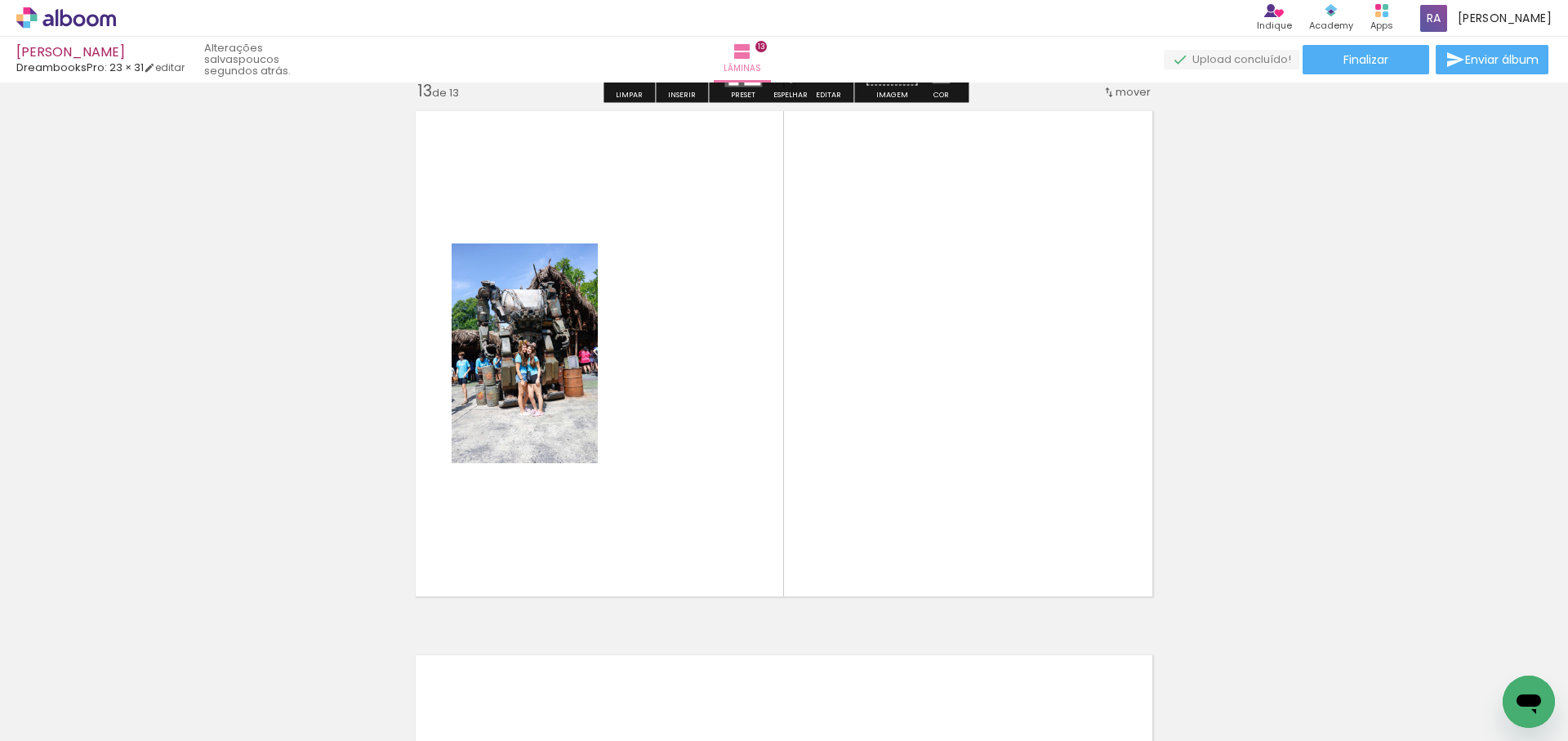
scroll to position [6550, 0]
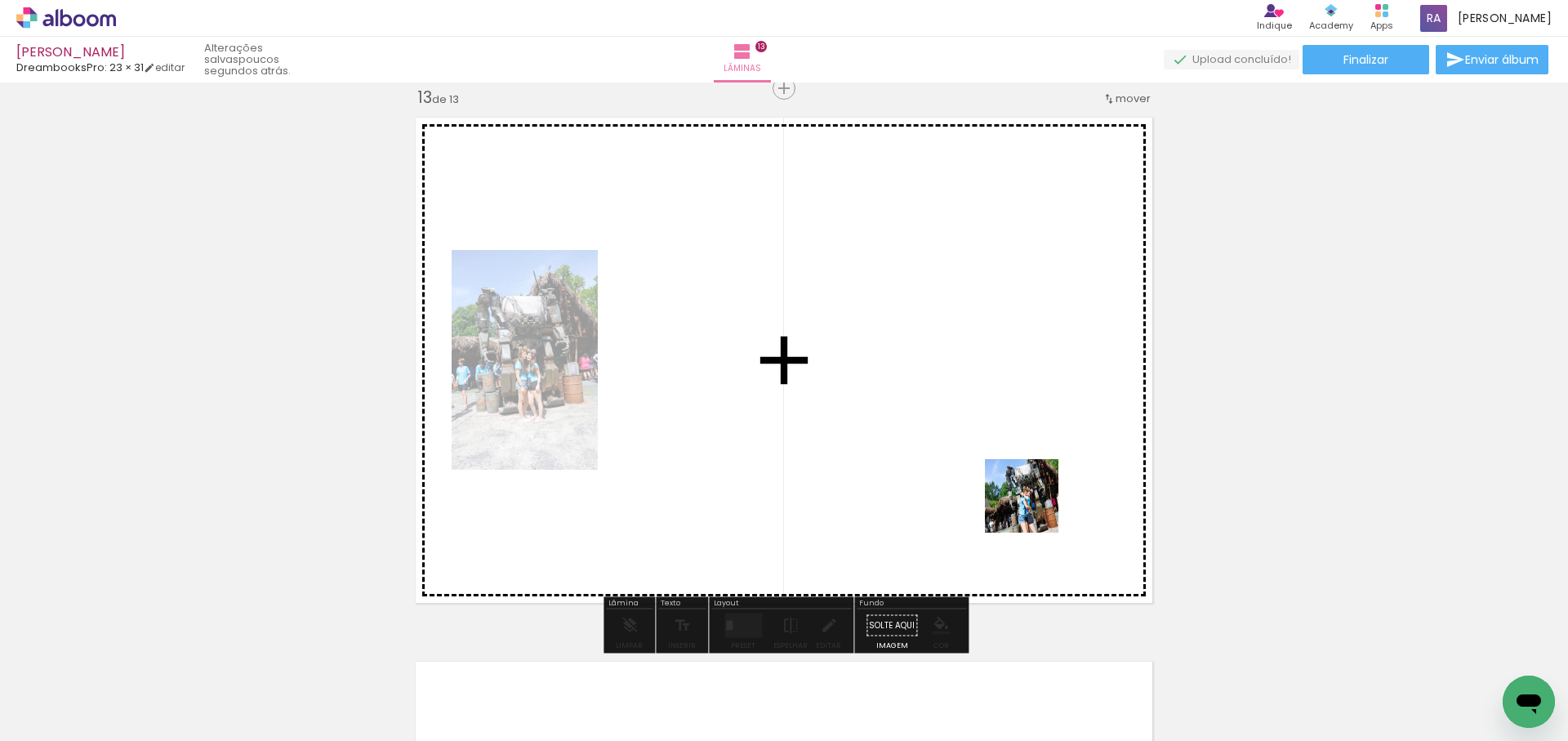
click at [939, 472] on quentale-workspace at bounding box center [784, 370] width 1568 height 741
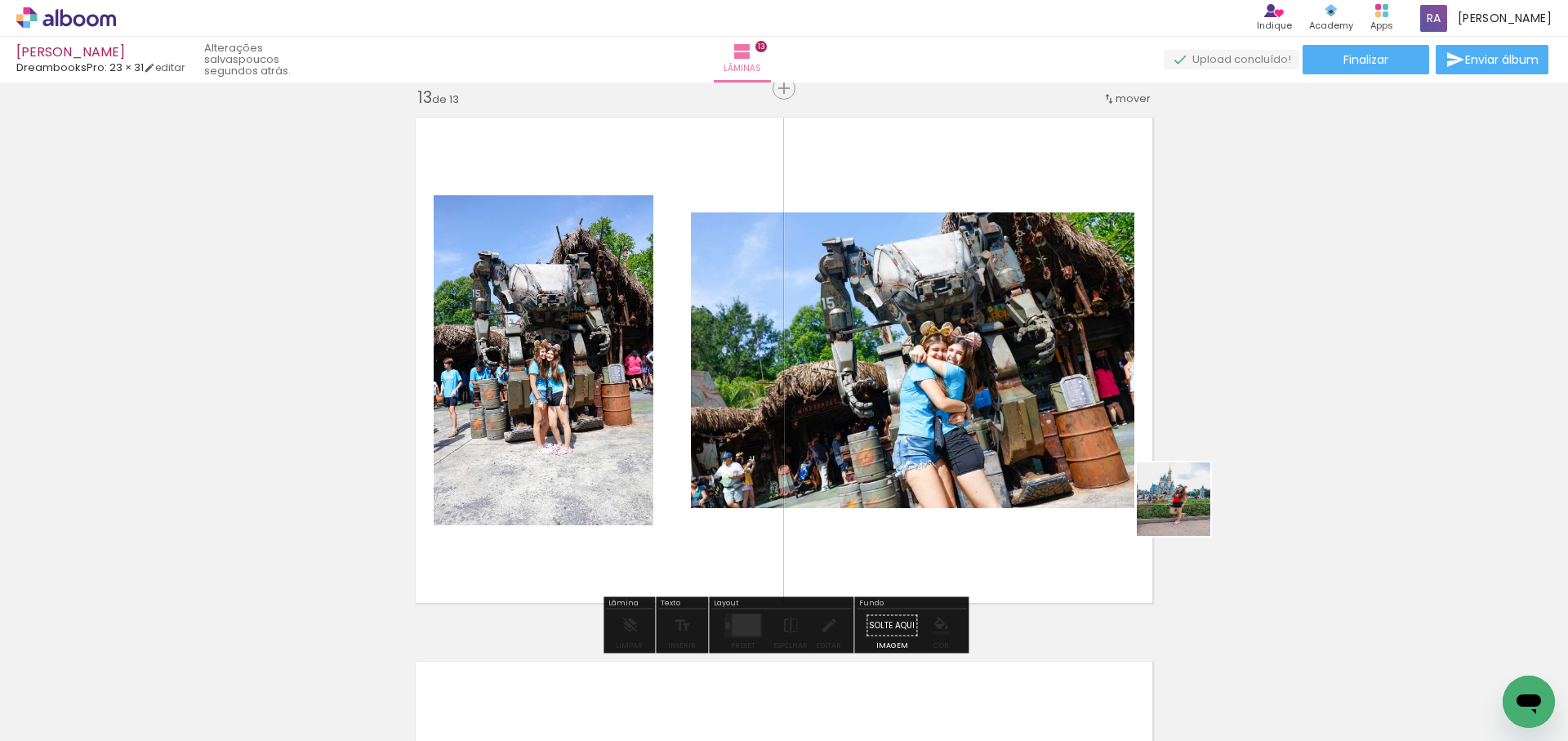
drag, startPoint x: 1186, startPoint y: 512, endPoint x: 1072, endPoint y: 468, distance: 122.2
click at [1073, 468] on quentale-workspace at bounding box center [784, 370] width 1568 height 741
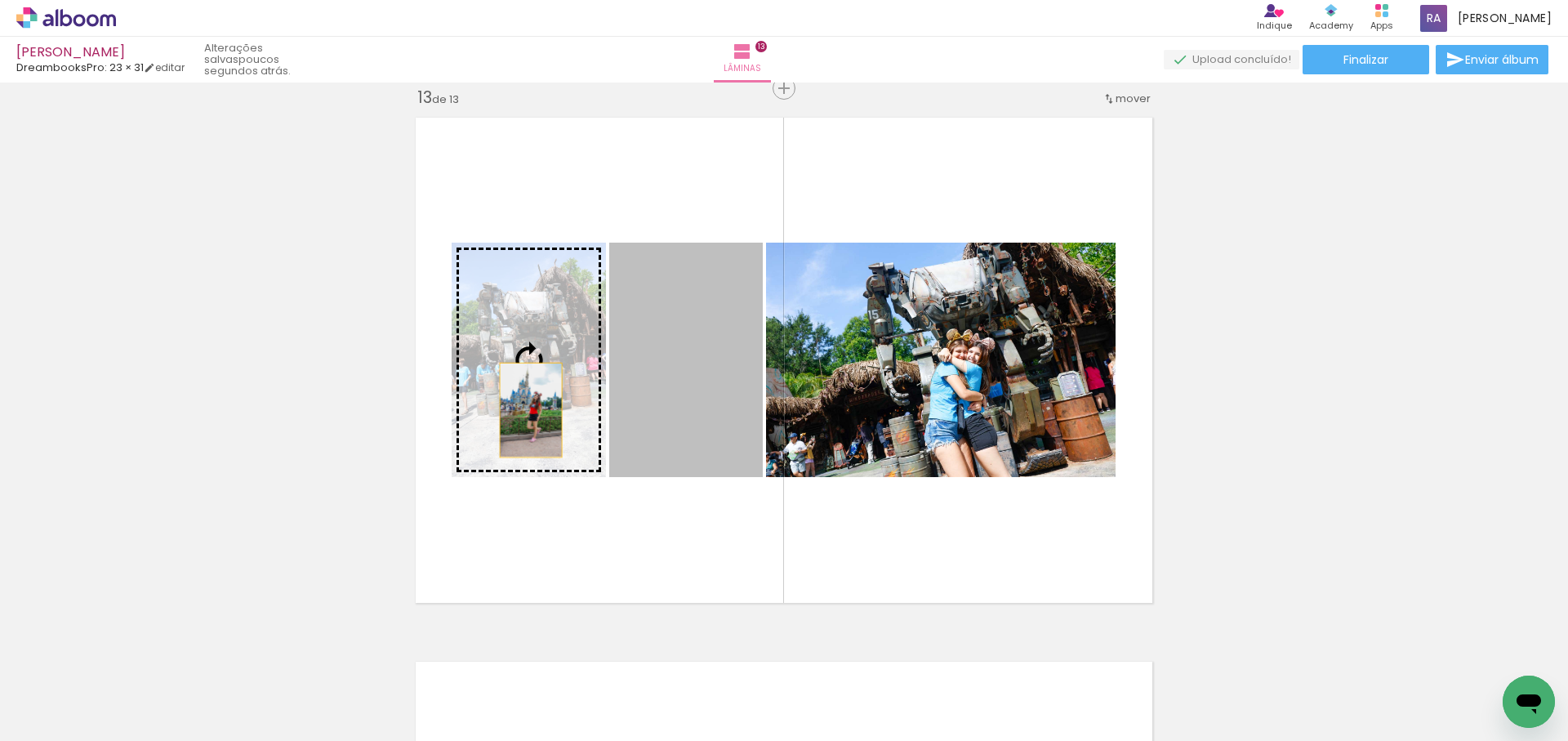
drag, startPoint x: 692, startPoint y: 425, endPoint x: 477, endPoint y: 411, distance: 215.5
click at [0, 0] on slot at bounding box center [0, 0] width 0 height 0
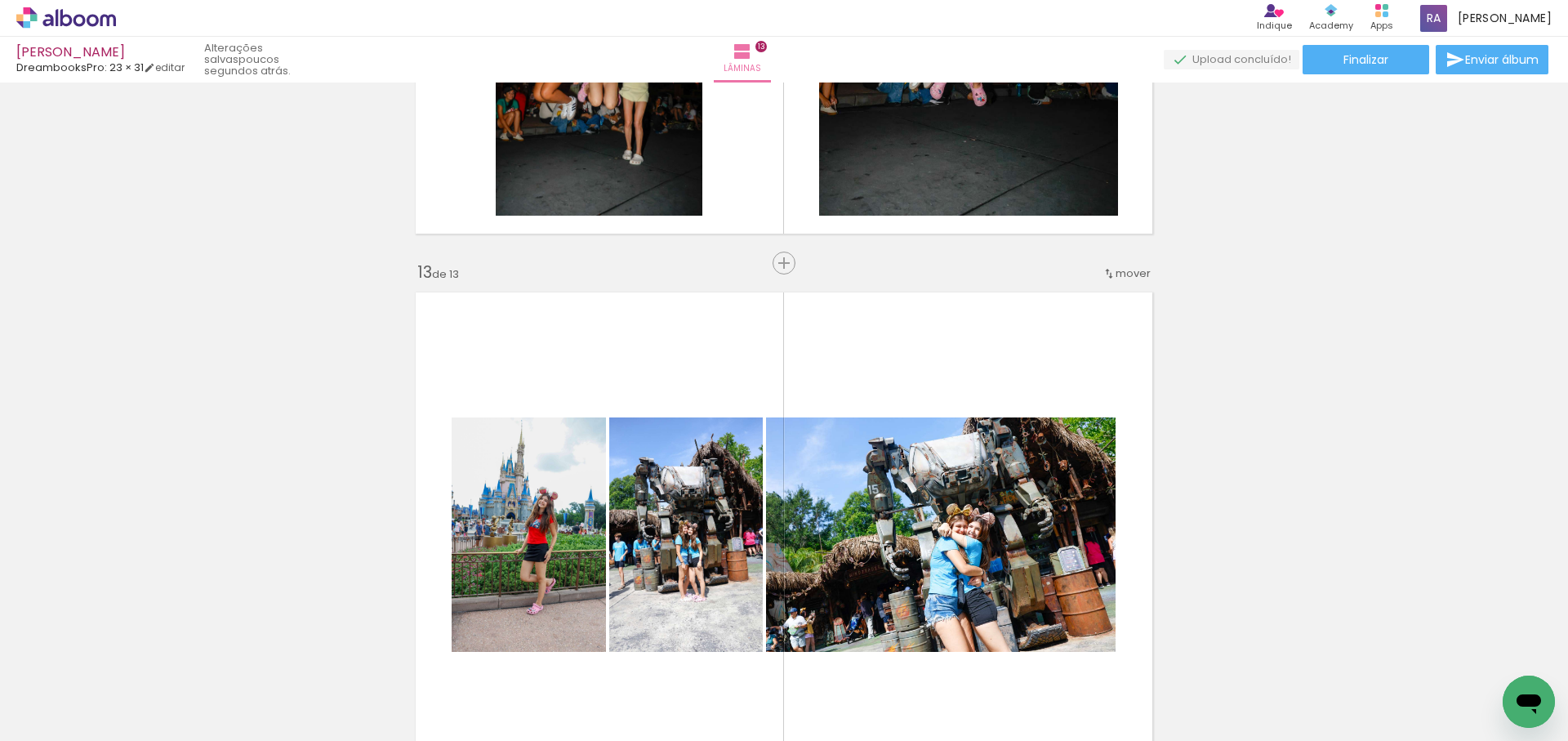
scroll to position [6383, 0]
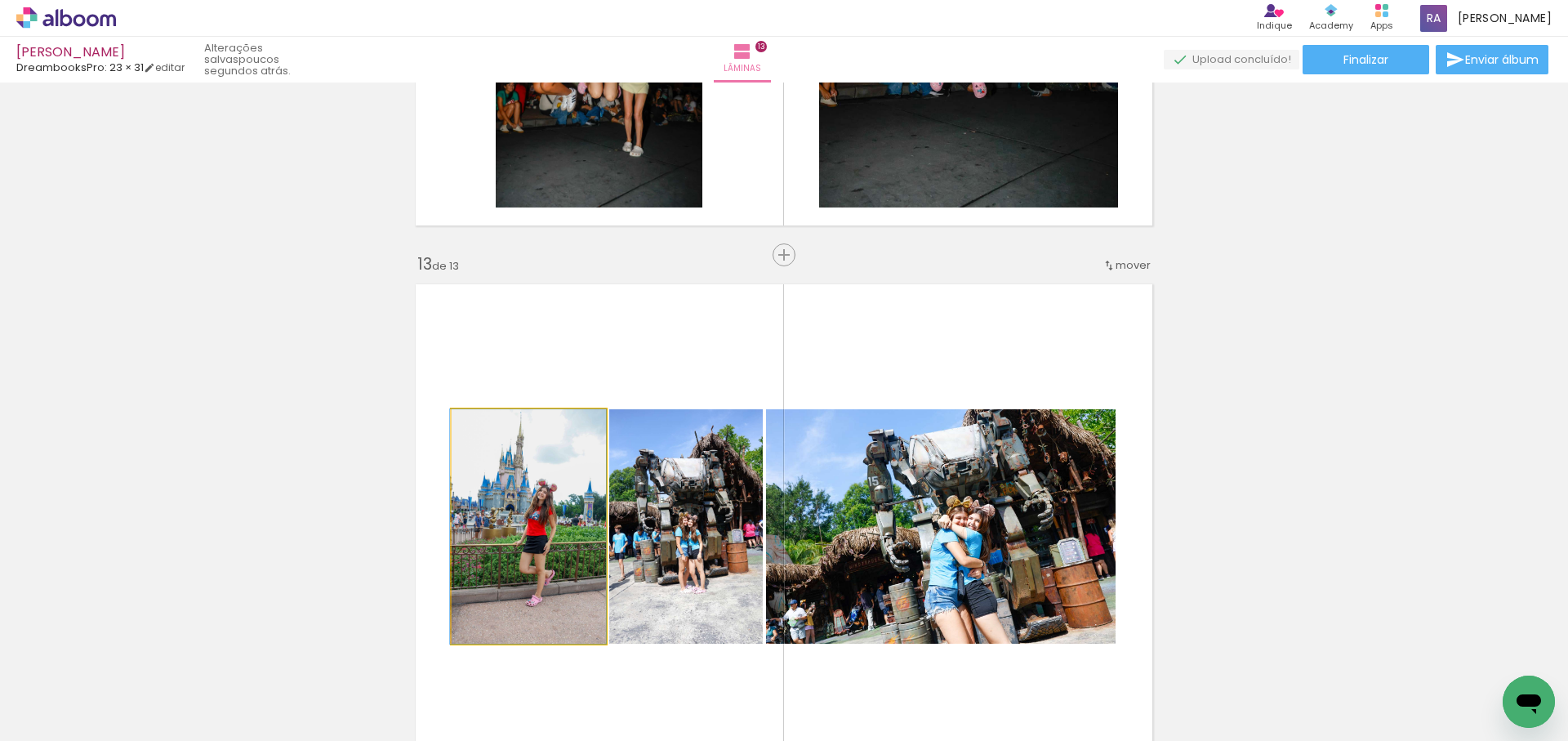
drag, startPoint x: 502, startPoint y: 518, endPoint x: 274, endPoint y: 463, distance: 234.5
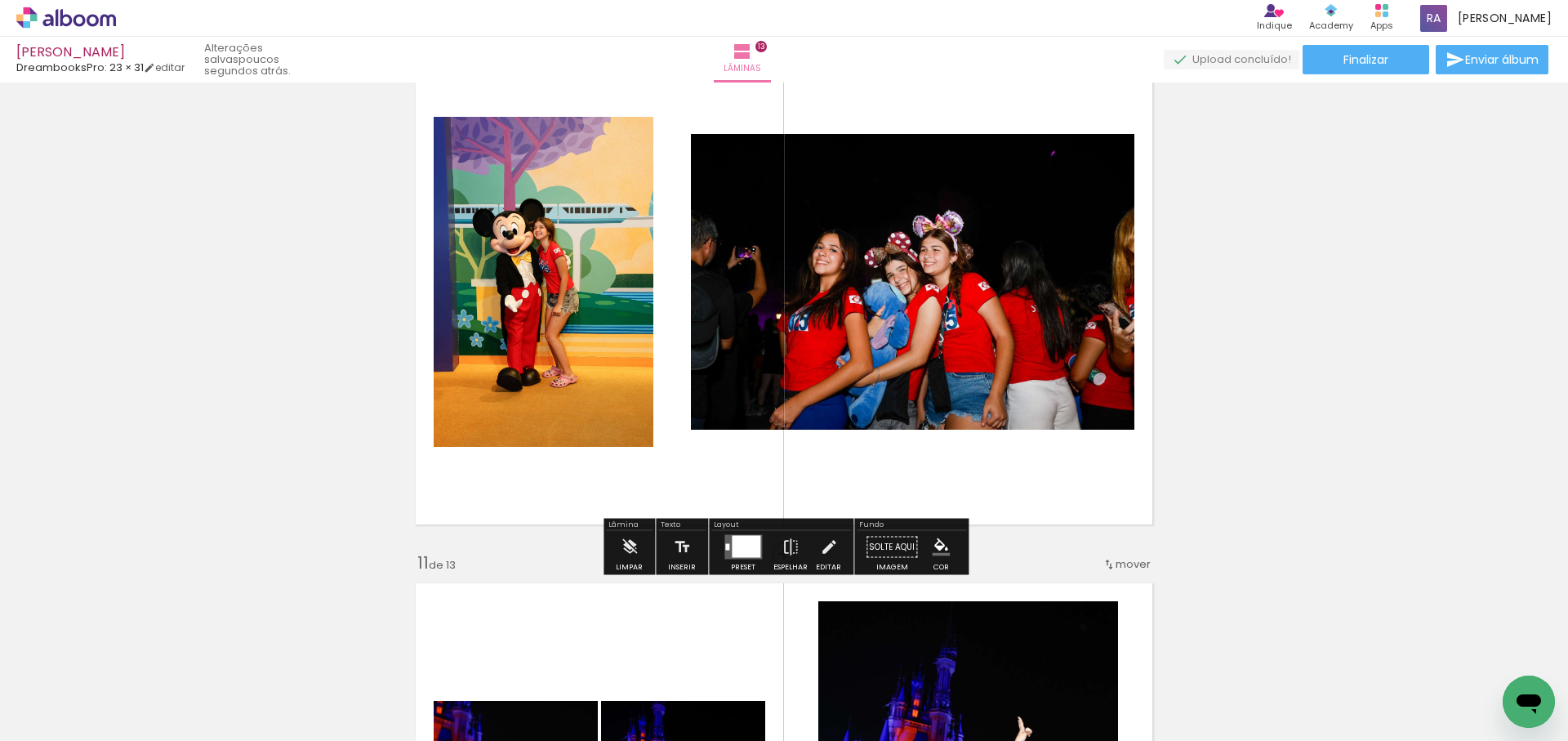
scroll to position [5013, 0]
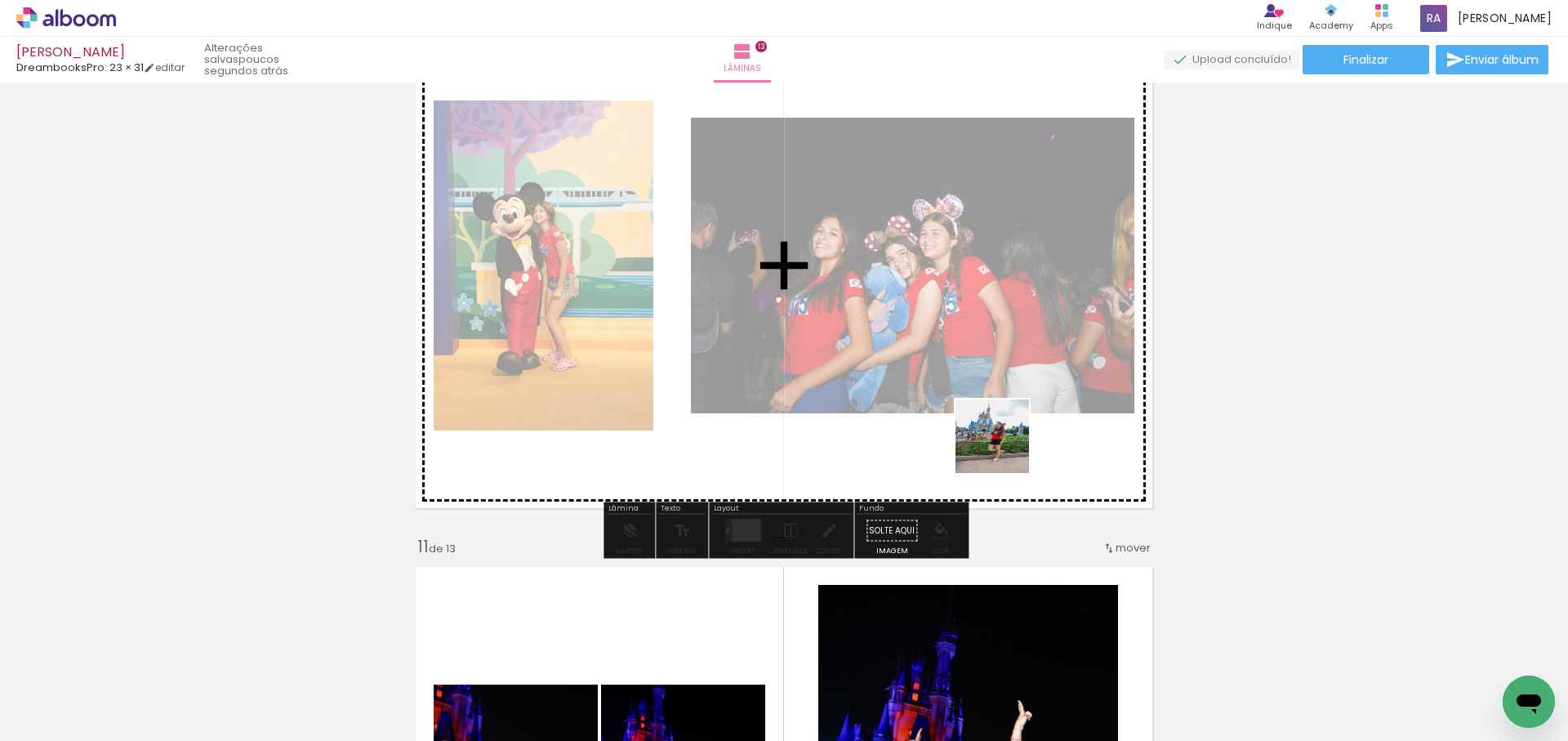
drag, startPoint x: 1215, startPoint y: 537, endPoint x: 959, endPoint y: 419, distance: 281.9
click at [959, 419] on quentale-workspace at bounding box center [784, 370] width 1568 height 741
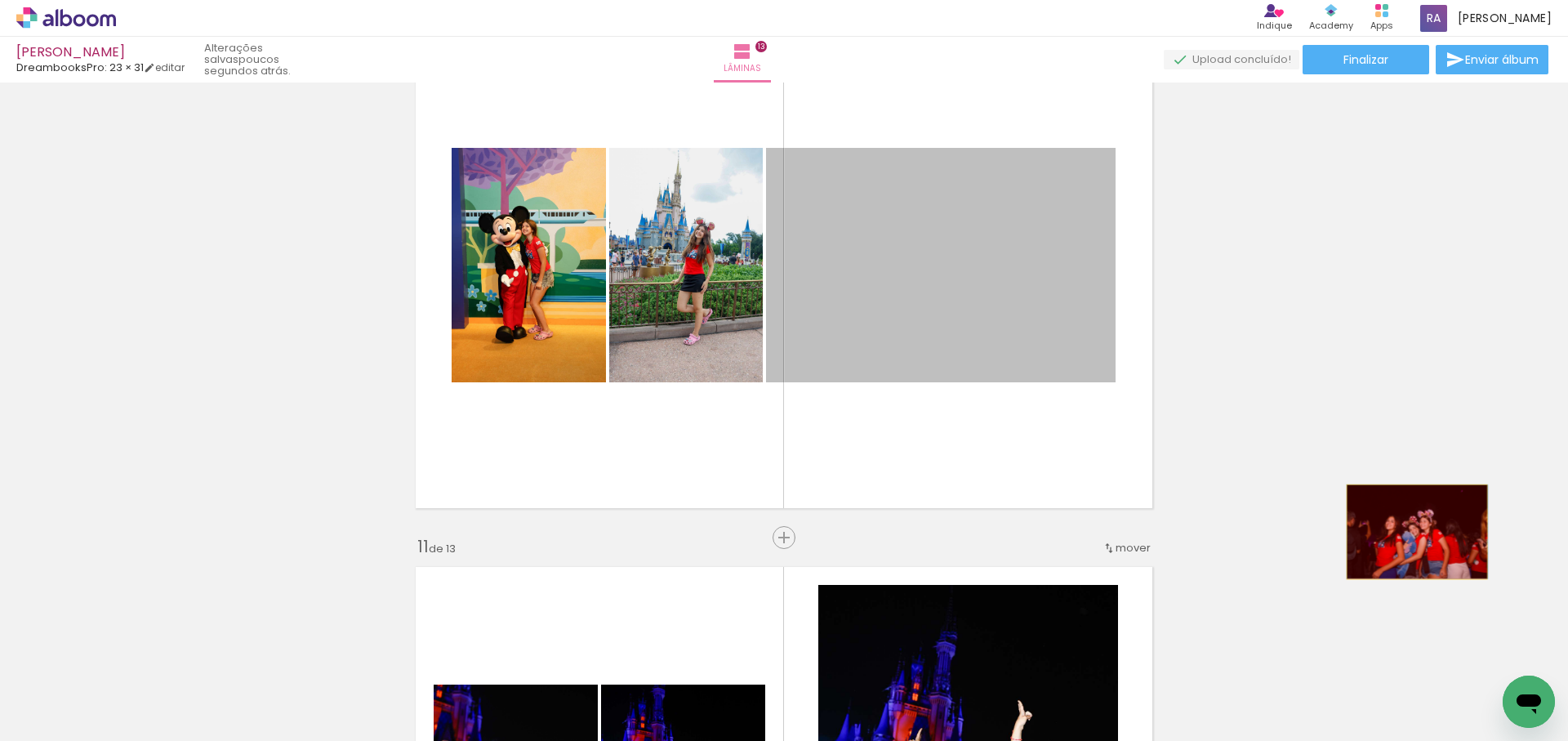
drag, startPoint x: 916, startPoint y: 337, endPoint x: 1417, endPoint y: 532, distance: 537.6
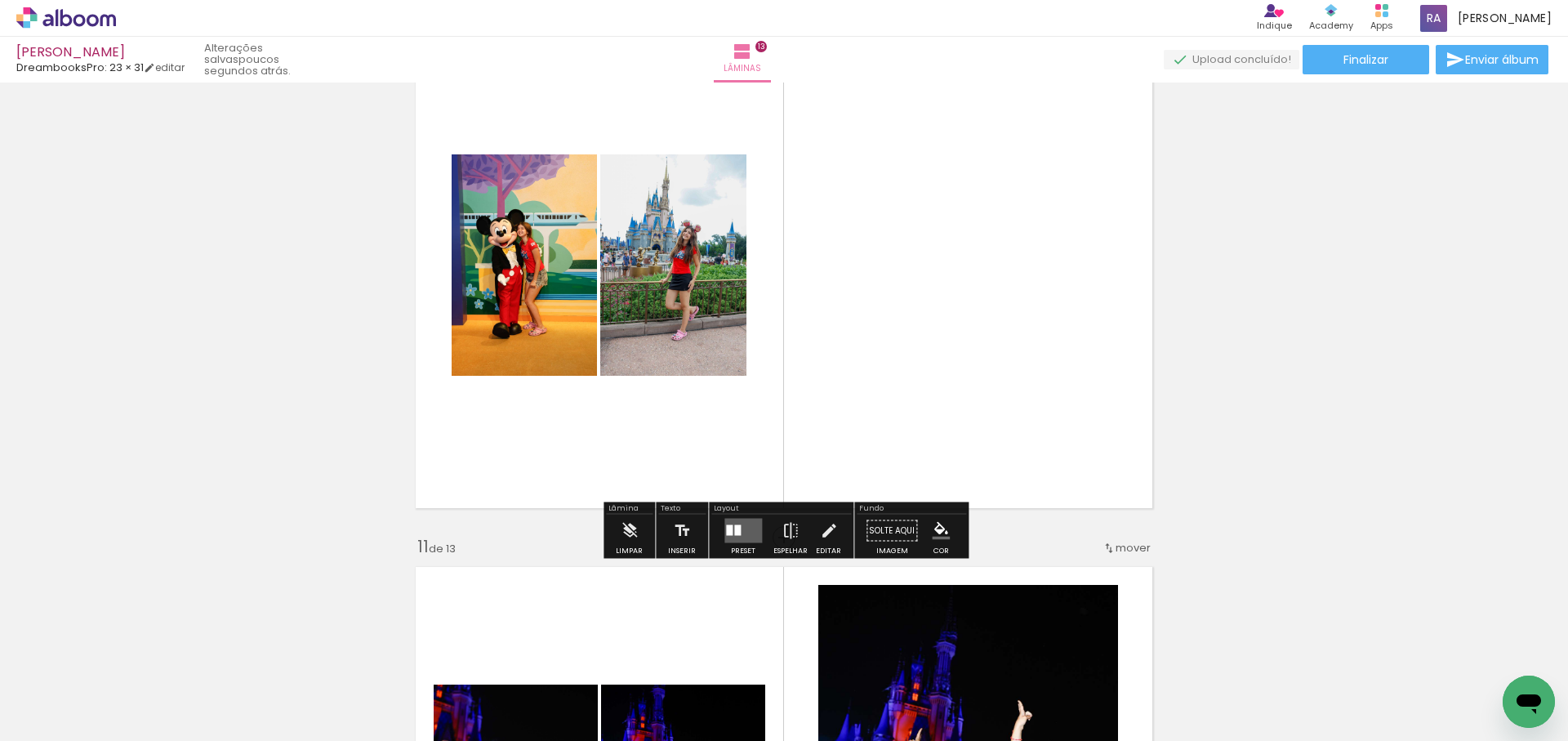
click at [740, 533] on quentale-layouter at bounding box center [743, 531] width 38 height 25
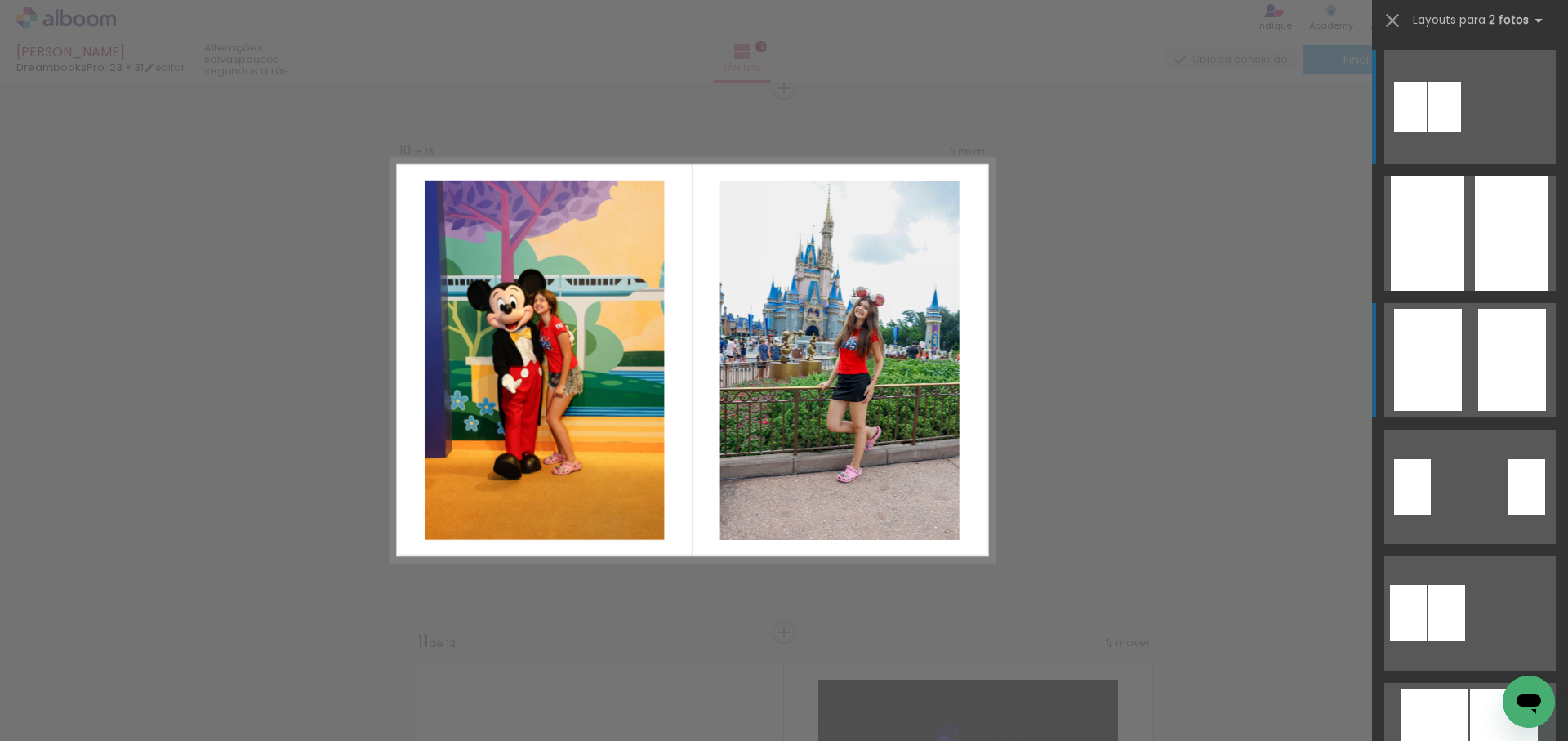
click at [1490, 291] on div at bounding box center [1512, 234] width 74 height 115
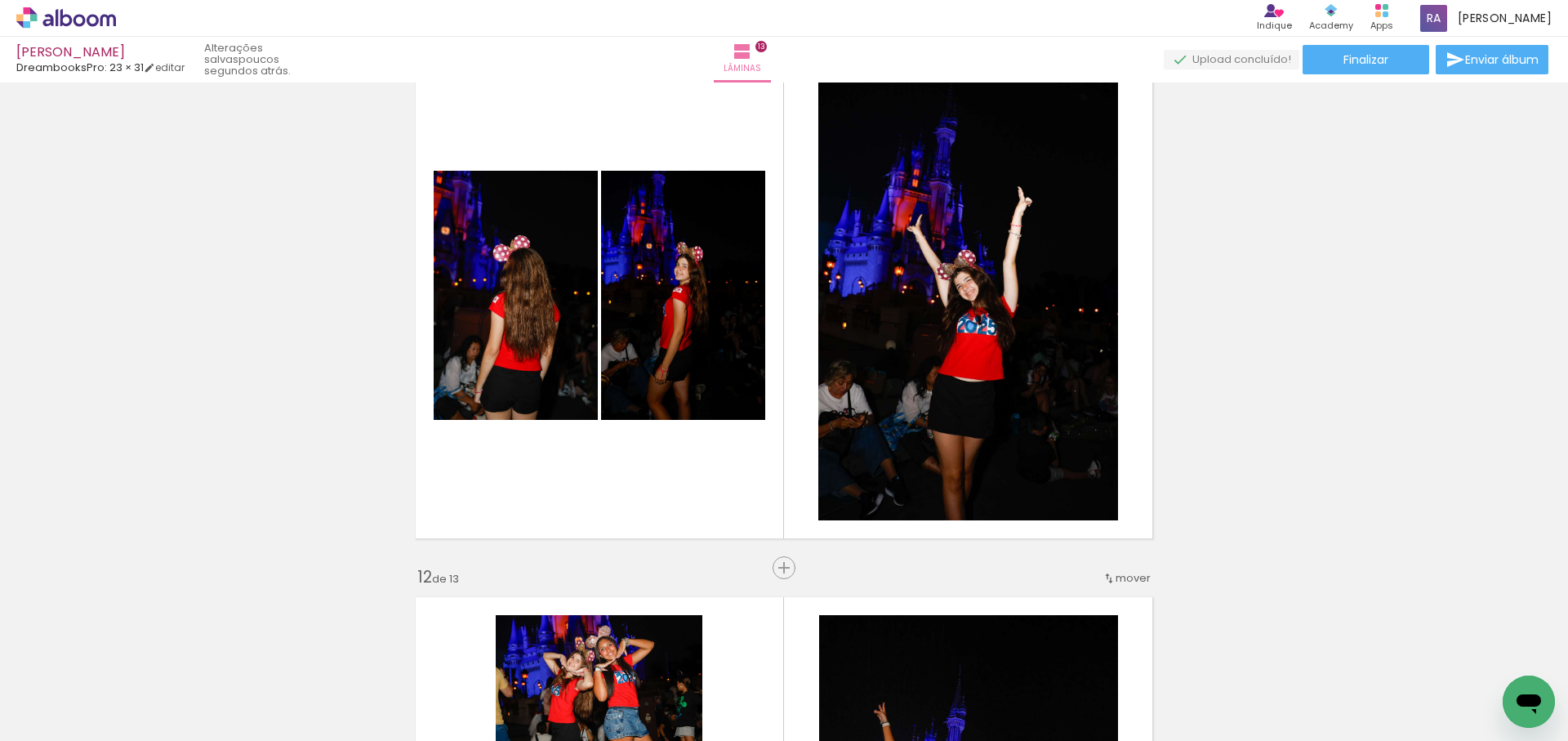
scroll to position [5527, 0]
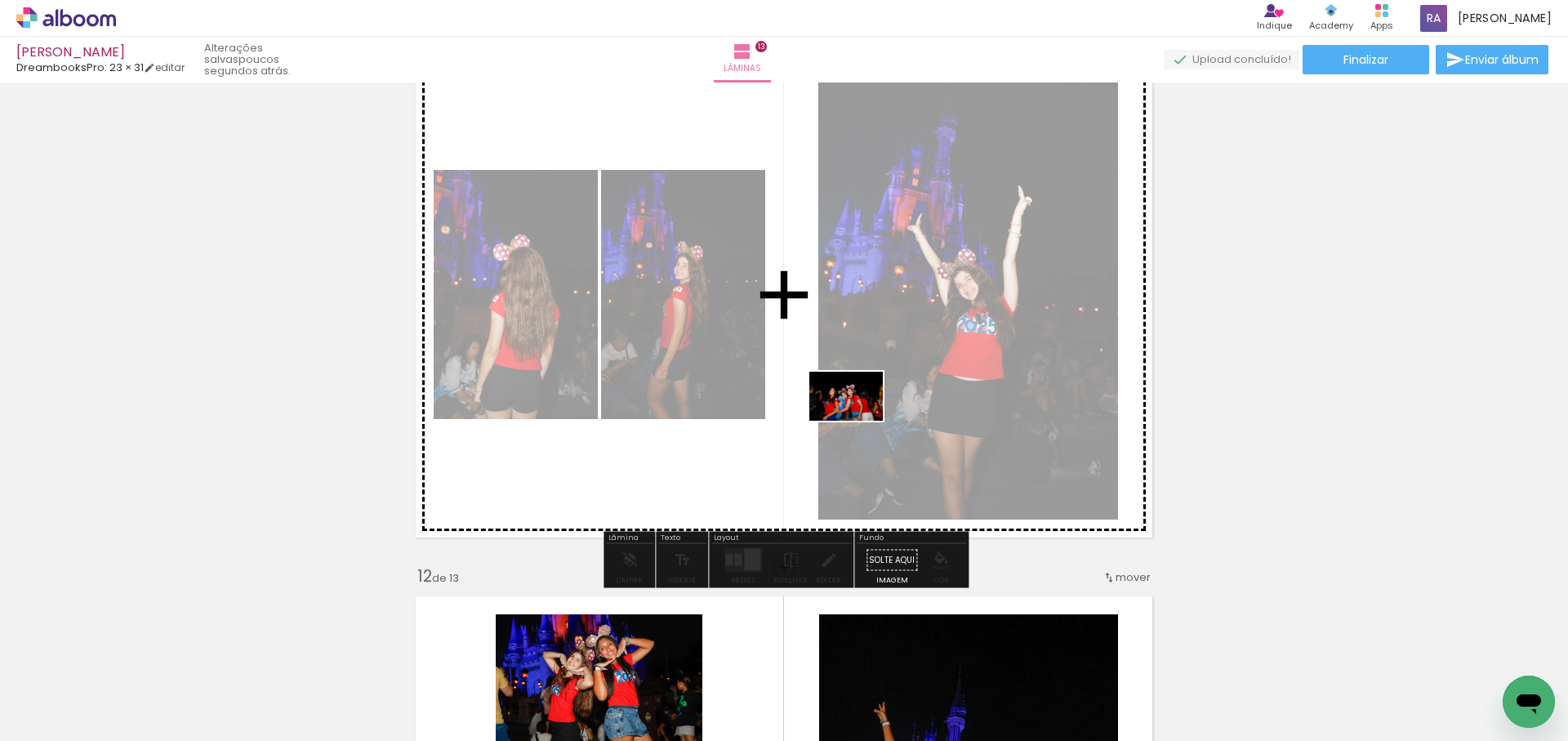
drag, startPoint x: 1169, startPoint y: 652, endPoint x: 858, endPoint y: 421, distance: 387.4
click at [858, 421] on quentale-workspace at bounding box center [784, 370] width 1568 height 741
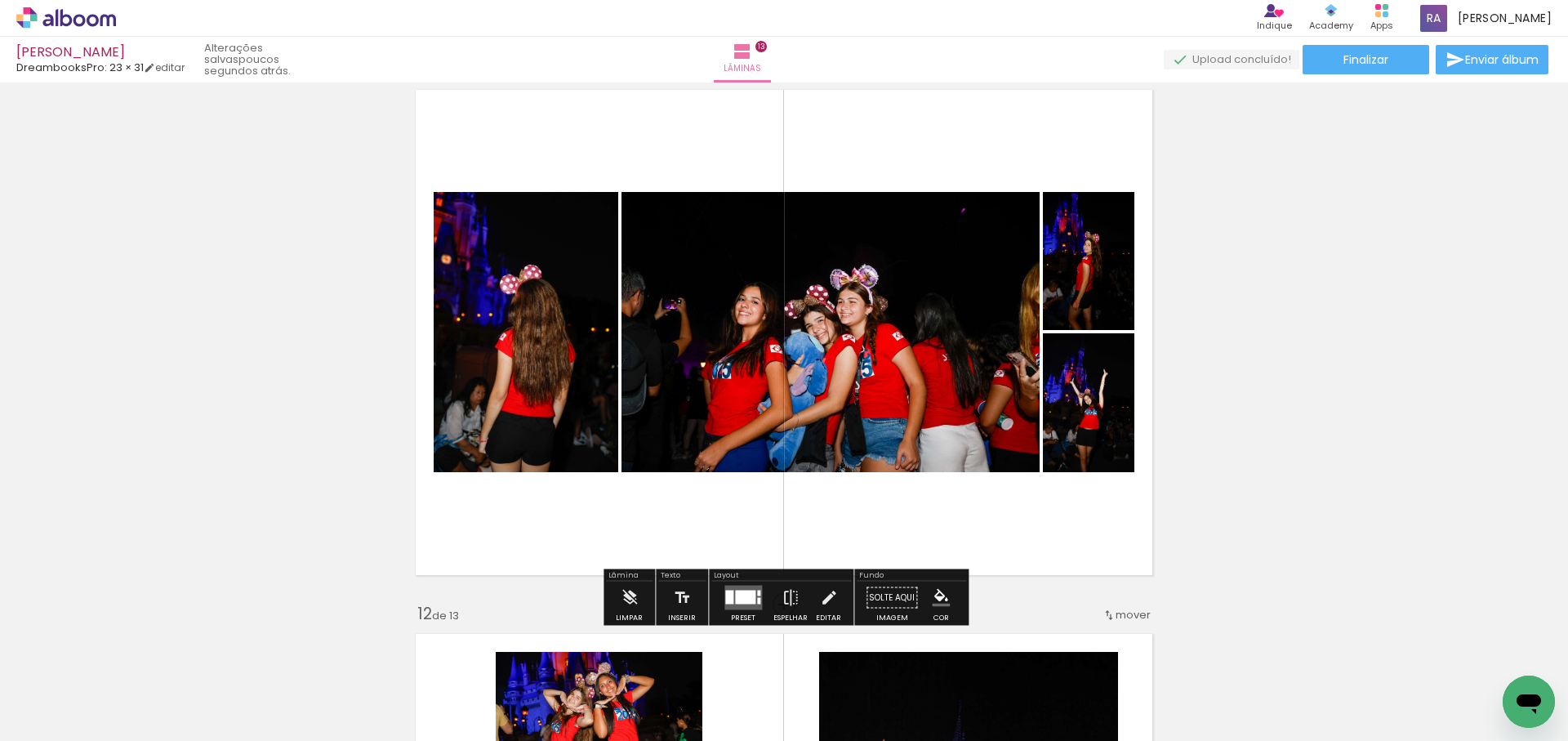
scroll to position [5487, 0]
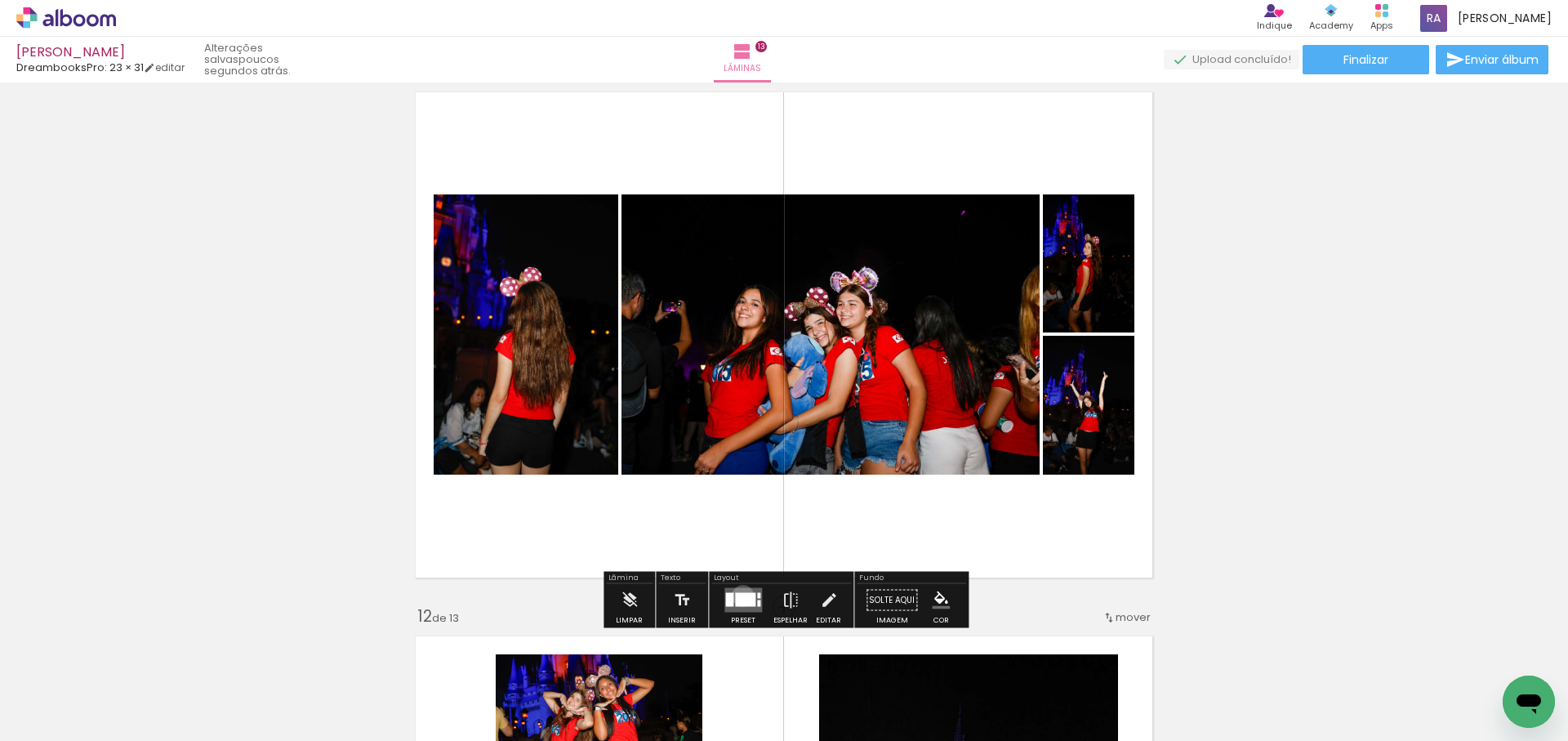
click at [739, 595] on div at bounding box center [745, 599] width 20 height 14
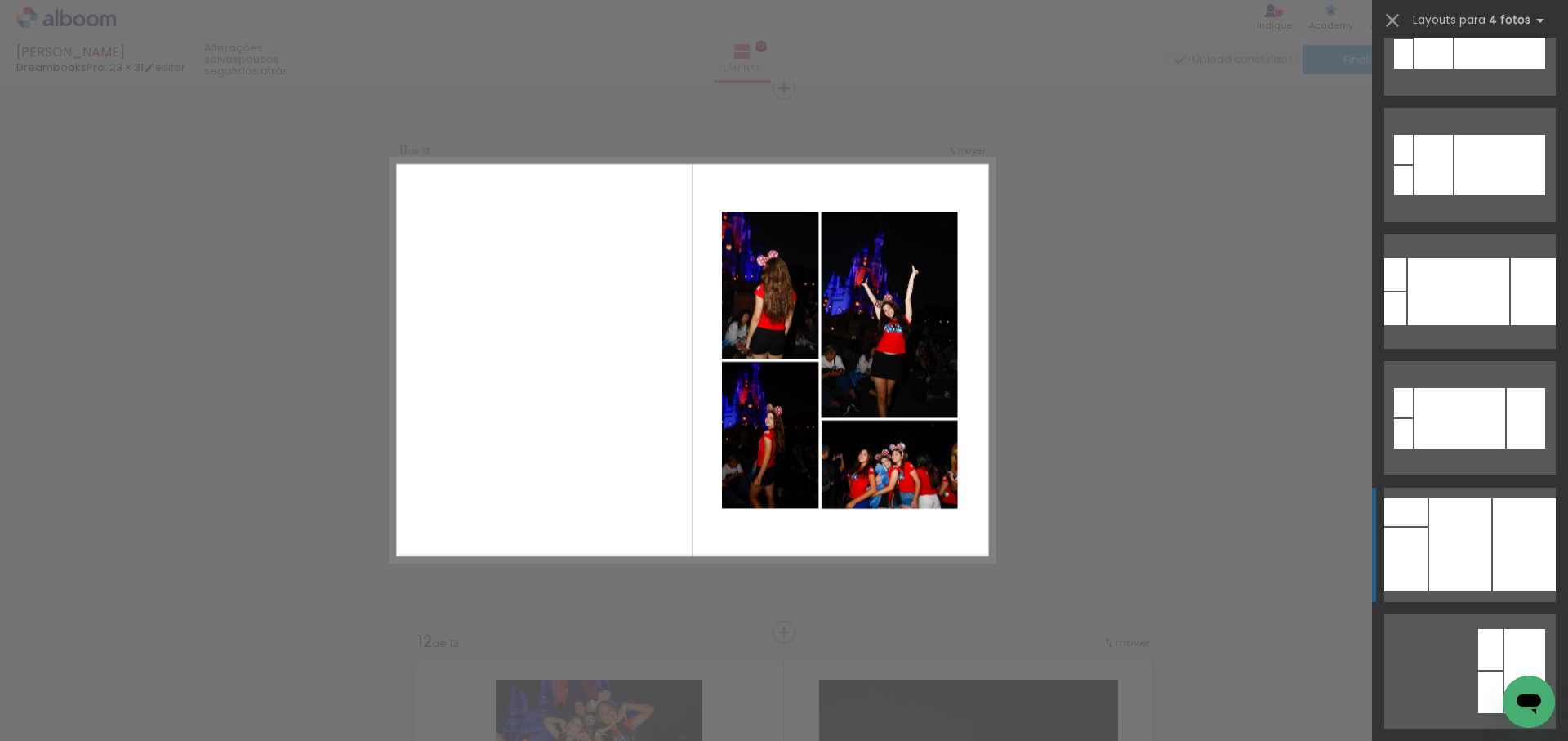
scroll to position [1194, 0]
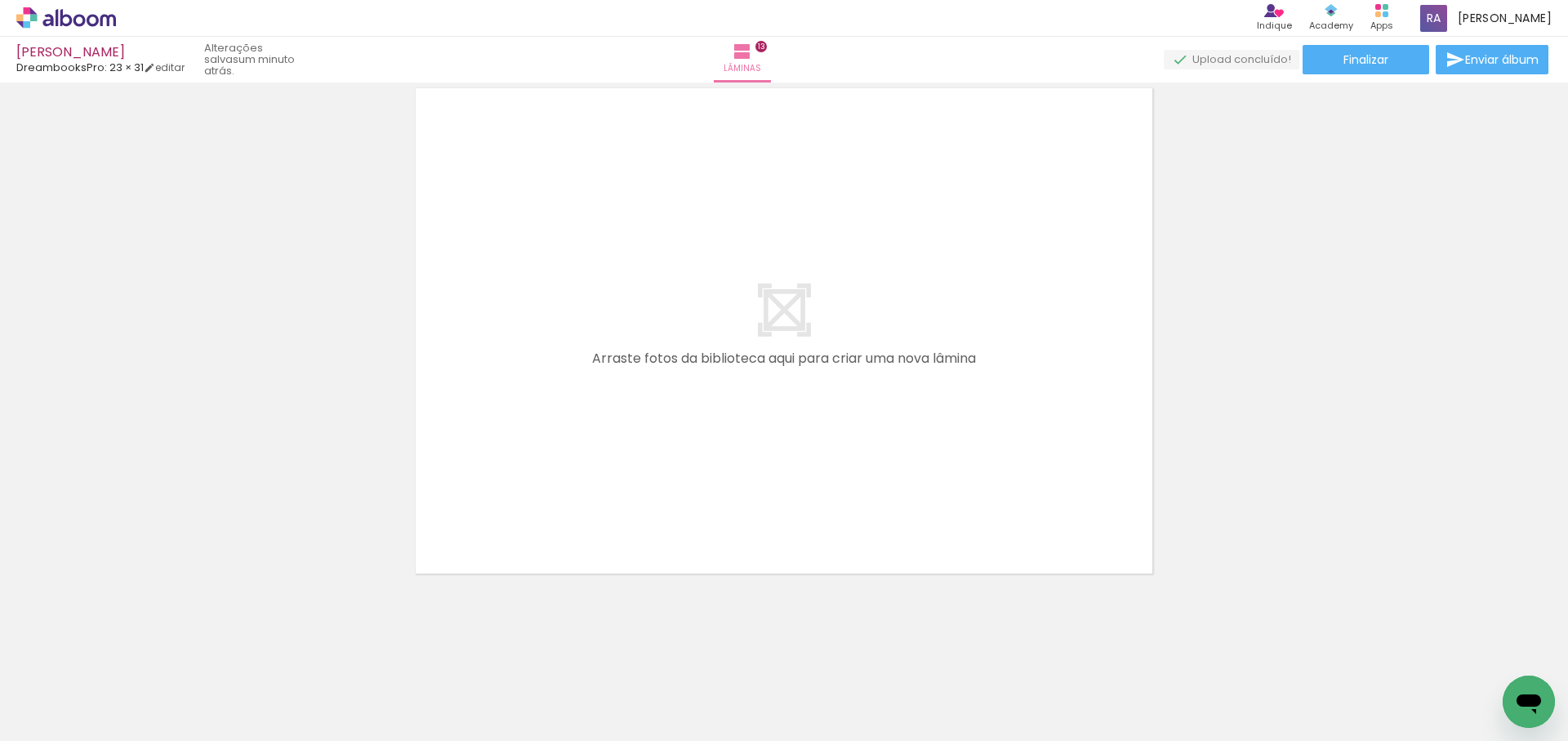
scroll to position [0, 0]
click at [53, 717] on span "Adicionar Fotos" at bounding box center [58, 719] width 49 height 18
click at [0, 0] on input "file" at bounding box center [0, 0] width 0 height 0
drag, startPoint x: 1305, startPoint y: 667, endPoint x: 821, endPoint y: 390, distance: 557.7
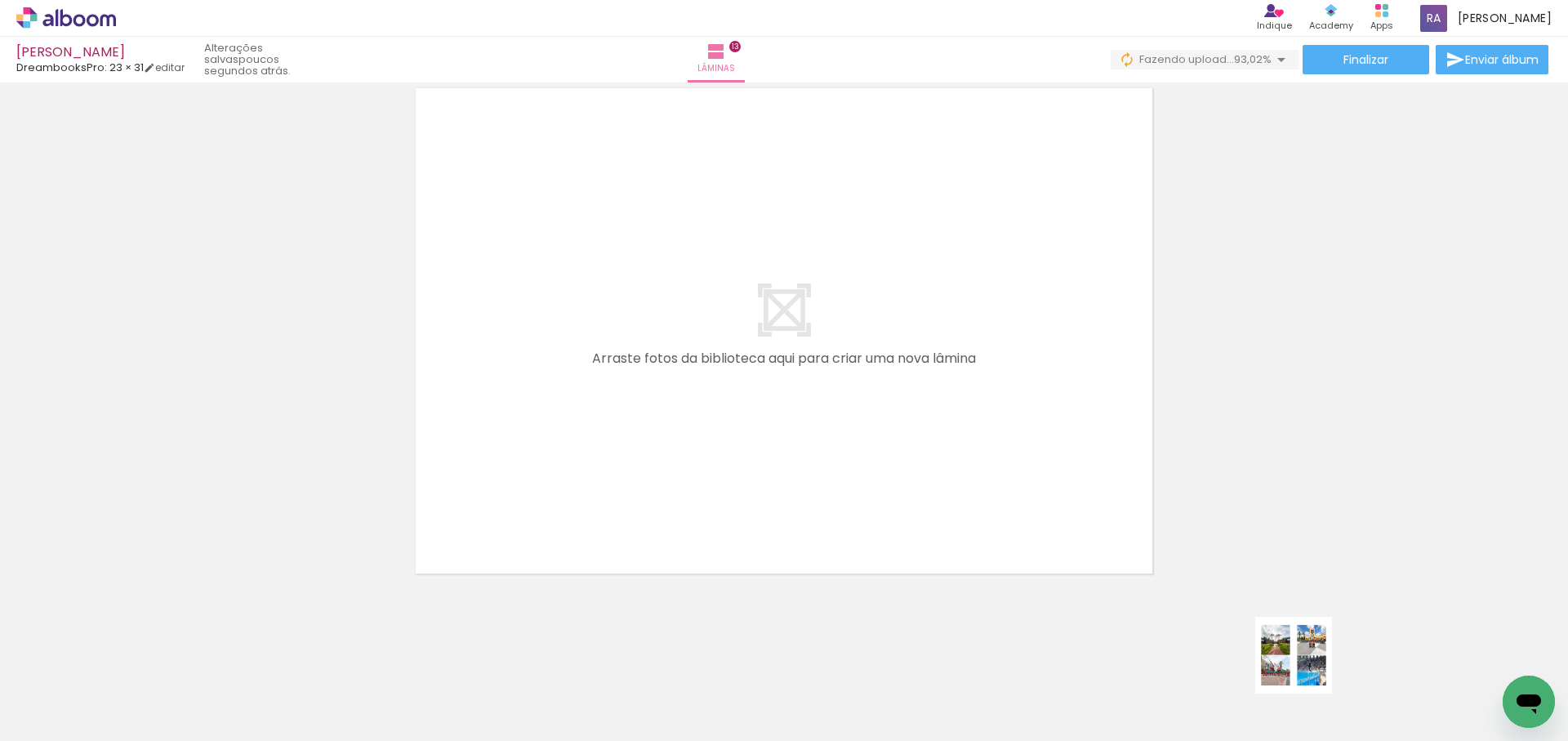
click at [845, 334] on quentale-workspace at bounding box center [784, 370] width 1568 height 741
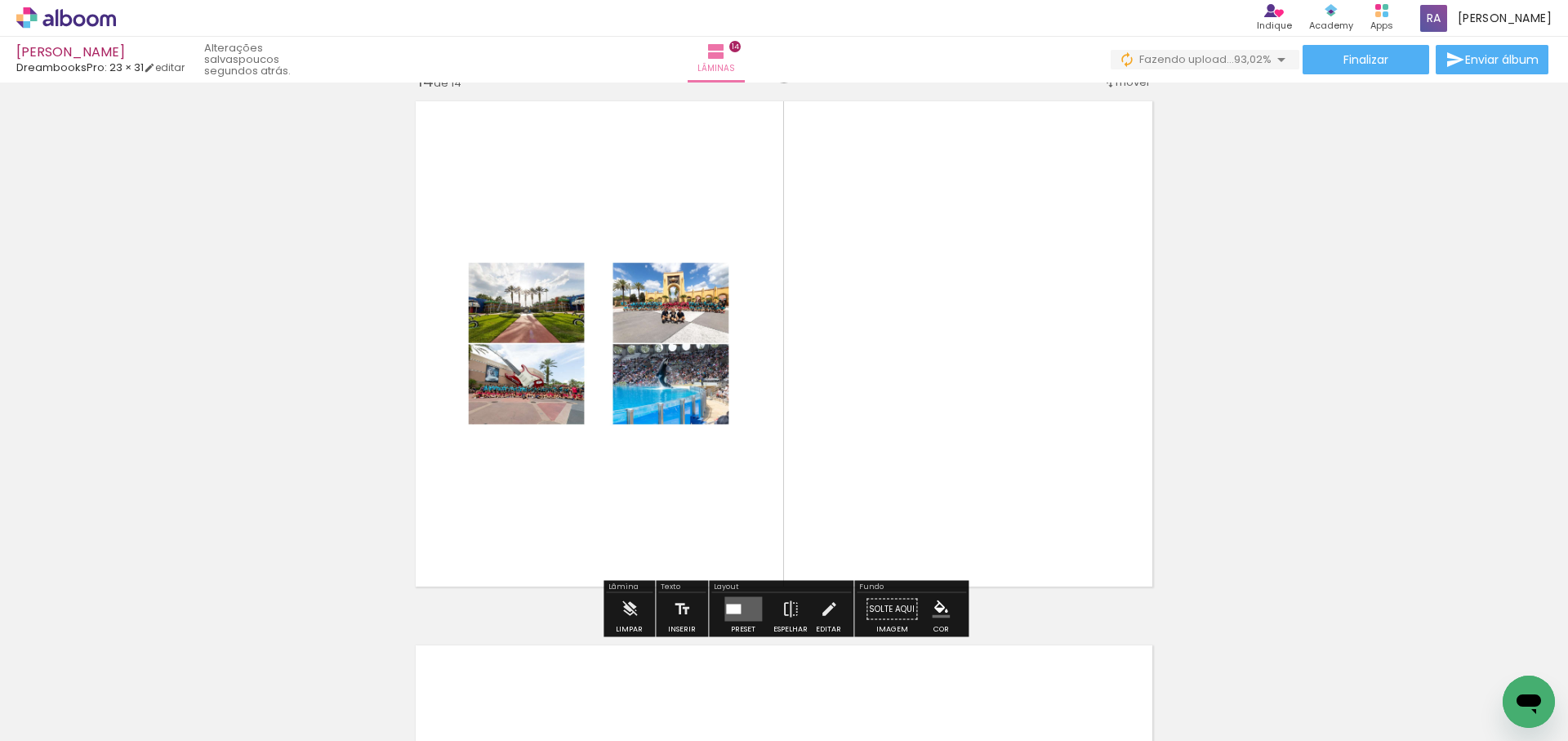
scroll to position [7094, 0]
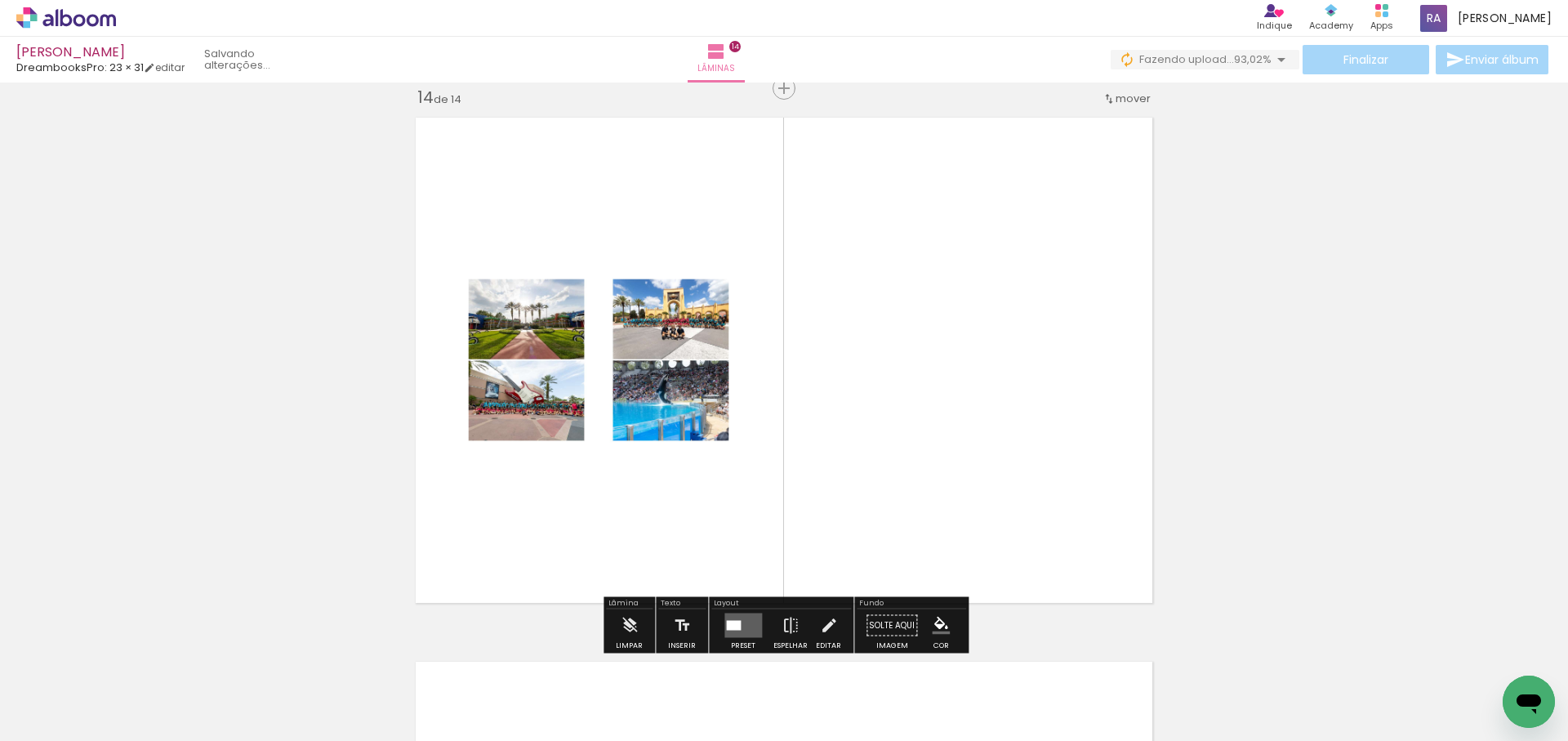
click at [732, 621] on div at bounding box center [733, 626] width 15 height 10
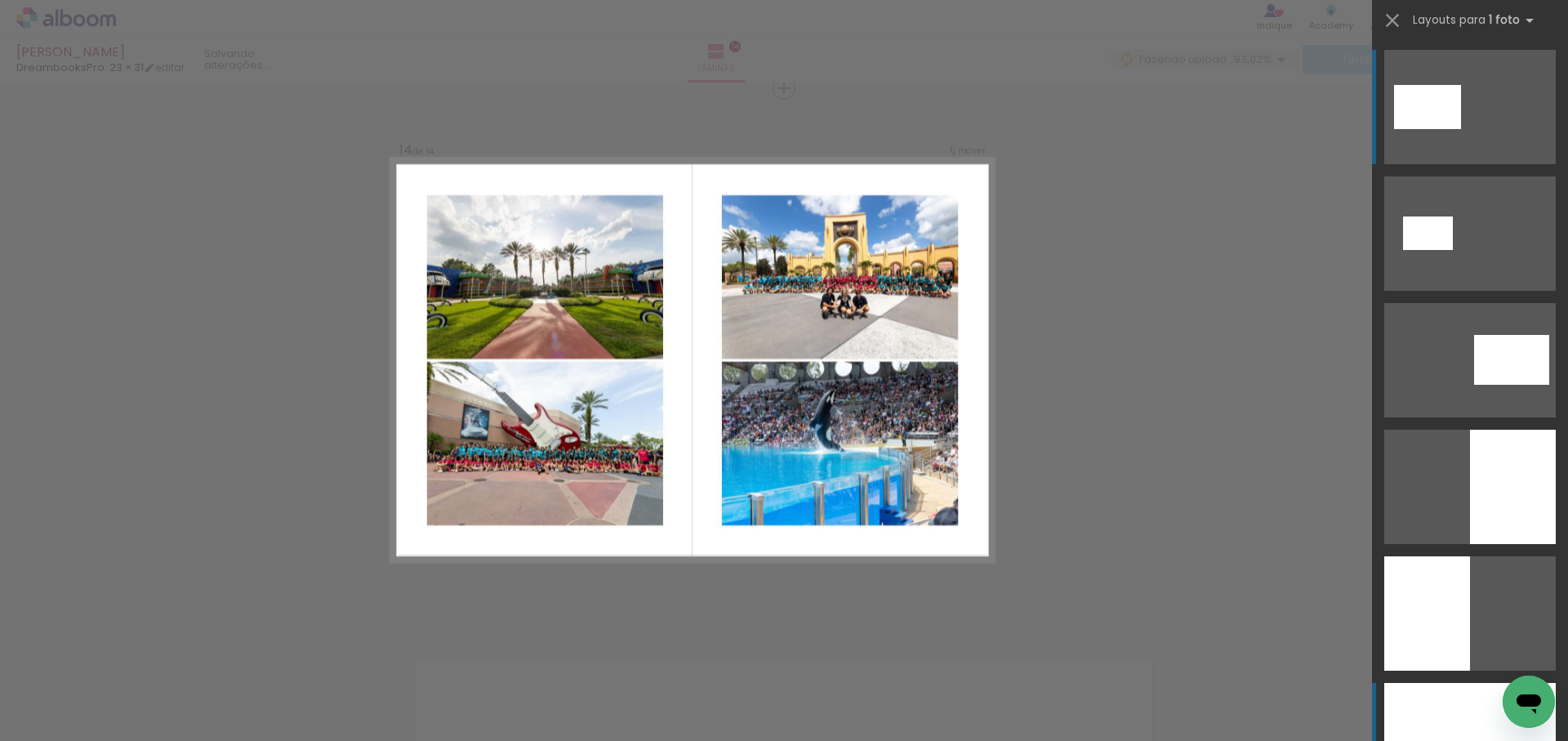
click at [1461, 704] on div at bounding box center [1470, 740] width 172 height 115
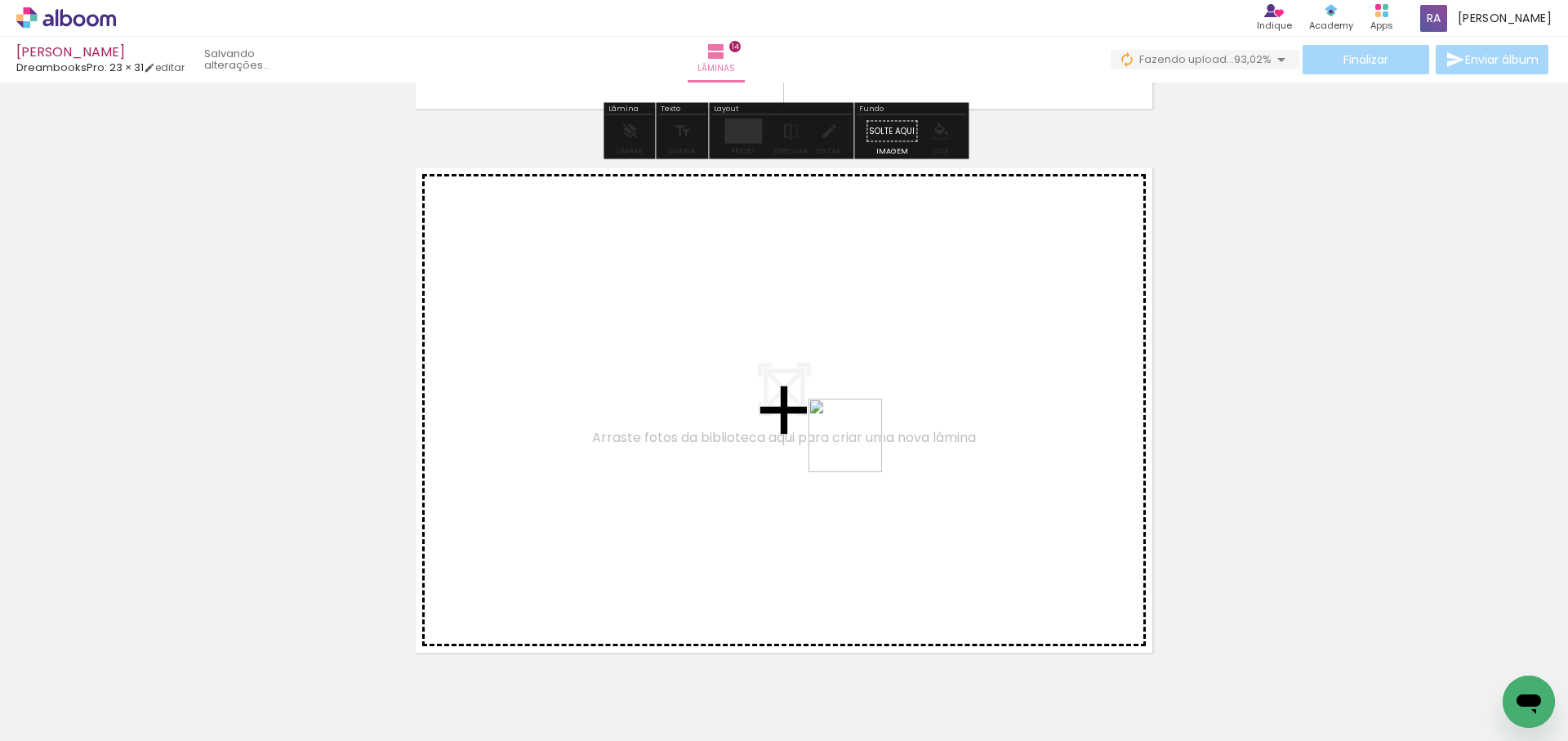
drag, startPoint x: 880, startPoint y: 459, endPoint x: 855, endPoint y: 445, distance: 28.7
click at [855, 445] on quentale-workspace at bounding box center [784, 370] width 1568 height 741
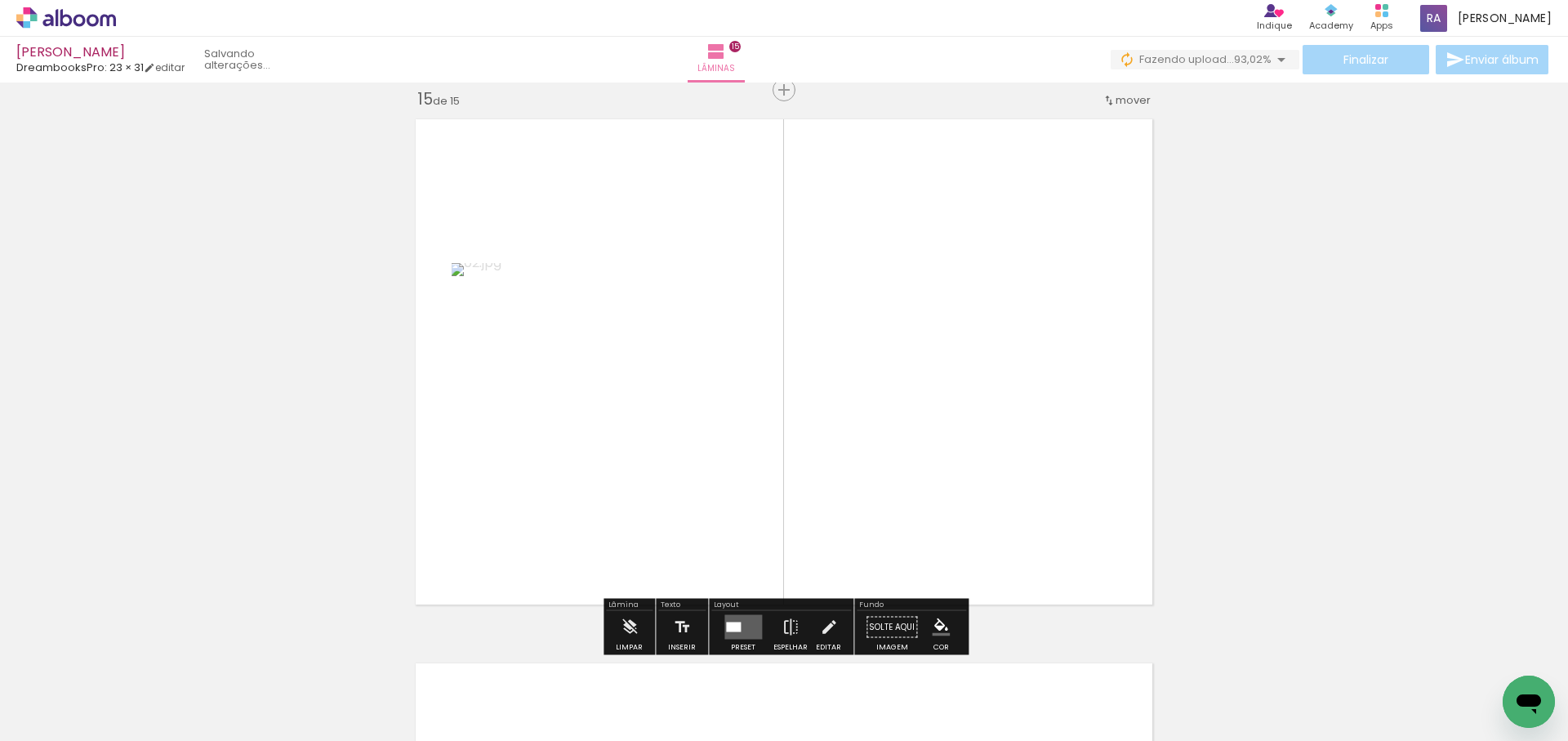
scroll to position [7638, 0]
click at [730, 622] on div at bounding box center [733, 626] width 15 height 10
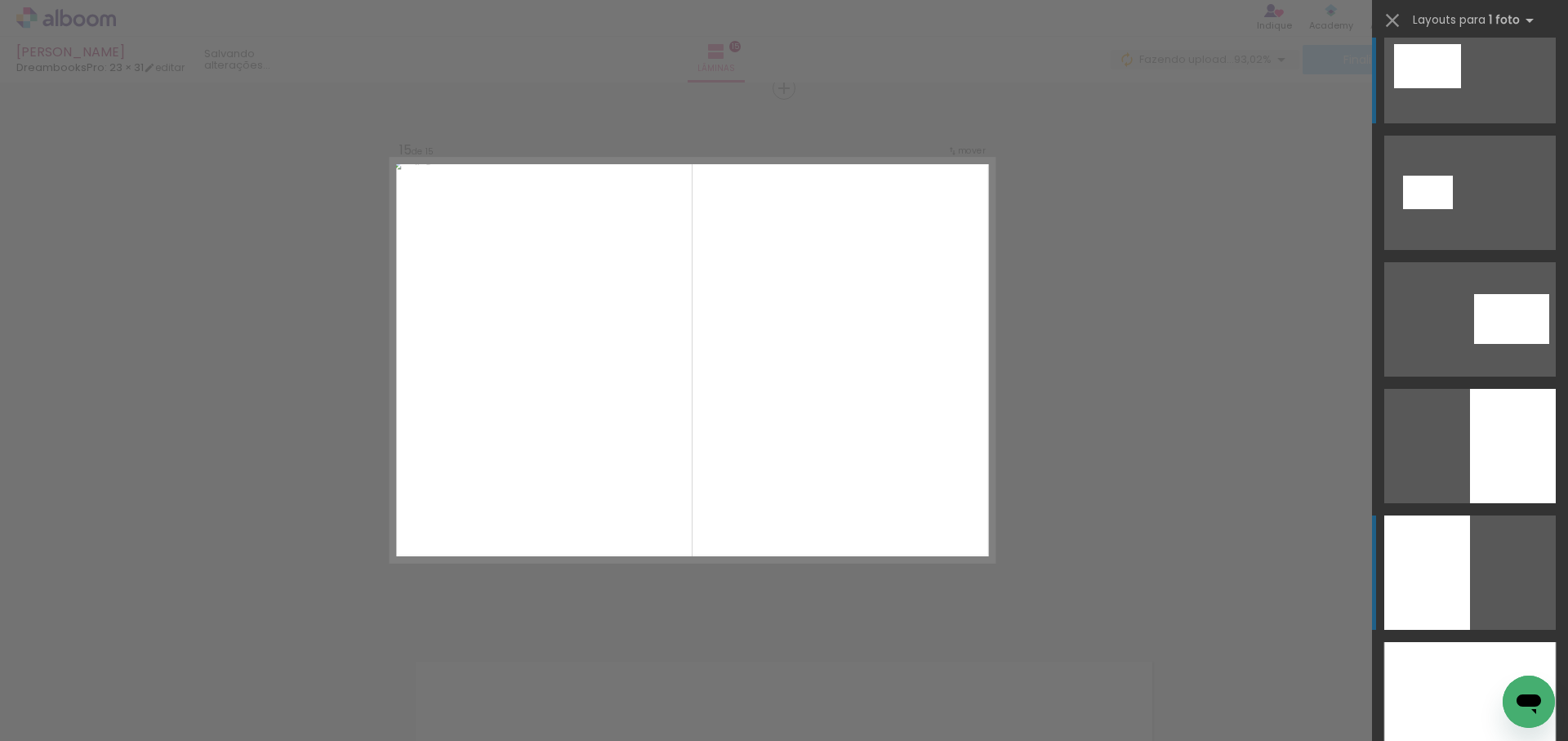
scroll to position [38, 0]
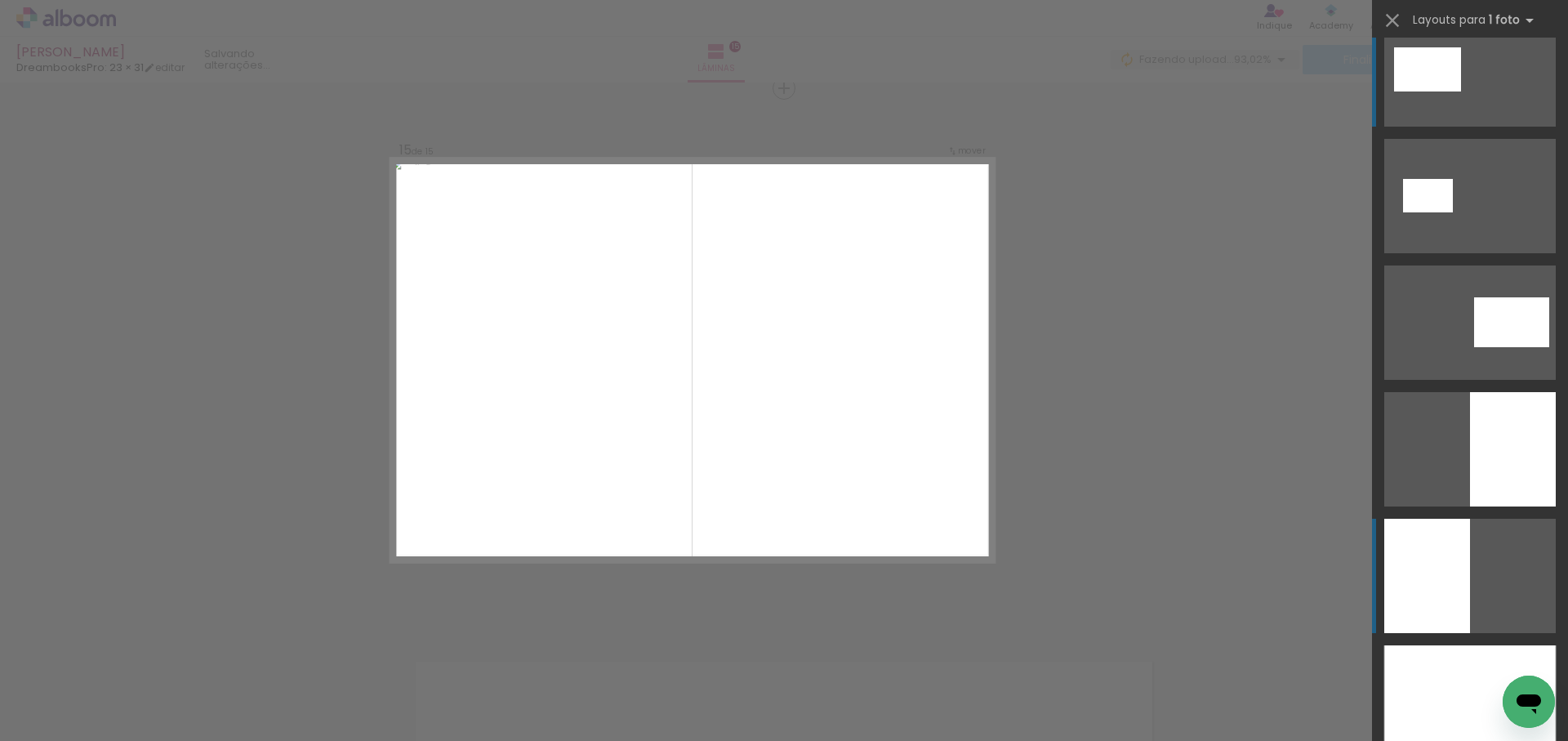
click at [1476, 253] on quentale-layouter at bounding box center [1470, 197] width 172 height 115
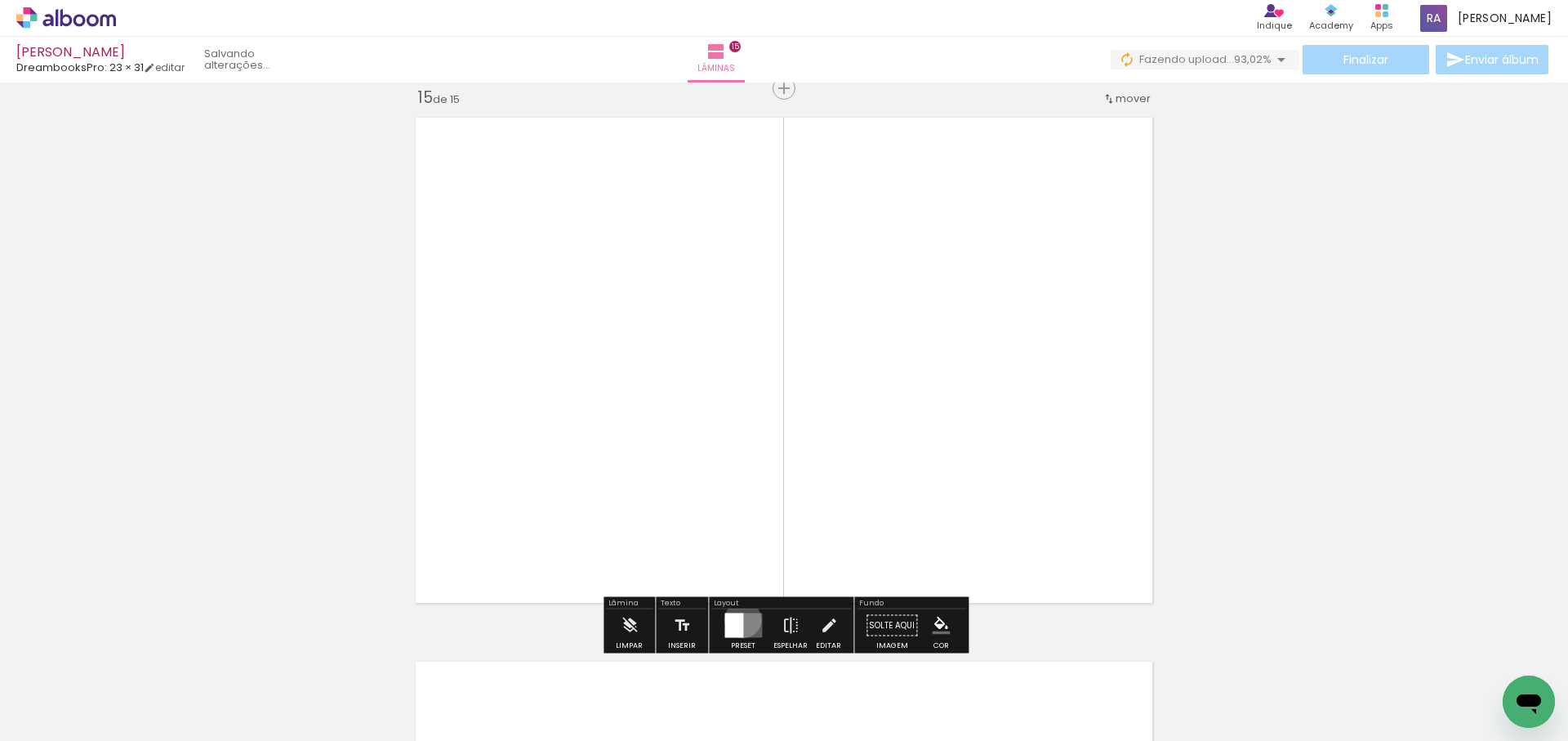
click at [739, 619] on div at bounding box center [733, 626] width 19 height 25
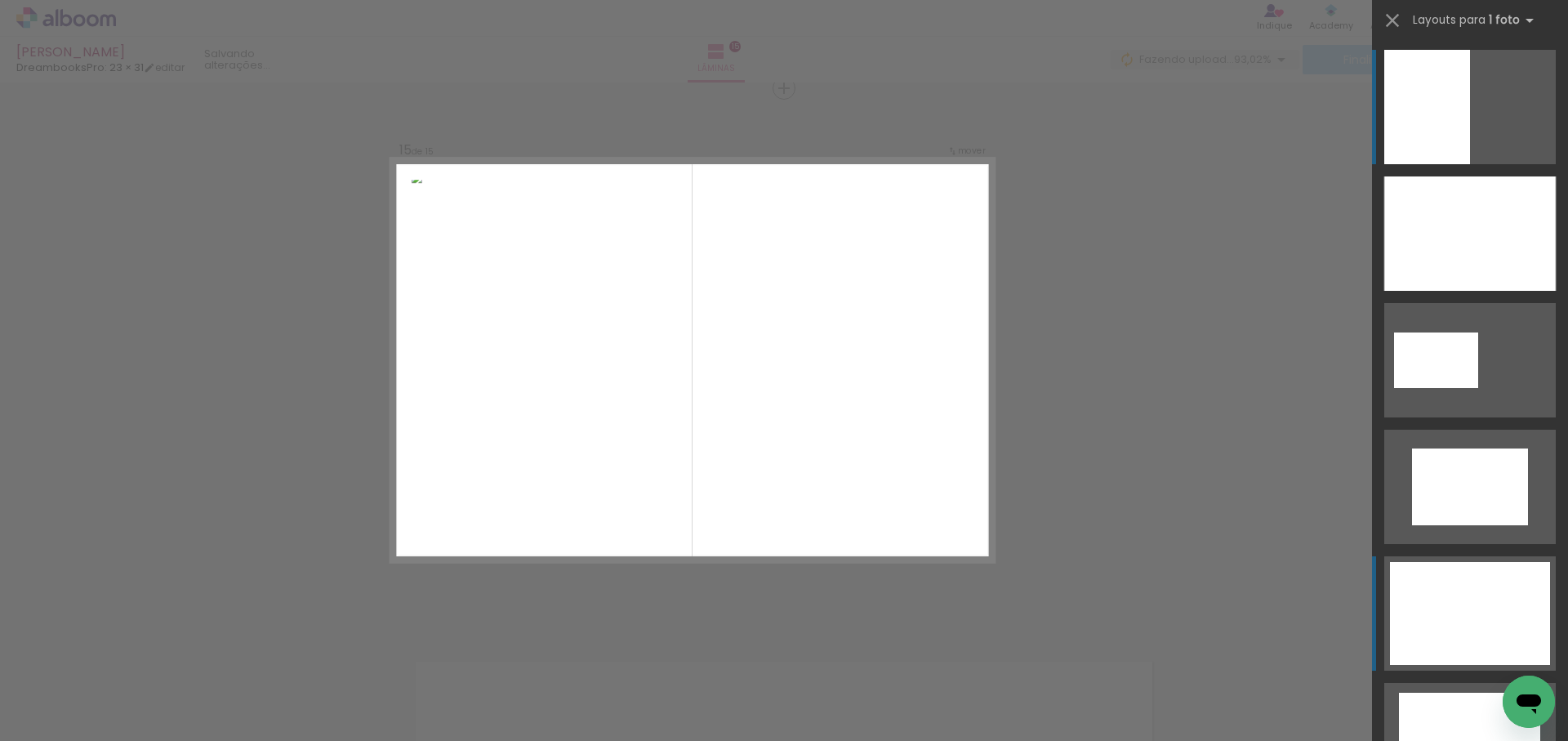
click at [1489, 291] on div at bounding box center [1470, 234] width 172 height 115
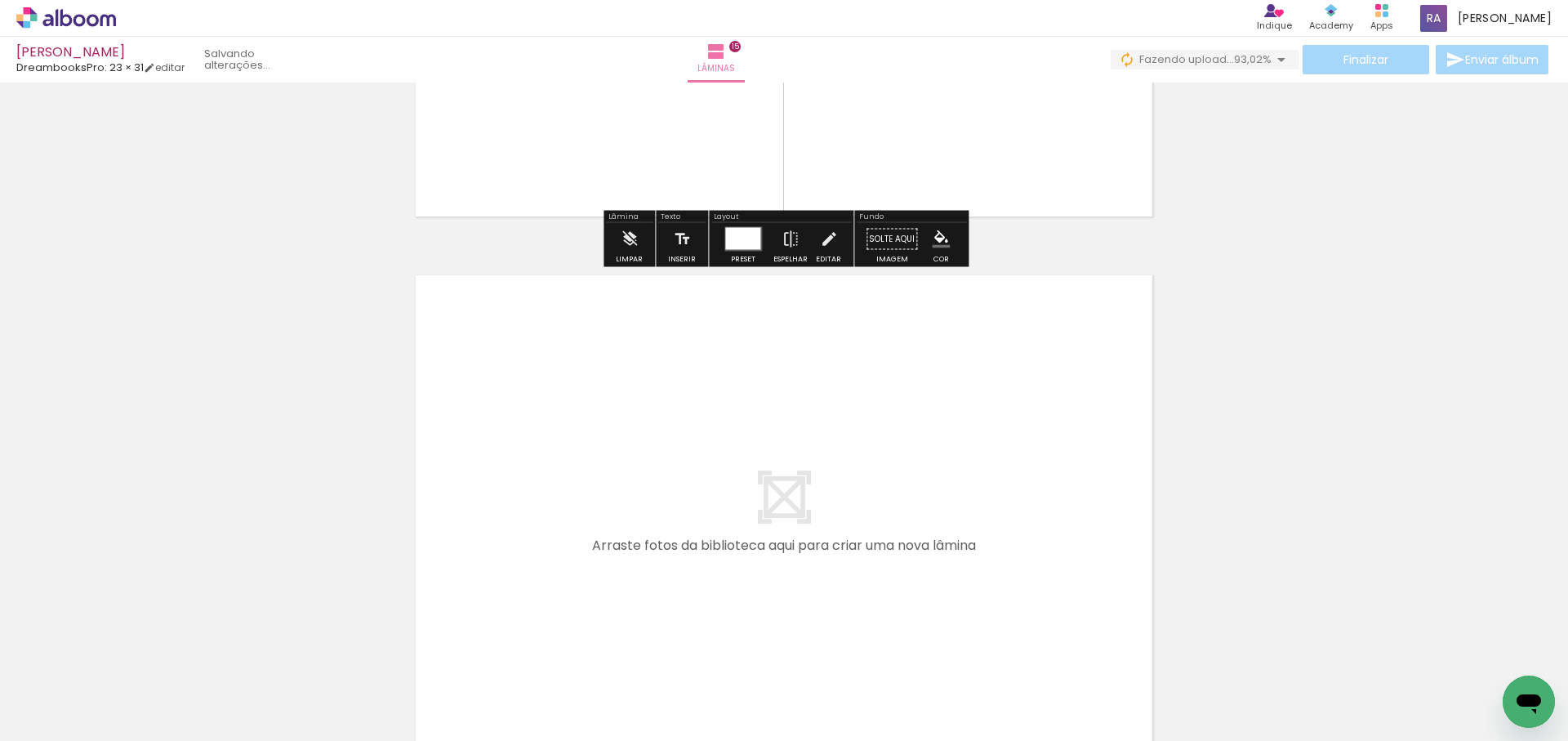
scroll to position [8036, 0]
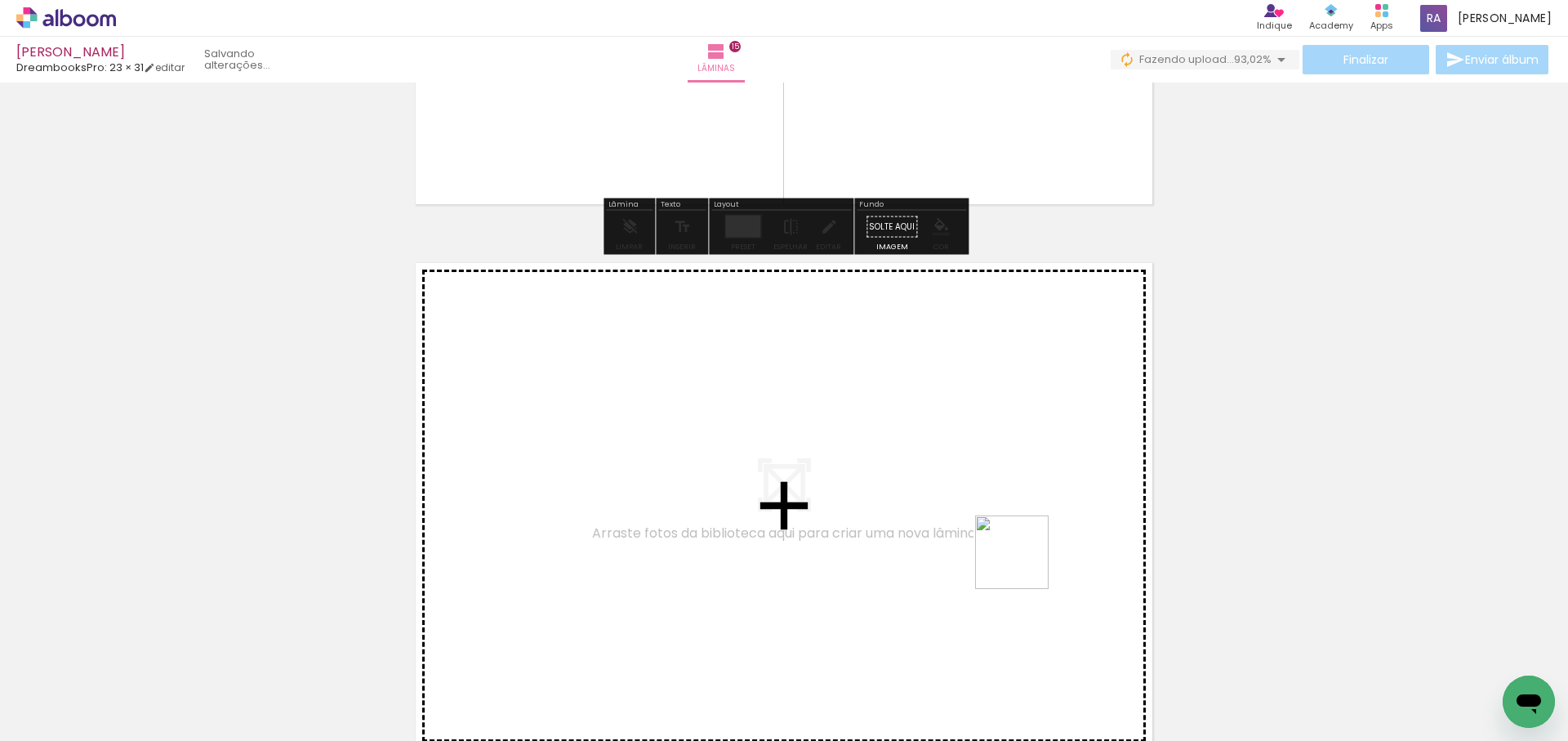
click at [1011, 561] on quentale-workspace at bounding box center [784, 370] width 1568 height 741
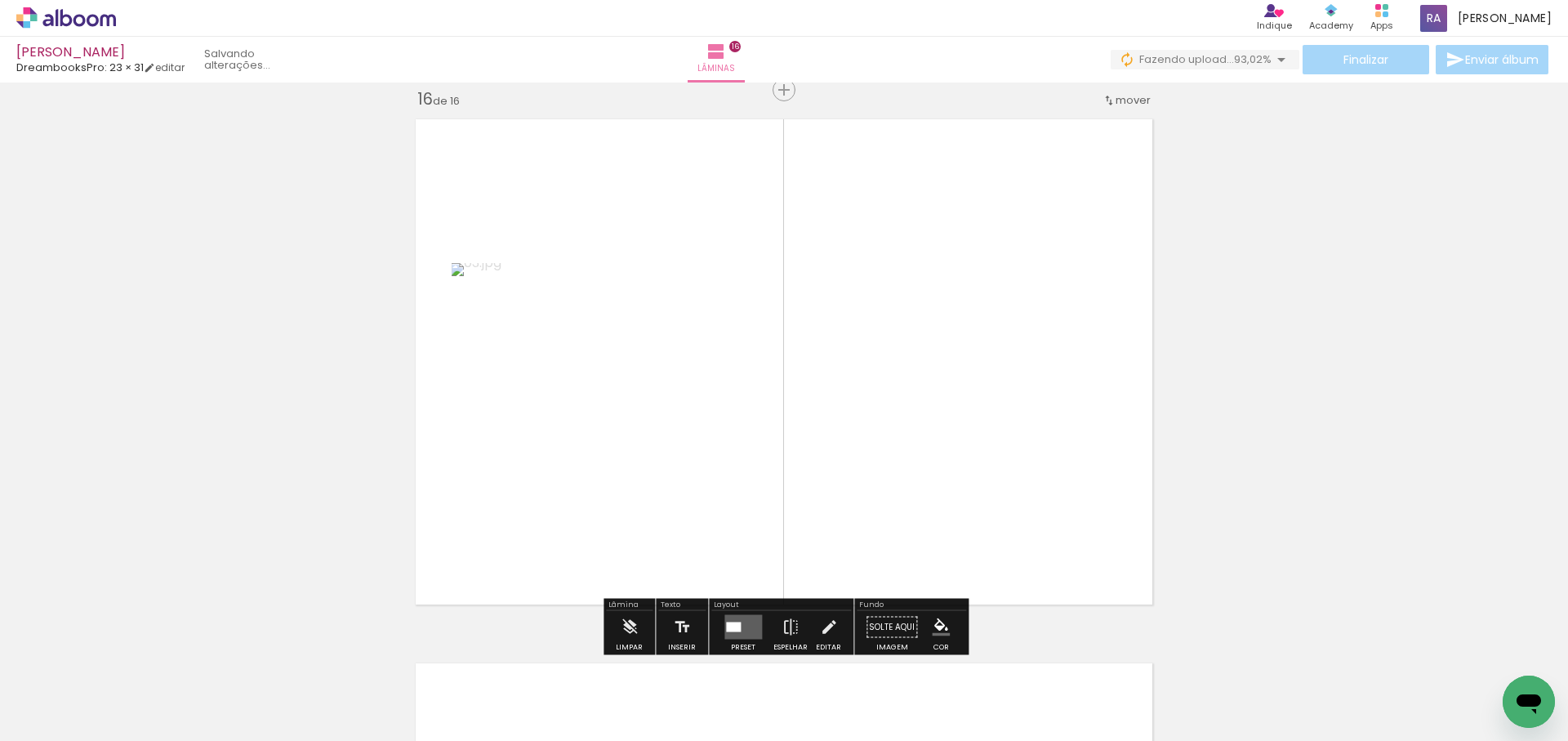
scroll to position [8182, 0]
click at [732, 622] on div at bounding box center [733, 626] width 15 height 10
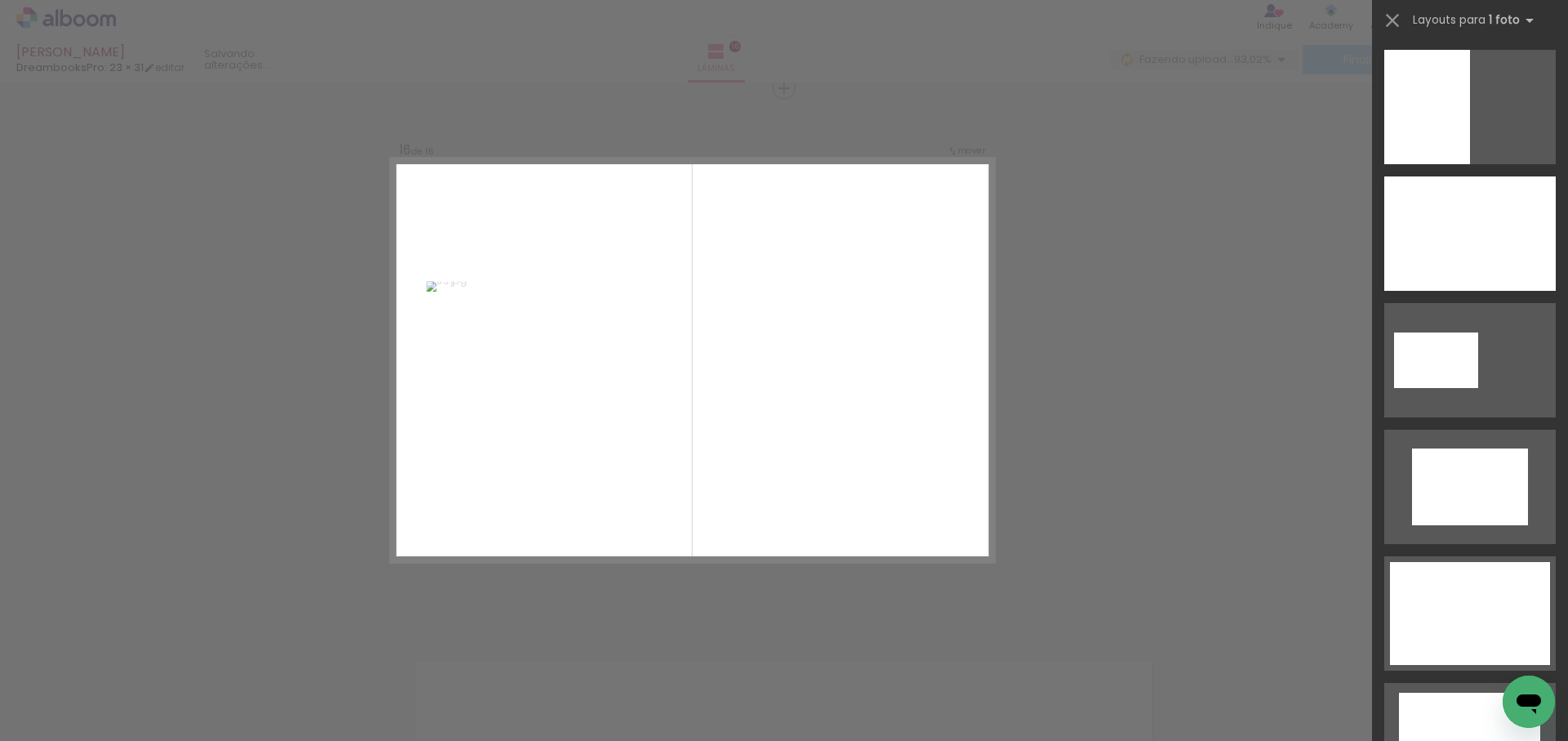
scroll to position [0, 0]
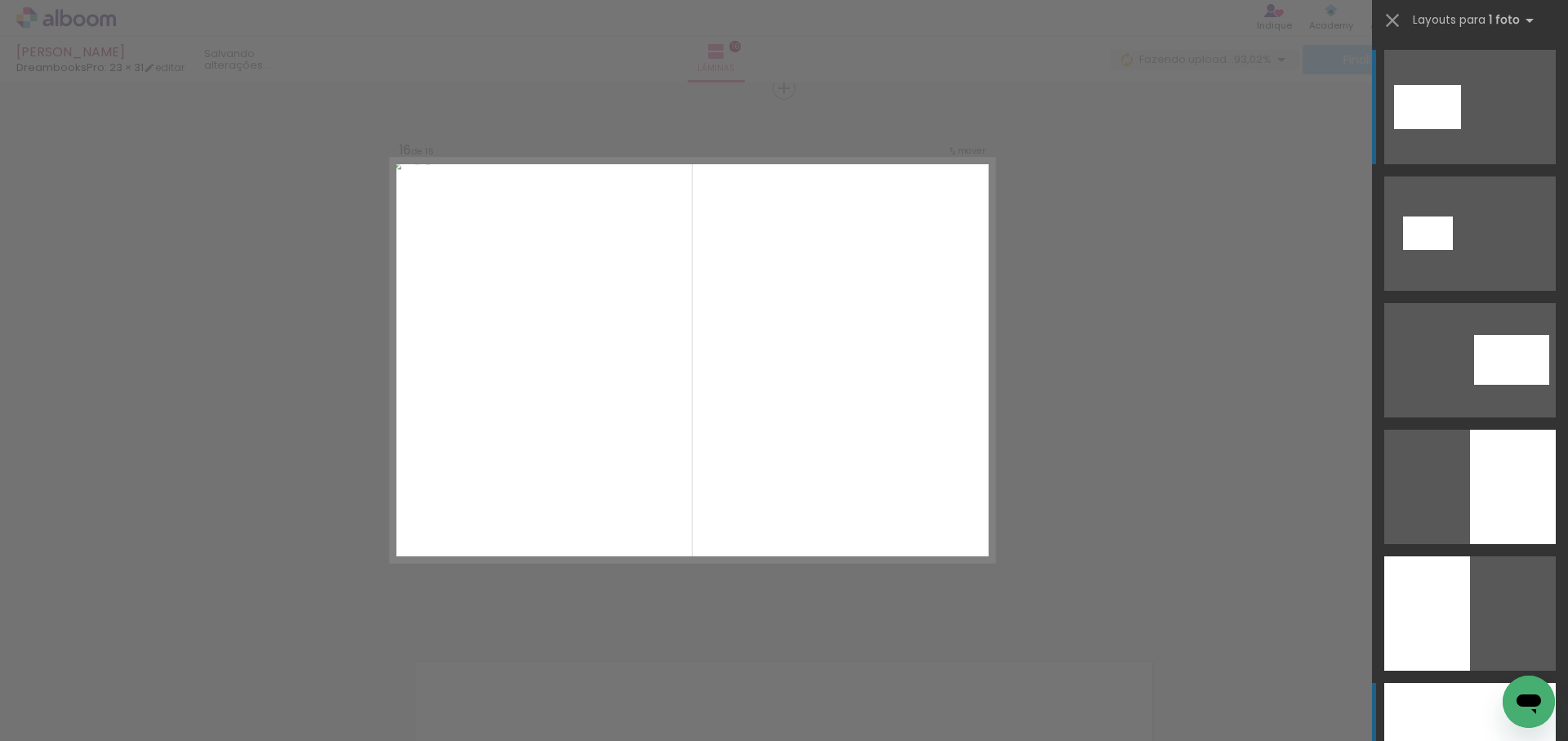
click at [1451, 706] on div at bounding box center [1470, 740] width 172 height 115
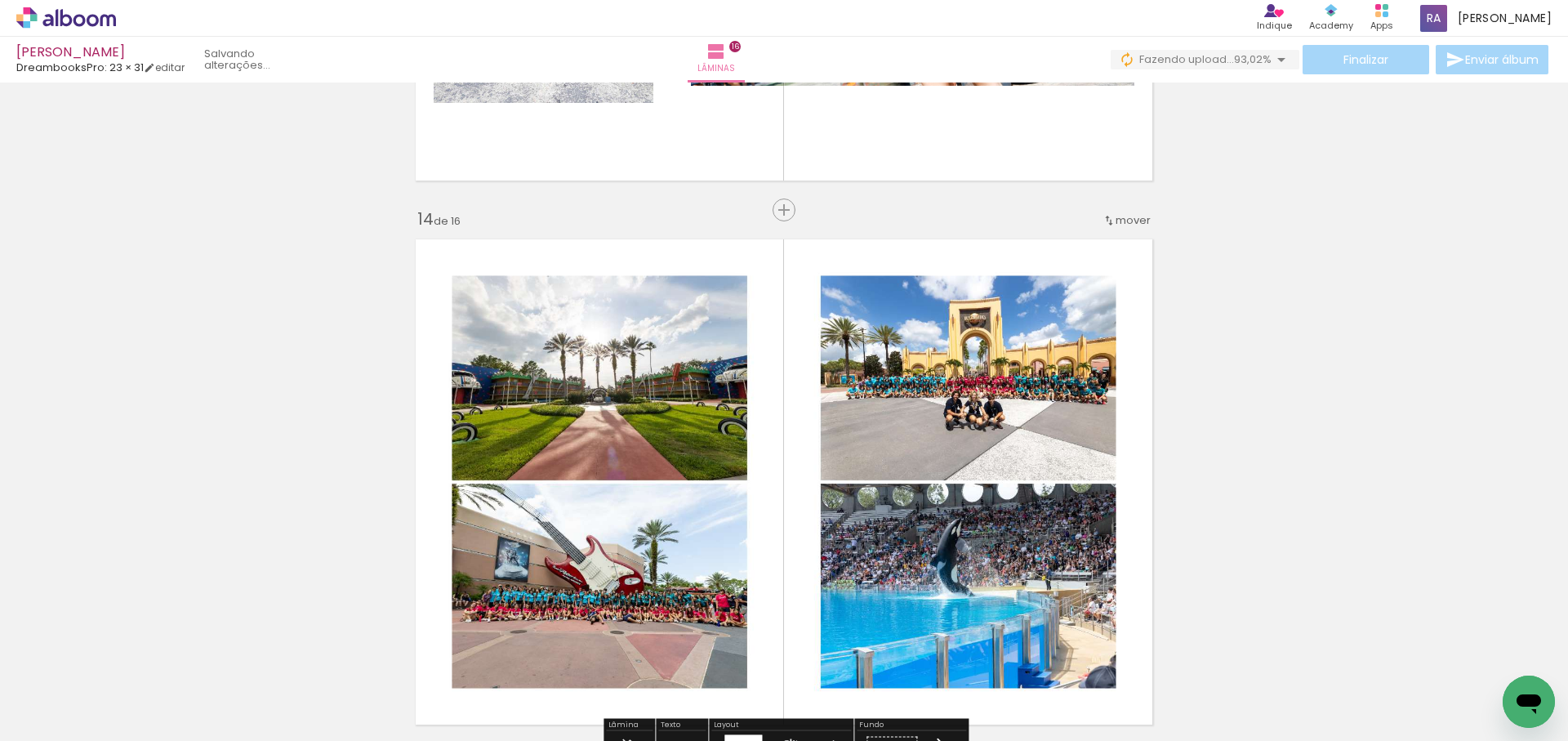
scroll to position [6967, 0]
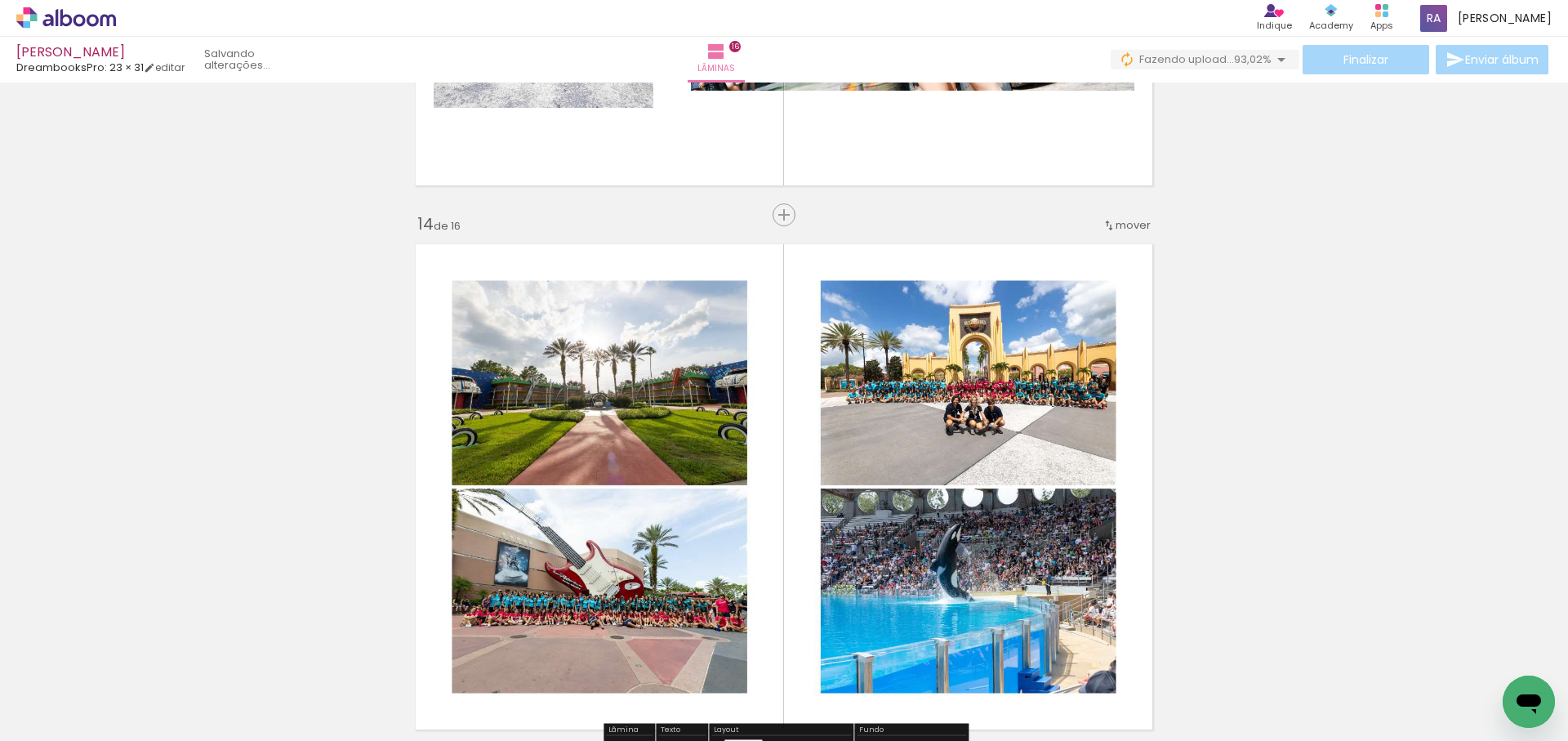
click at [1119, 232] on span "mover" at bounding box center [1133, 224] width 35 height 16
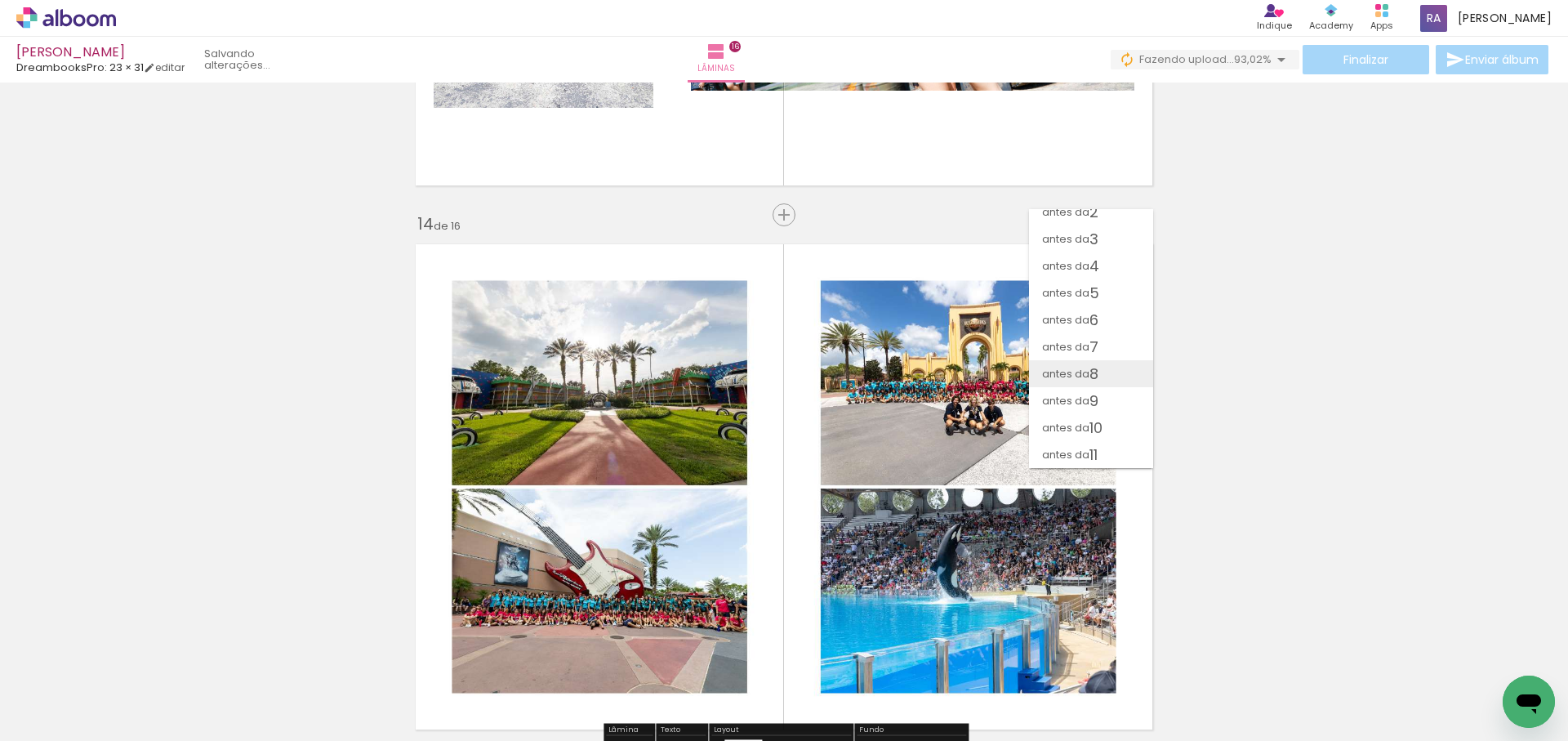
scroll to position [20, 0]
click at [1097, 284] on span "4" at bounding box center [1094, 282] width 10 height 27
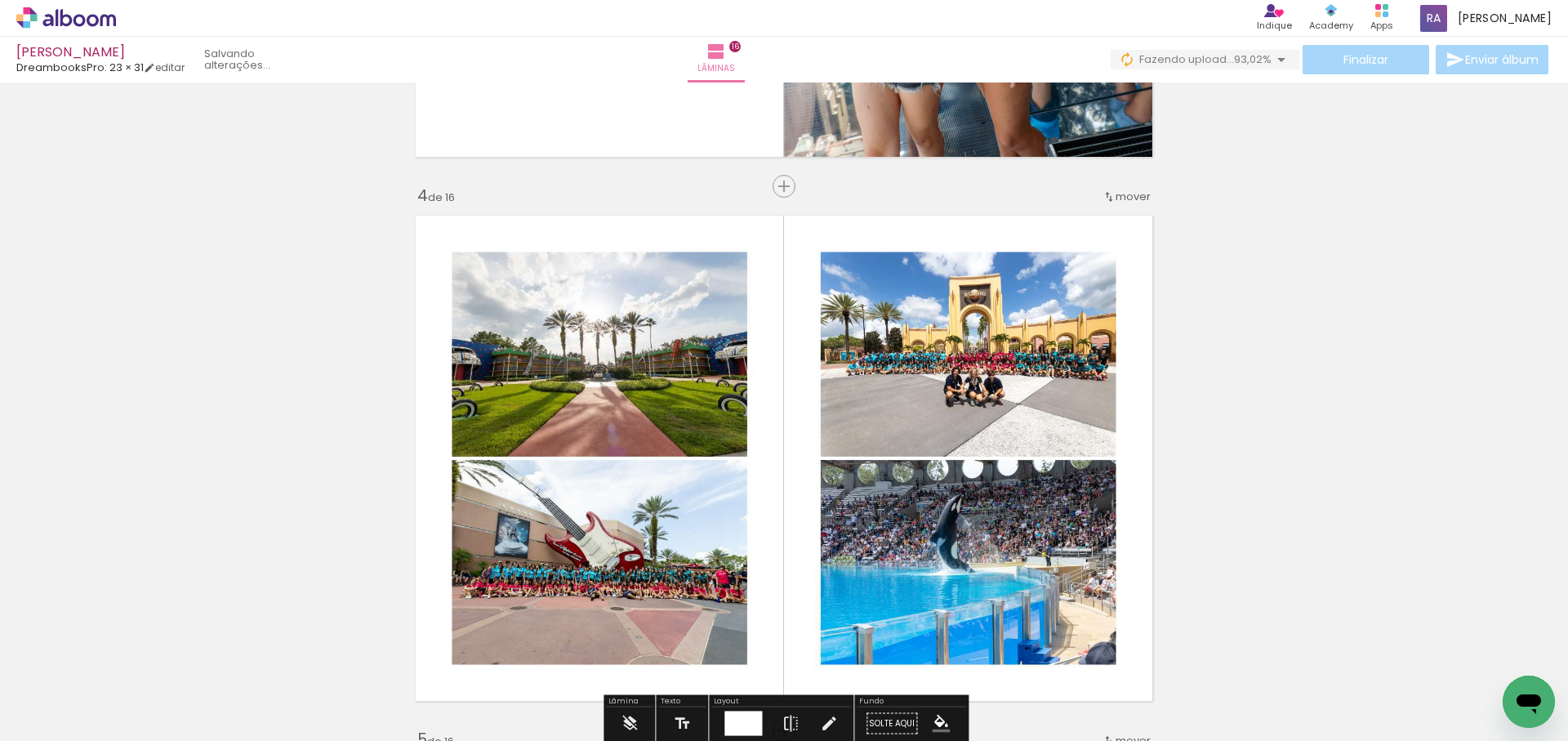
scroll to position [1552, 0]
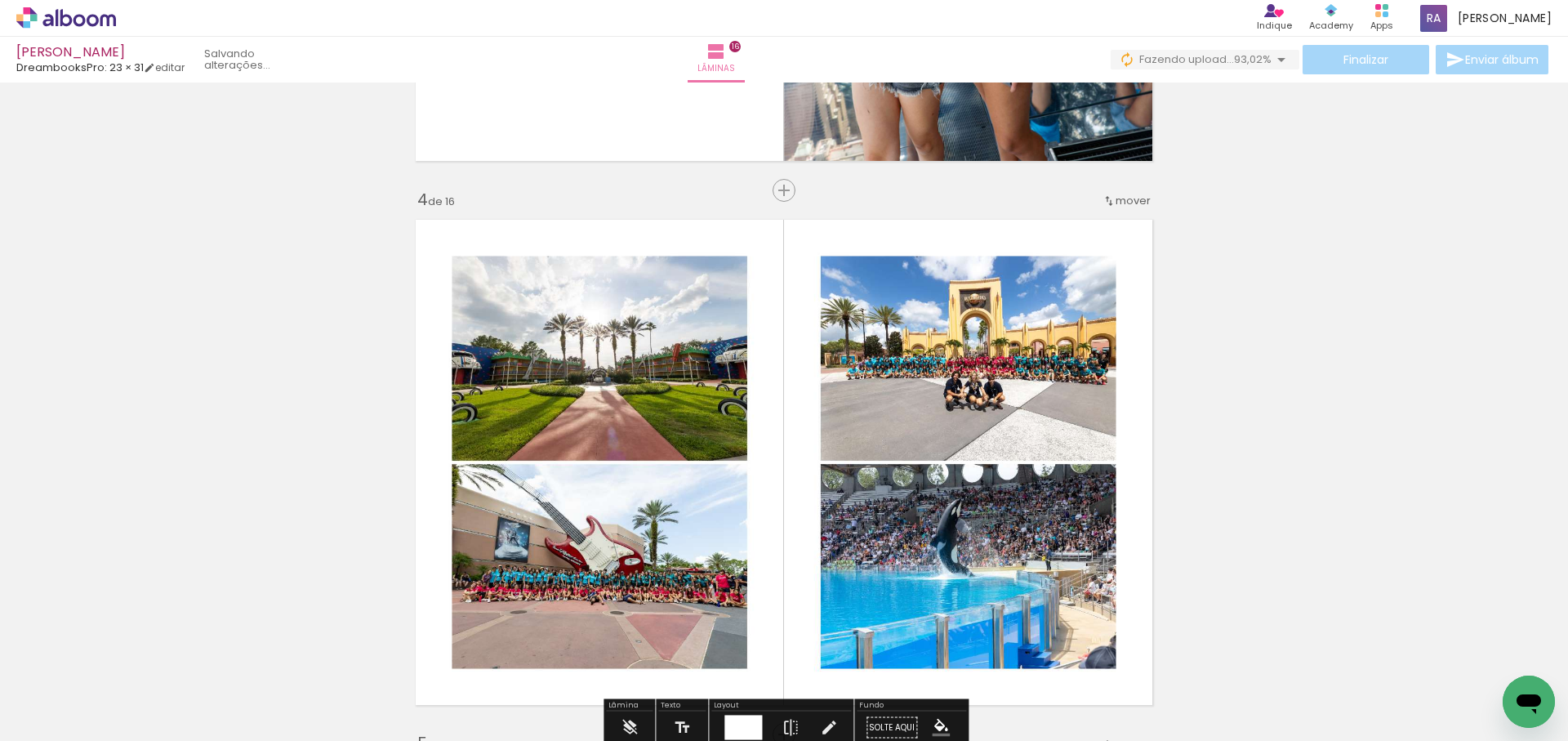
click at [1124, 200] on span "mover" at bounding box center [1133, 200] width 35 height 16
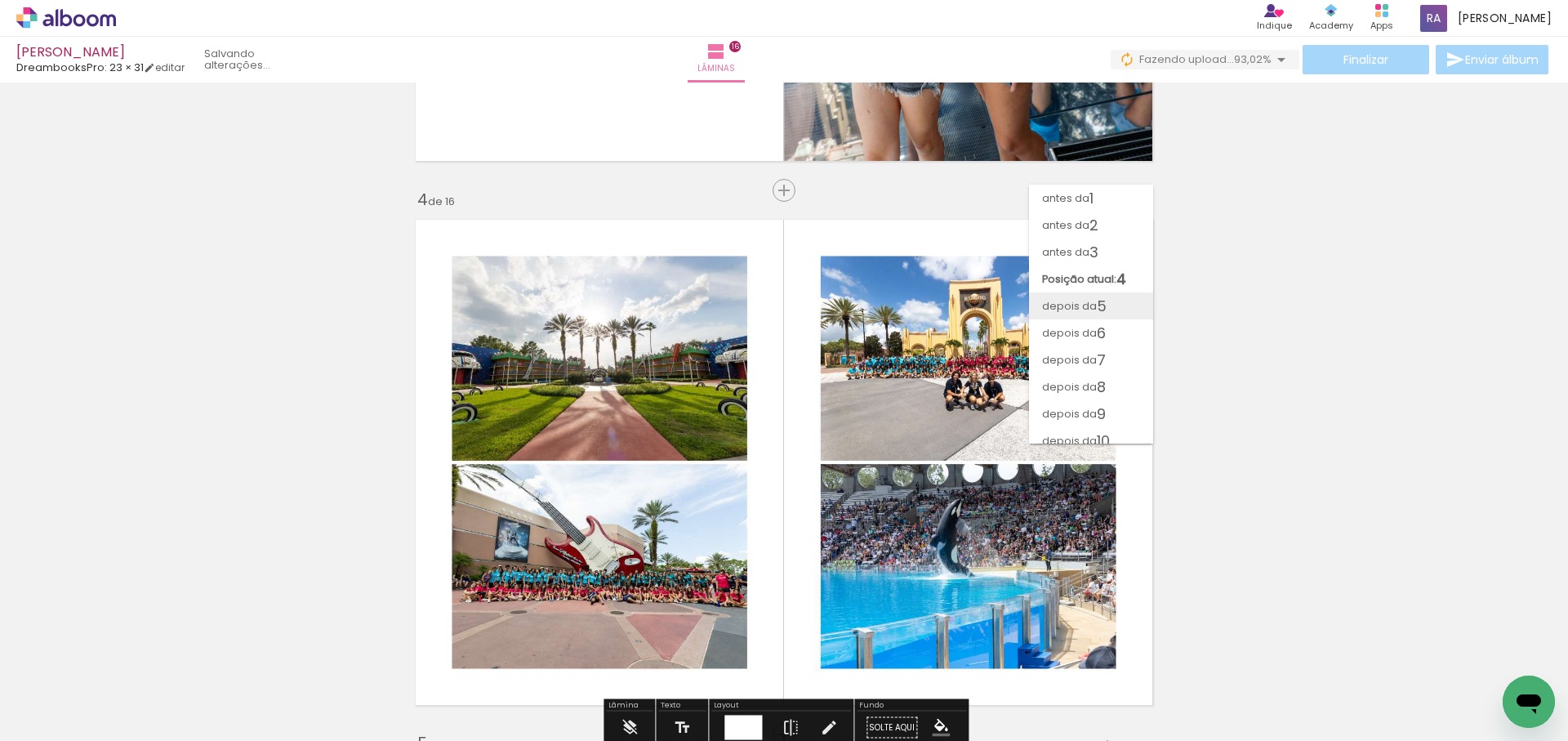
click at [1109, 311] on paper-item "depois da 5" at bounding box center [1091, 305] width 124 height 27
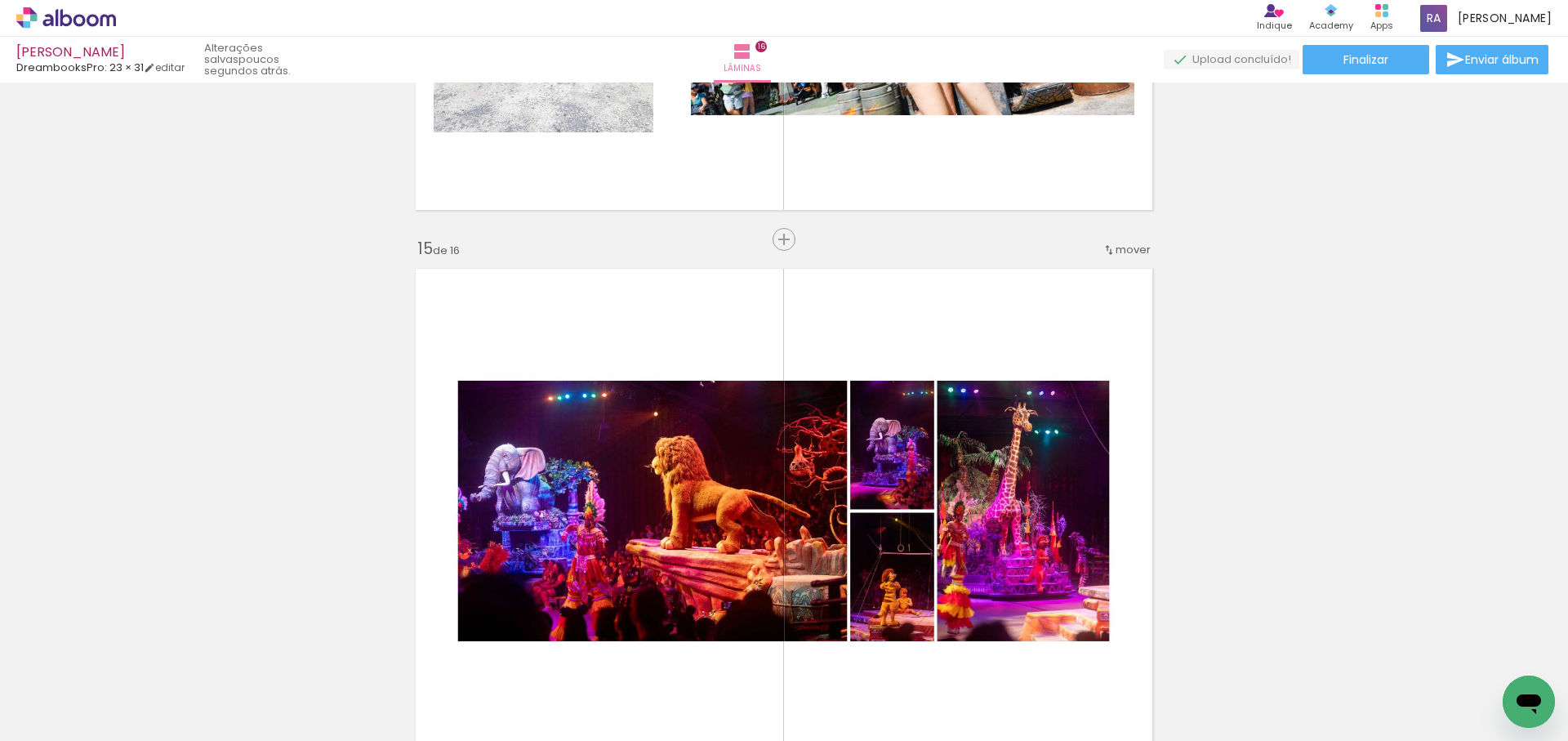
scroll to position [7477, 0]
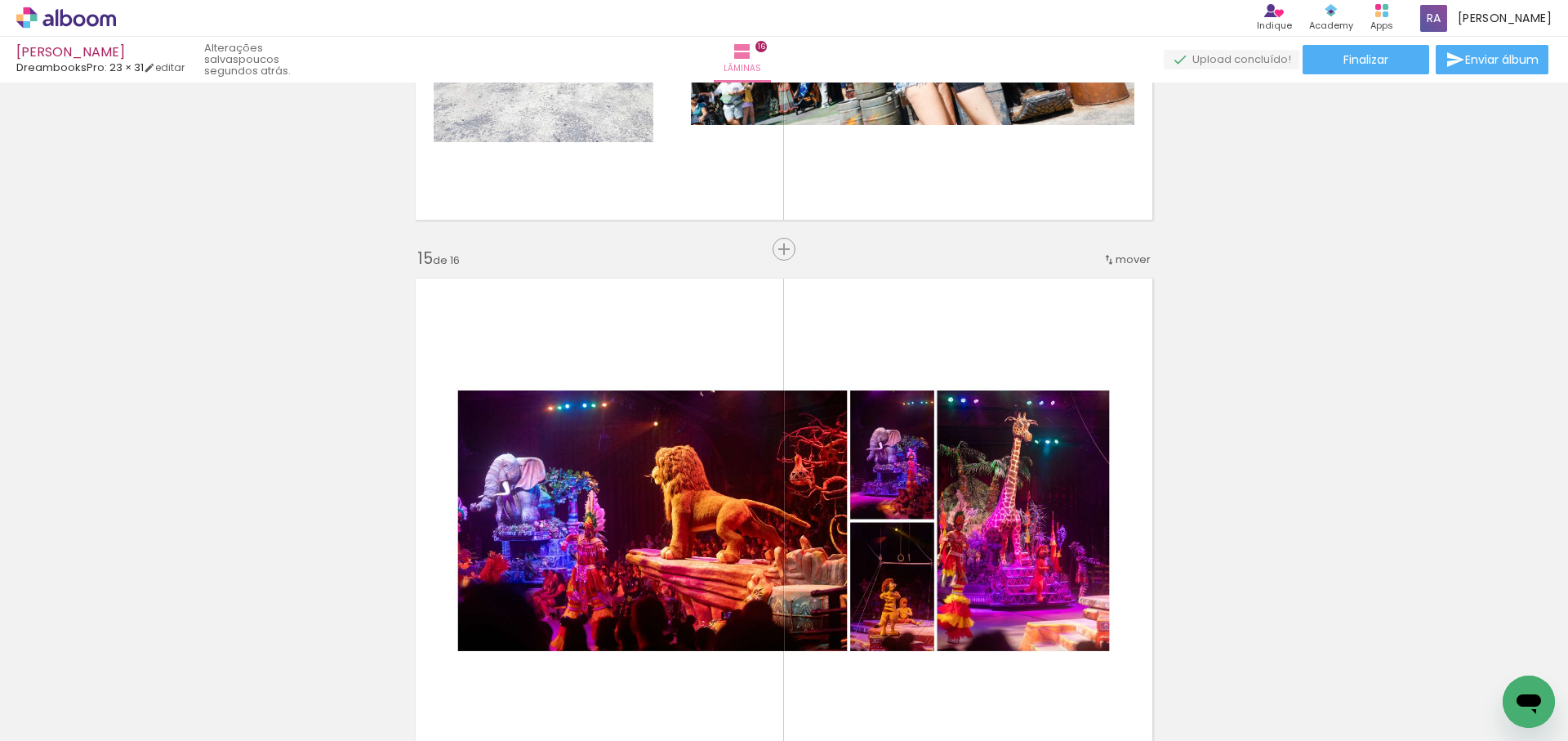
click at [1120, 256] on span "mover" at bounding box center [1133, 259] width 35 height 16
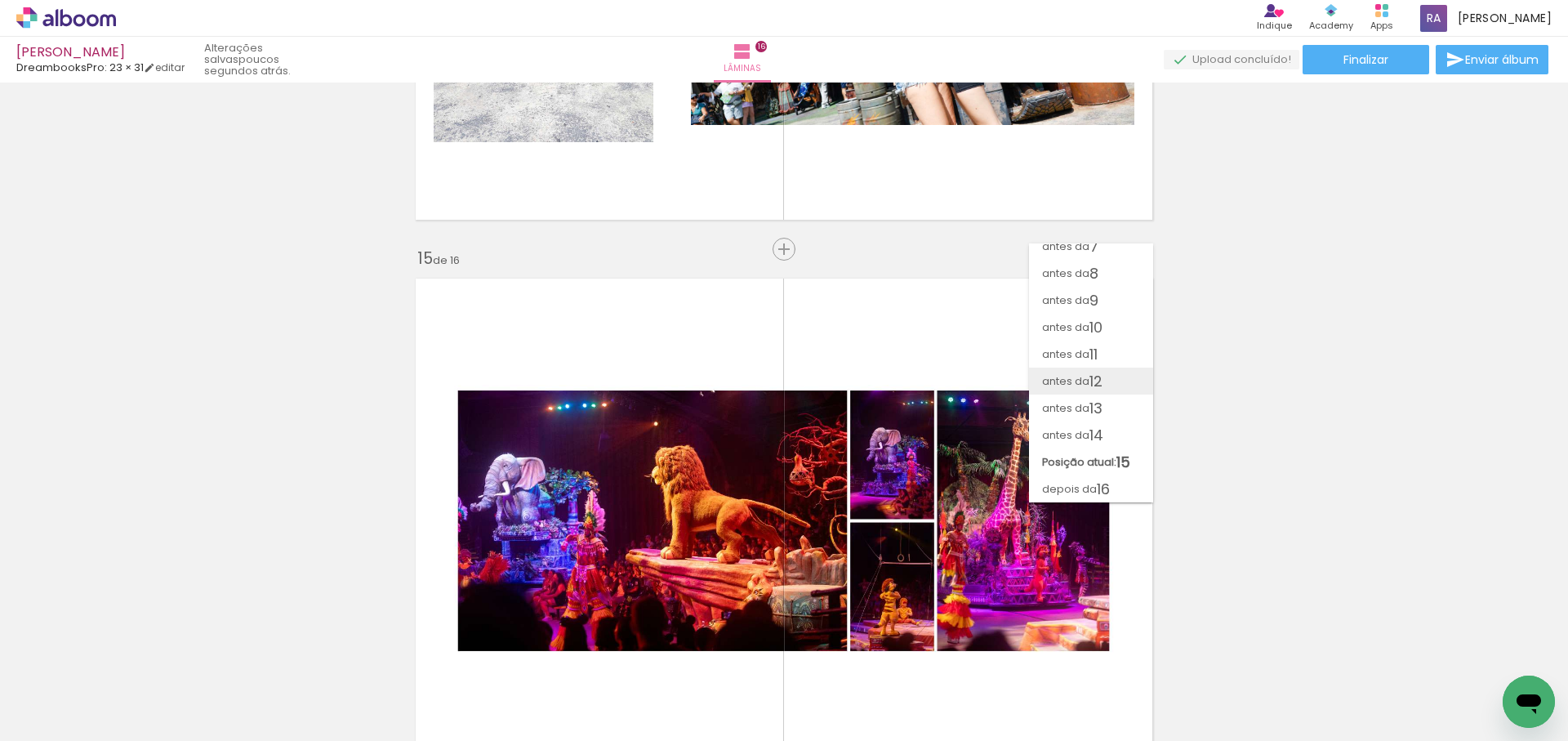
click at [1102, 381] on span "12" at bounding box center [1096, 381] width 13 height 27
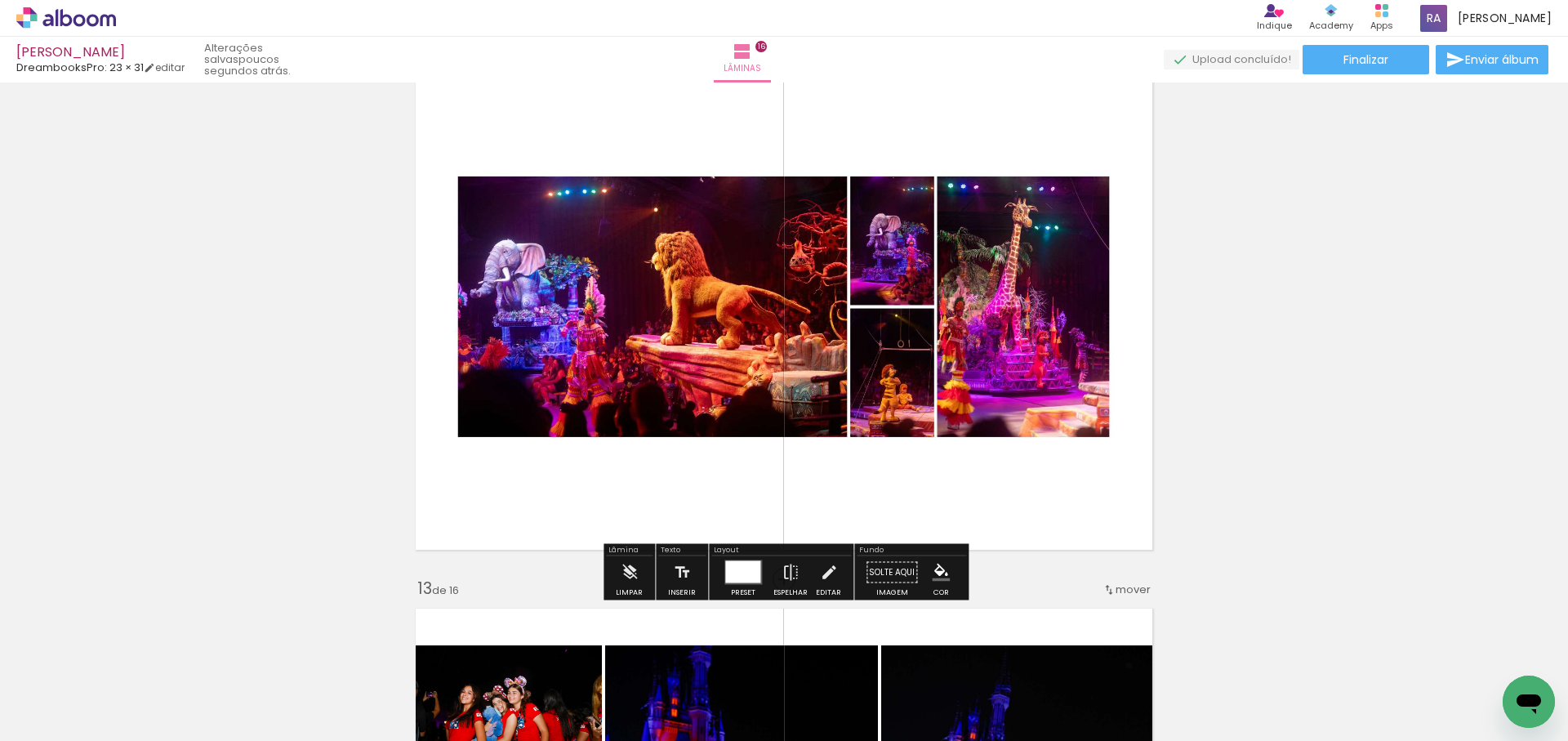
scroll to position [6006, 0]
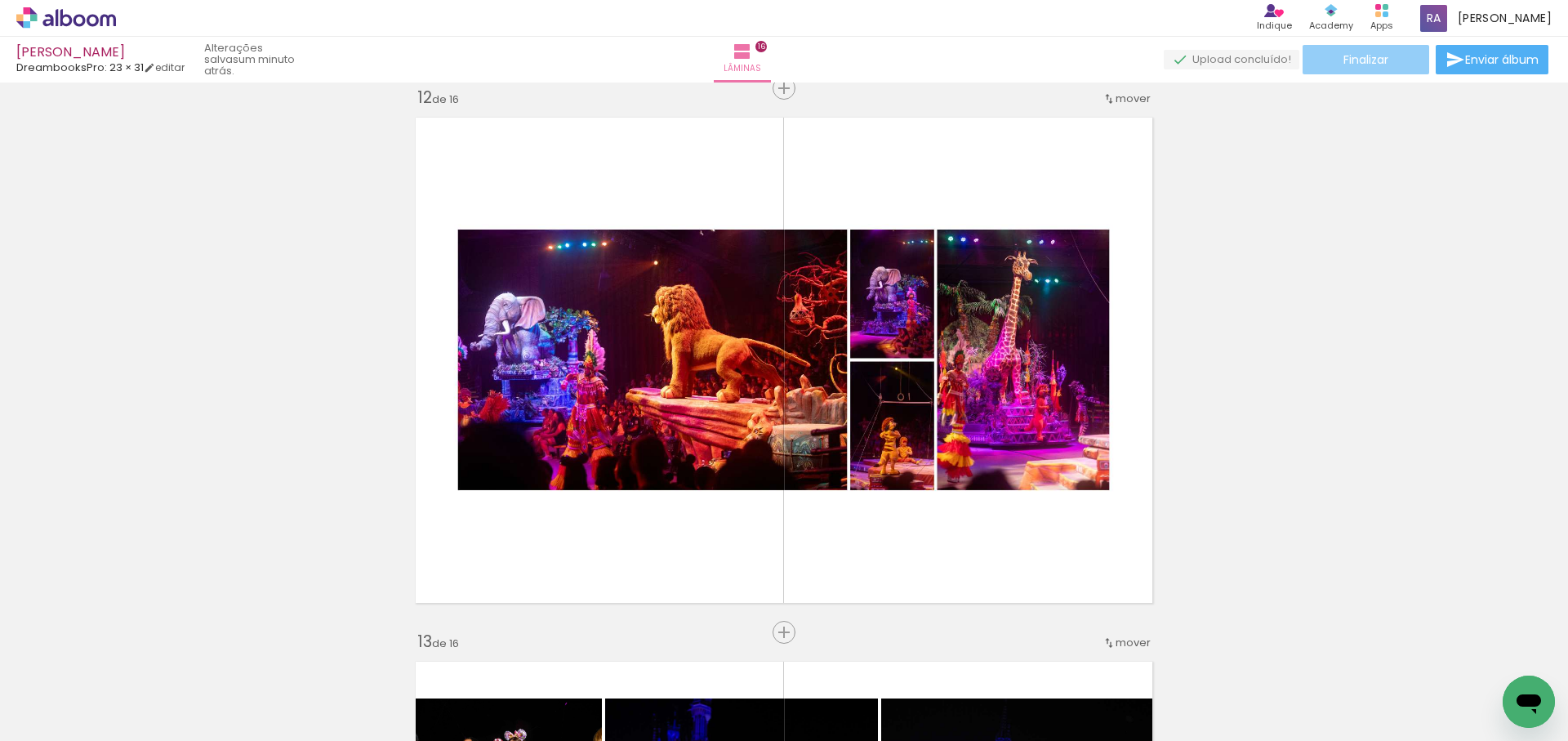
click at [1369, 62] on span "Finalizar" at bounding box center [1365, 60] width 45 height 11
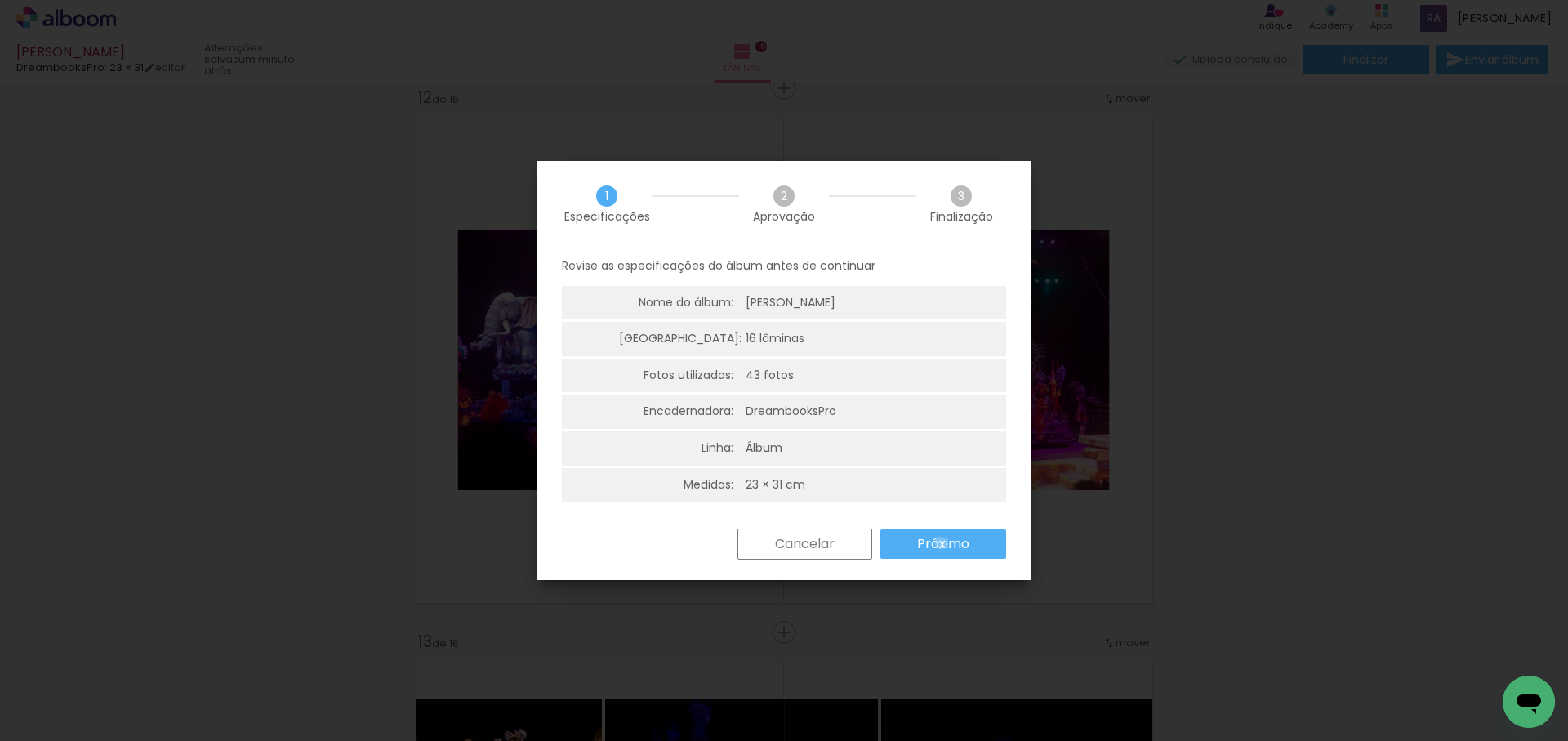
click at [0, 0] on slot "Próximo" at bounding box center [0, 0] width 0 height 0
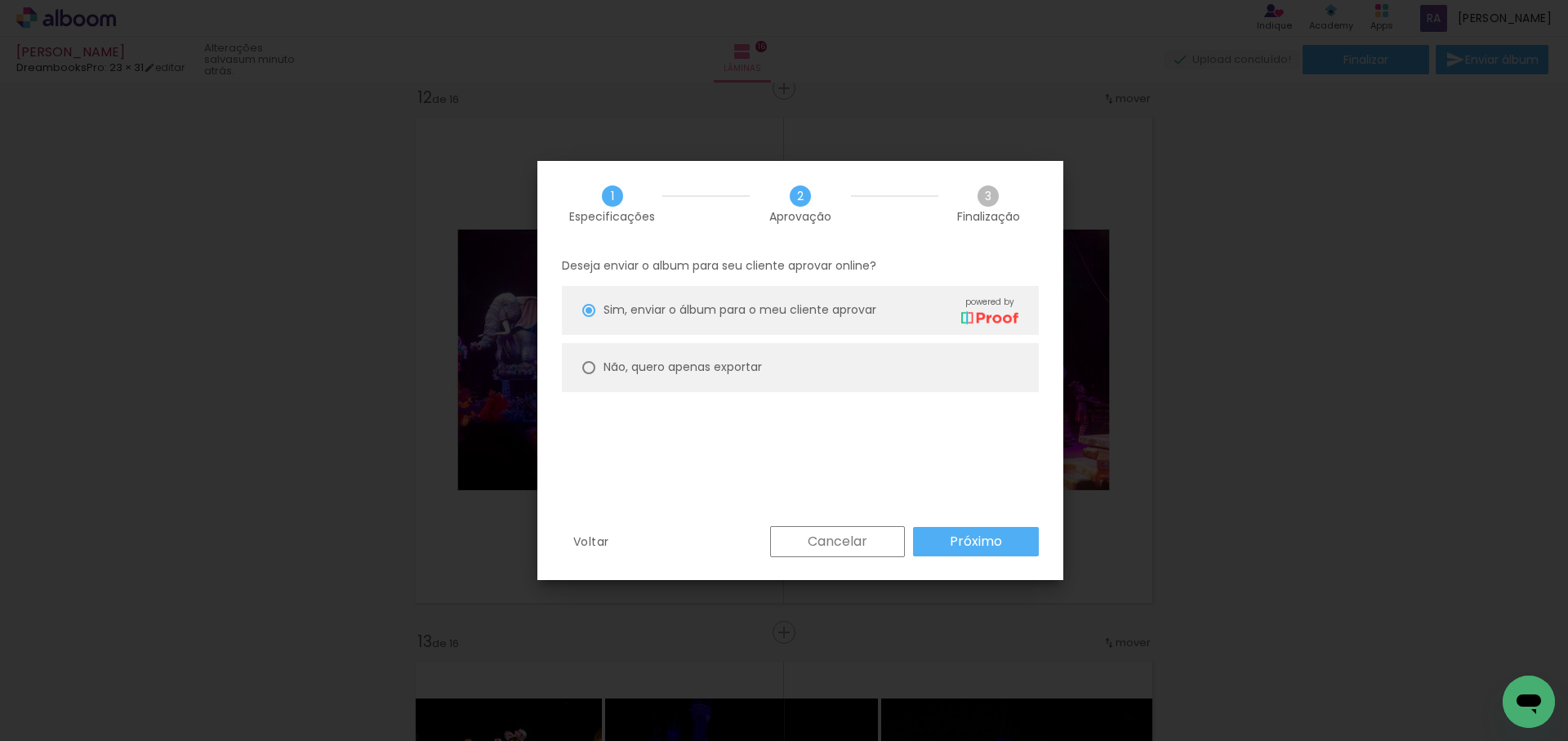
click at [0, 0] on slot "Próximo" at bounding box center [0, 0] width 0 height 0
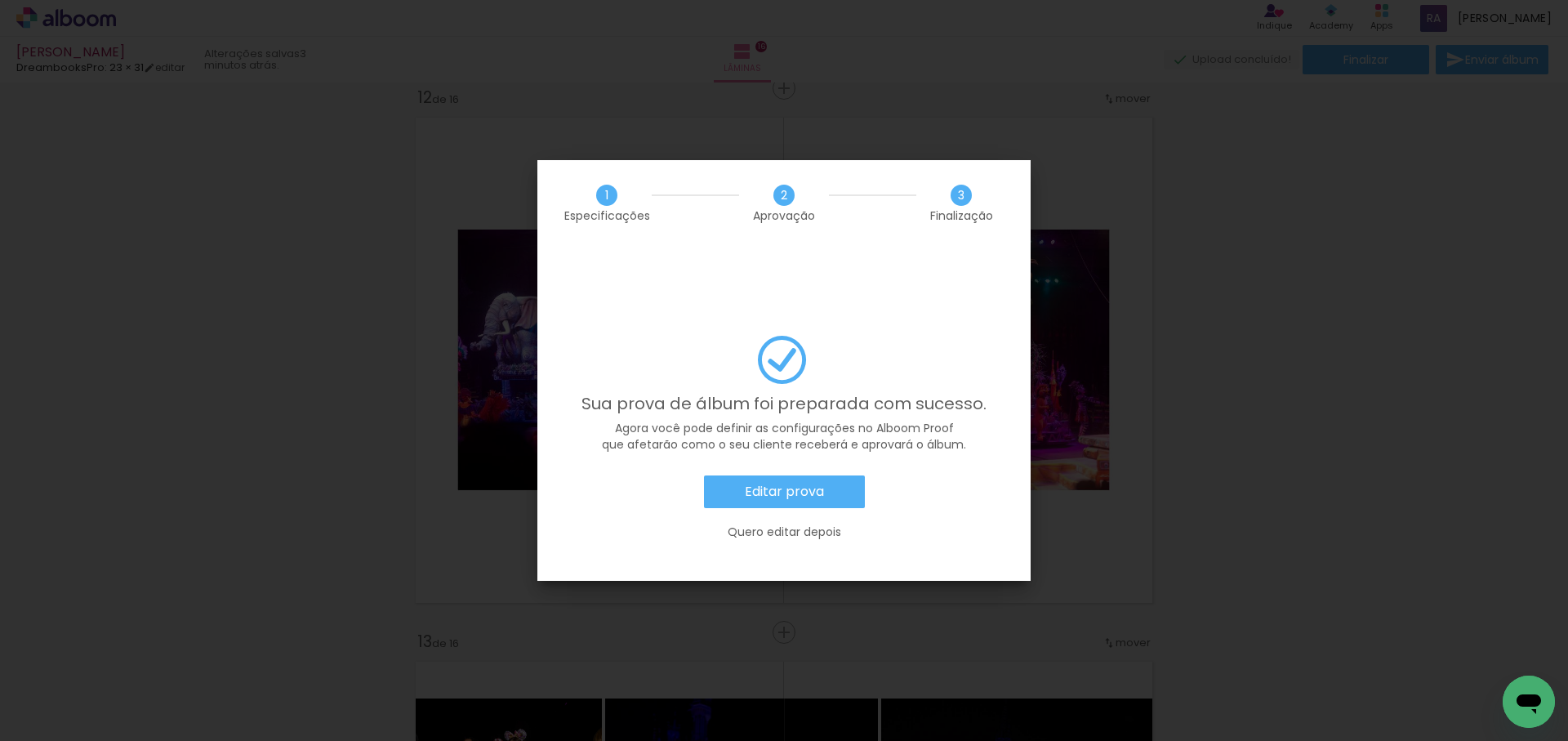
click at [0, 0] on slot "Editar prova" at bounding box center [0, 0] width 0 height 0
